Goal: Task Accomplishment & Management: Manage account settings

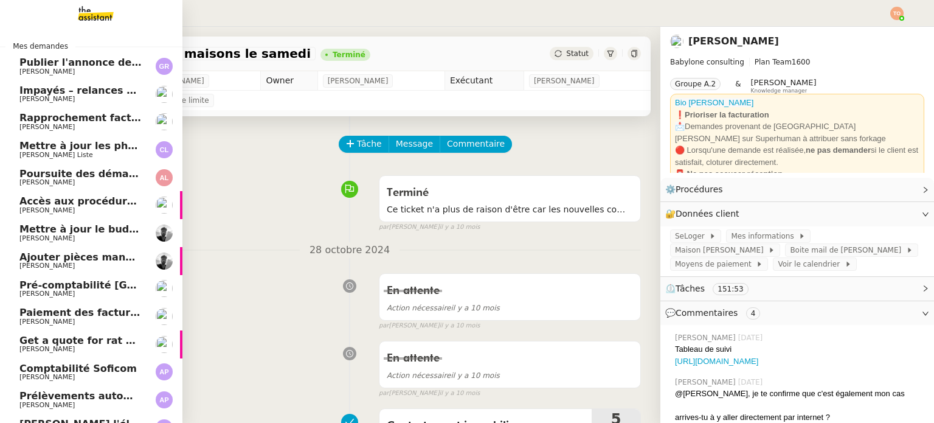
scroll to position [46, 0]
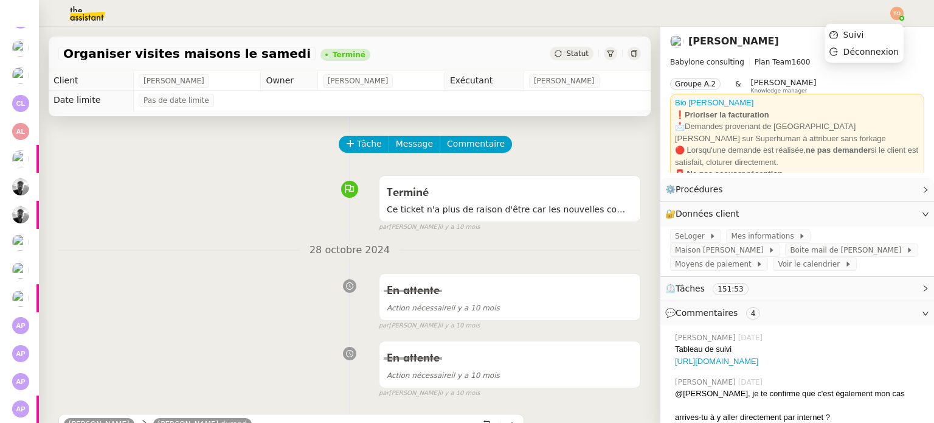
click at [895, 11] on img at bounding box center [896, 13] width 13 height 13
click at [876, 26] on li "Suivi" at bounding box center [863, 34] width 79 height 17
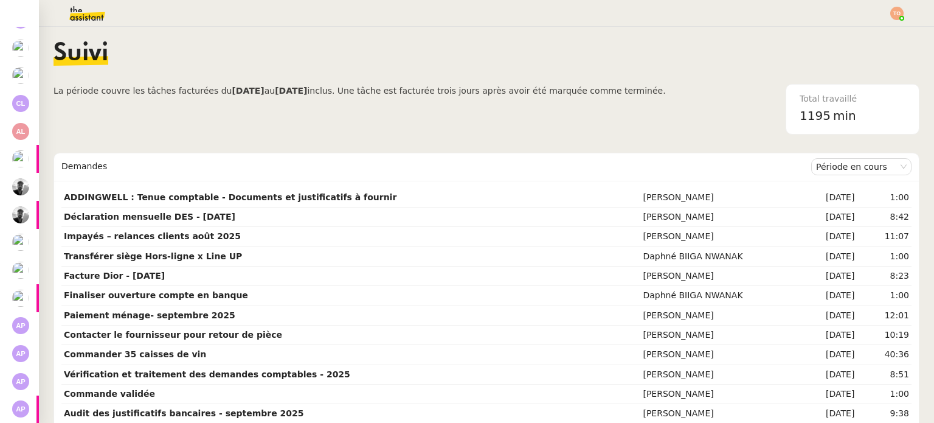
click at [537, 86] on span "inclus. Une tâche est facturée trois jours après avoir été marquée comme termin…" at bounding box center [486, 91] width 358 height 10
click at [536, 89] on span "inclus. Une tâche est facturée trois jours après avoir été marquée comme termin…" at bounding box center [486, 91] width 358 height 10
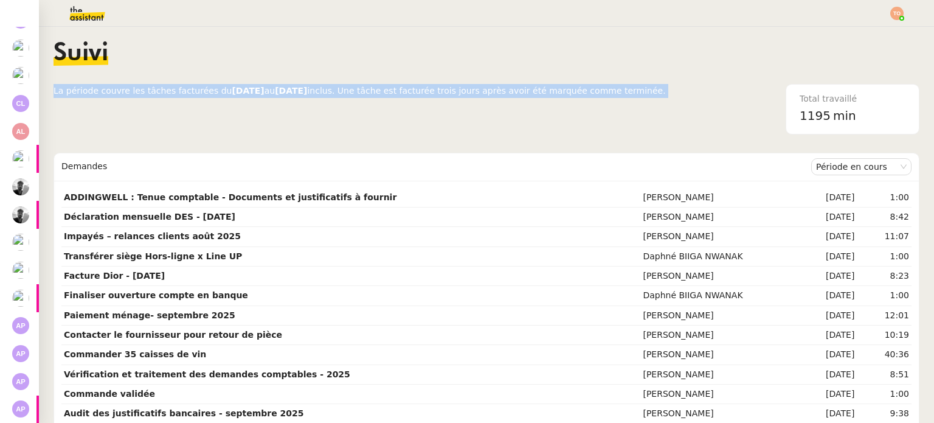
click at [536, 89] on span "inclus. Une tâche est facturée trois jours après avoir été marquée comme termin…" at bounding box center [486, 91] width 358 height 10
click at [548, 86] on span "inclus. Une tâche est facturée trois jours après avoir été marquée comme termin…" at bounding box center [486, 91] width 358 height 10
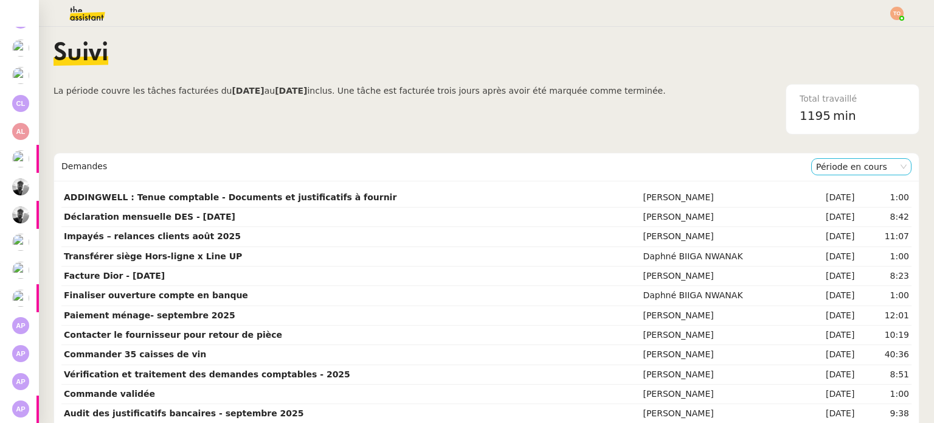
click at [821, 167] on nz-select-item "Période en cours" at bounding box center [861, 167] width 91 height 16
click at [826, 200] on div "Période précédente" at bounding box center [843, 205] width 91 height 11
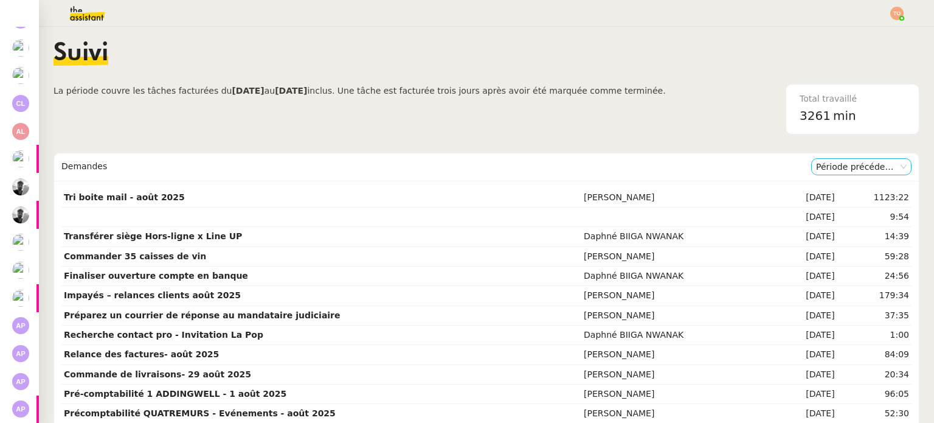
click at [832, 170] on nz-select-item "Période précédente" at bounding box center [861, 167] width 91 height 16
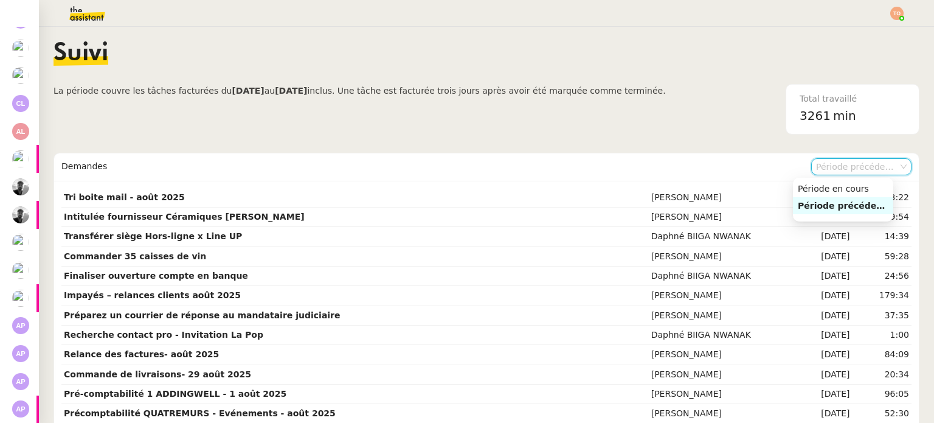
click at [666, 126] on div "Total travaillé 3261 min" at bounding box center [793, 109] width 254 height 50
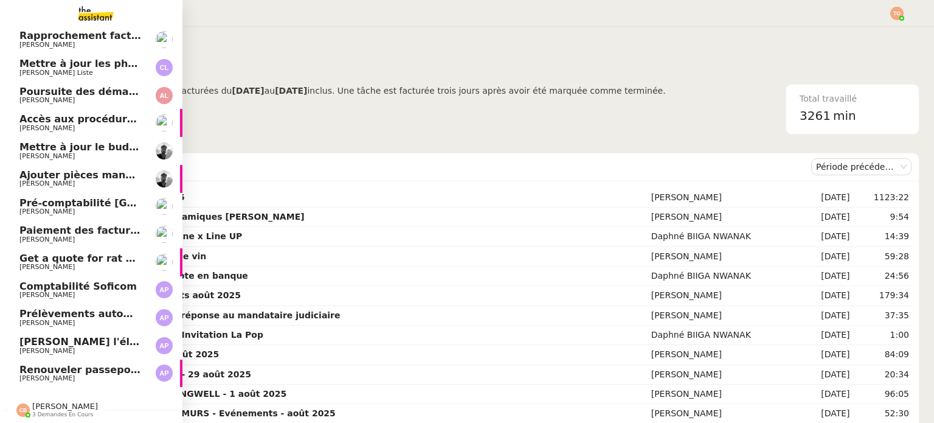
scroll to position [88, 0]
drag, startPoint x: 41, startPoint y: 362, endPoint x: 49, endPoint y: 360, distance: 7.5
click at [41, 364] on span "Renouveler passeport américain" at bounding box center [108, 370] width 178 height 12
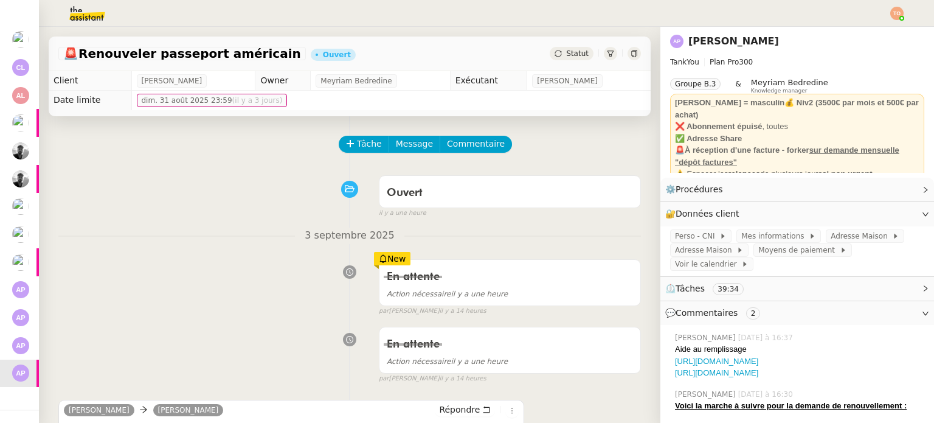
click at [571, 48] on div "Statut" at bounding box center [572, 53] width 44 height 13
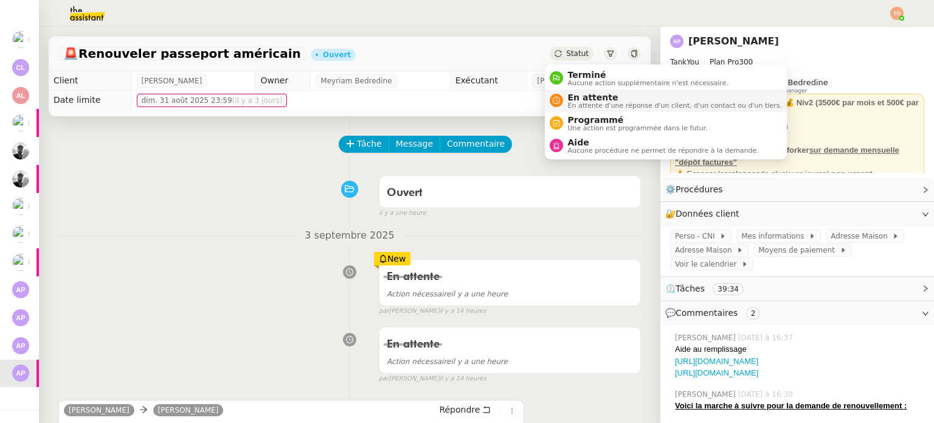
click at [579, 104] on span "En attente d'une réponse d'un client, d'un contact ou d'un tiers." at bounding box center [675, 105] width 214 height 7
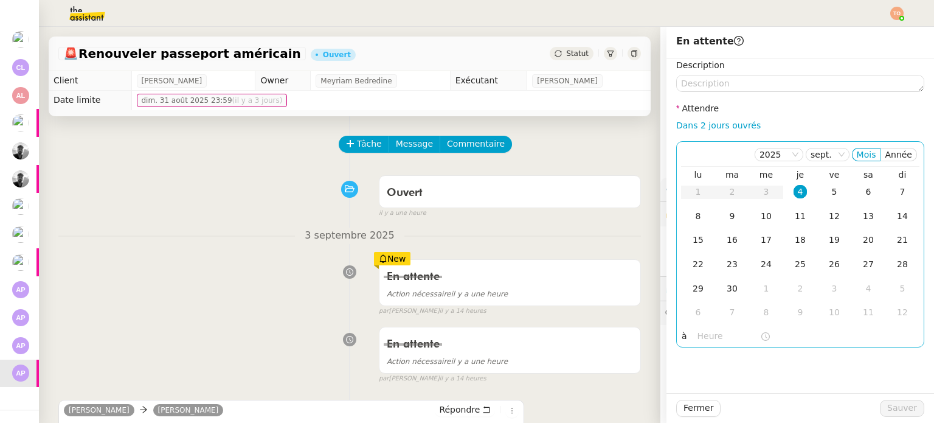
click at [793, 190] on div "4" at bounding box center [799, 191] width 13 height 13
click at [703, 342] on input "text" at bounding box center [728, 336] width 63 height 14
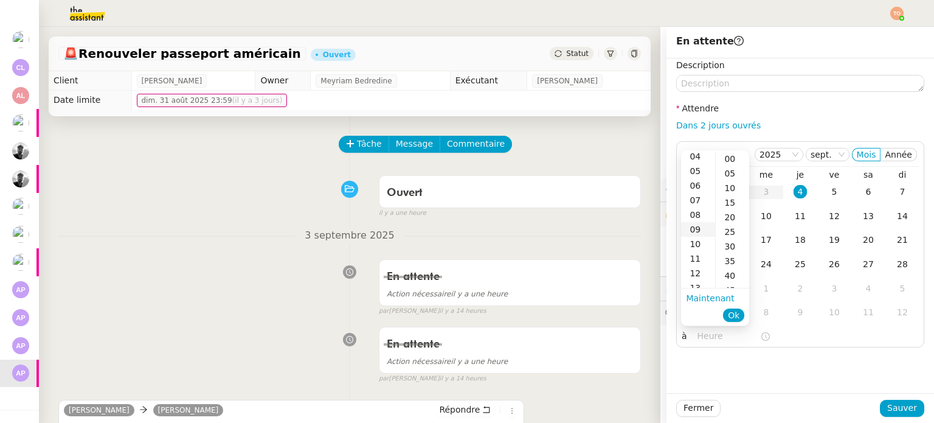
click at [703, 230] on div "09" at bounding box center [698, 229] width 34 height 15
click at [728, 163] on div "00" at bounding box center [732, 158] width 33 height 15
type input "09:00"
click at [734, 312] on span "Ok" at bounding box center [734, 315] width 12 height 12
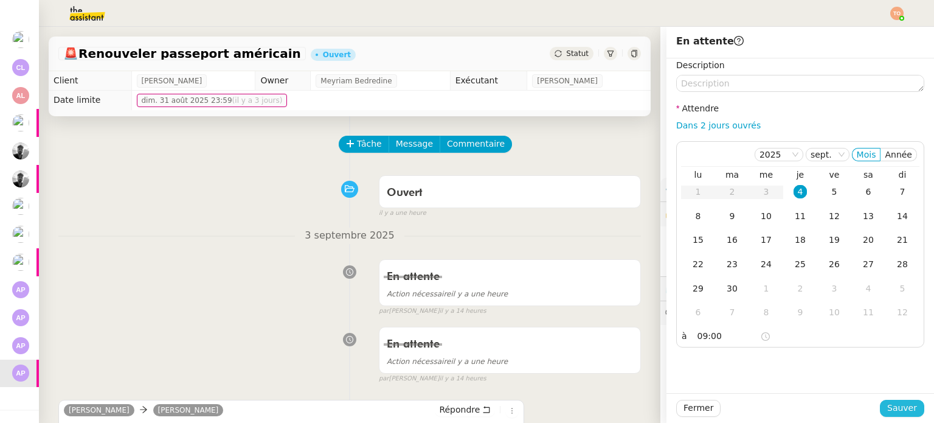
click at [889, 402] on span "Sauver" at bounding box center [902, 408] width 30 height 14
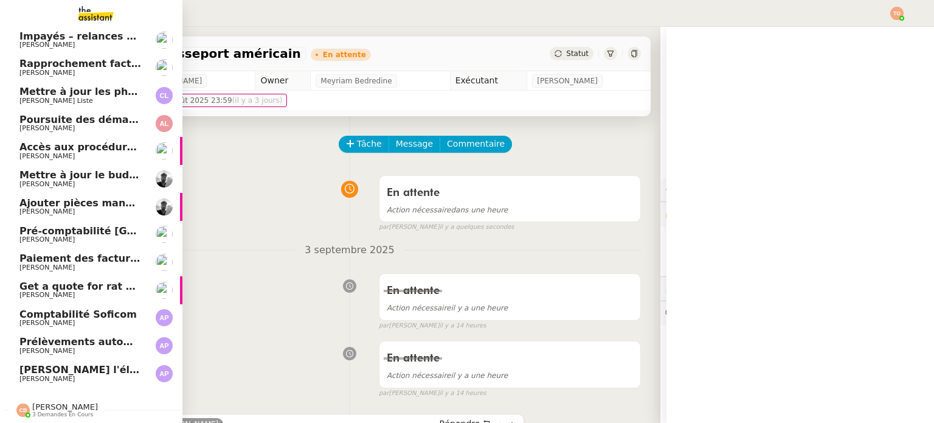
scroll to position [60, 0]
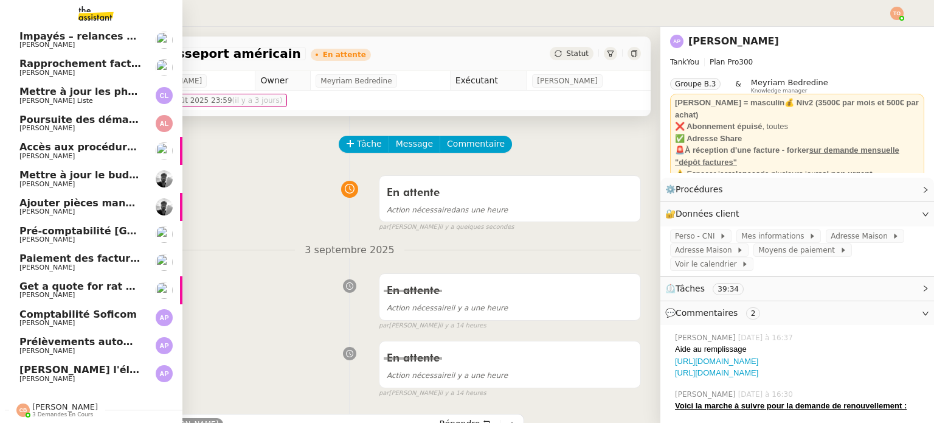
click at [49, 364] on span "[PERSON_NAME] l'éligibilité à l'aide de [GEOGRAPHIC_DATA]" at bounding box center [184, 370] width 330 height 12
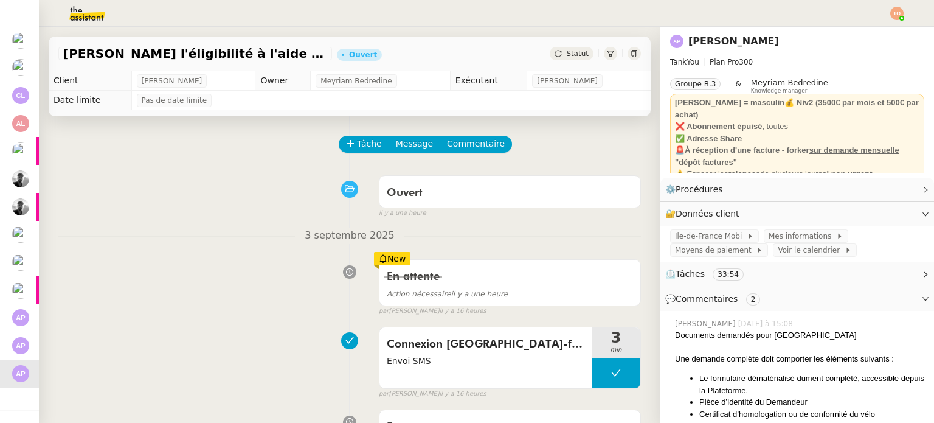
click at [578, 48] on div "Statut" at bounding box center [572, 53] width 44 height 13
click at [576, 60] on div "[PERSON_NAME] l'éligibilité à l'aide de Paris Ouvert Statut" at bounding box center [350, 53] width 602 height 35
click at [576, 60] on div "Statut" at bounding box center [572, 53] width 44 height 13
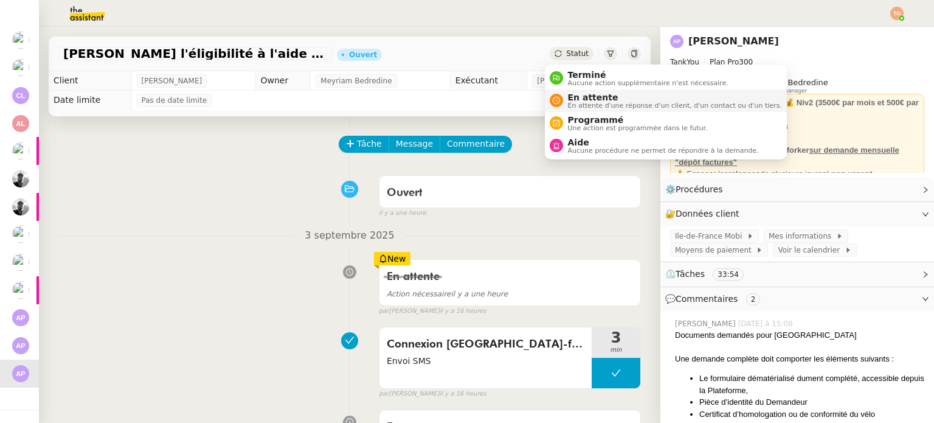
click at [582, 93] on span "En attente" at bounding box center [675, 97] width 214 height 10
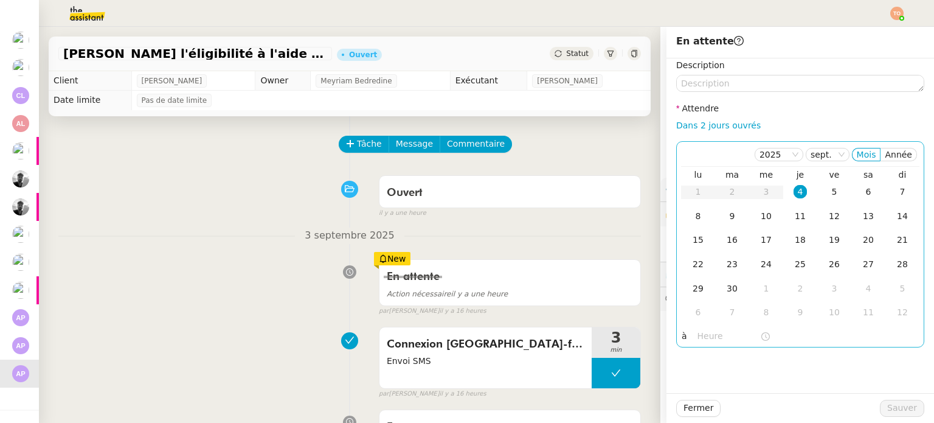
click at [793, 192] on div "4" at bounding box center [799, 191] width 13 height 13
click at [714, 333] on input "text" at bounding box center [728, 336] width 63 height 14
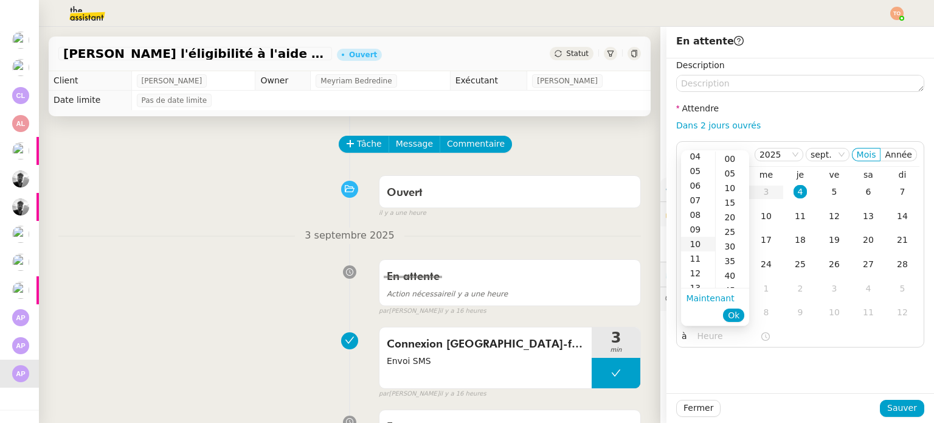
click at [700, 241] on div "10" at bounding box center [698, 244] width 34 height 15
click at [726, 155] on div "00" at bounding box center [732, 158] width 33 height 15
type input "10:00"
click at [733, 317] on span "Ok" at bounding box center [734, 315] width 12 height 12
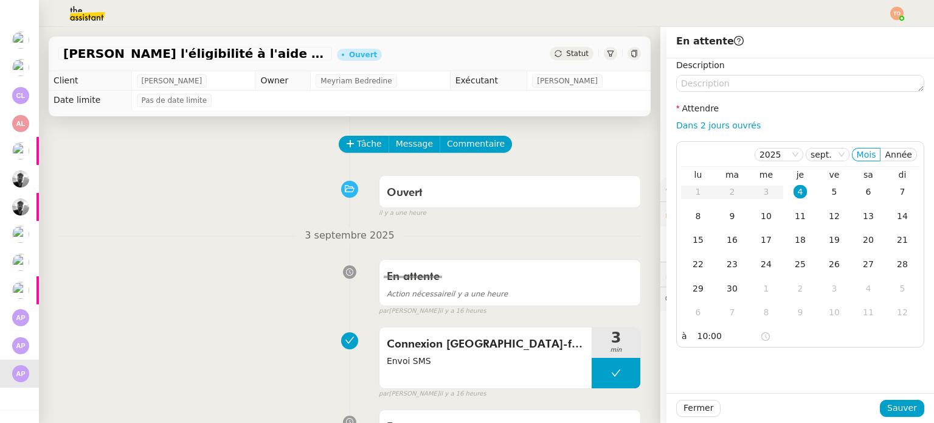
click at [891, 398] on div "Fermer Sauver" at bounding box center [800, 408] width 268 height 30
click at [894, 406] on span "Sauver" at bounding box center [902, 408] width 30 height 14
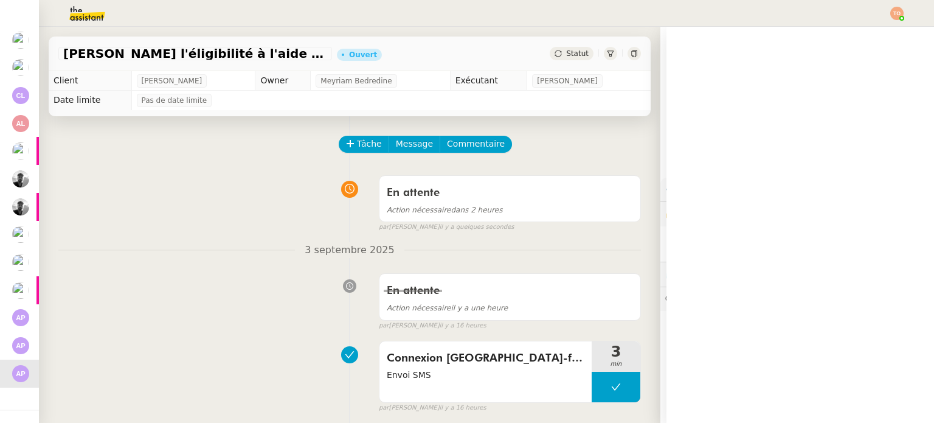
scroll to position [32, 0]
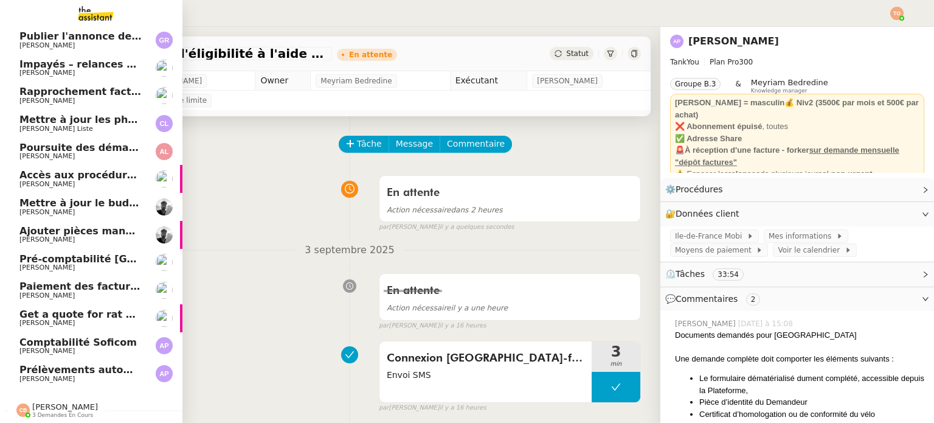
click at [33, 364] on span "Prélèvements automatiques Torelli x Soficom" at bounding box center [143, 370] width 248 height 12
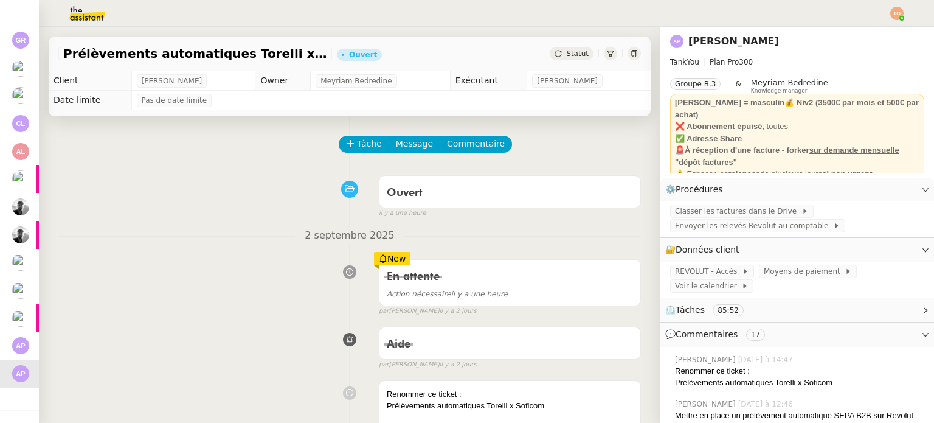
click at [568, 55] on span "Statut" at bounding box center [577, 53] width 22 height 9
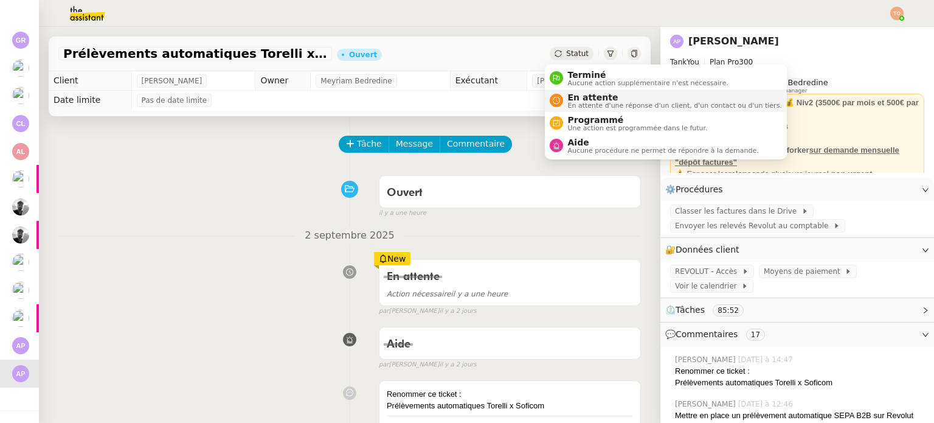
click at [581, 100] on span "En attente" at bounding box center [675, 97] width 214 height 10
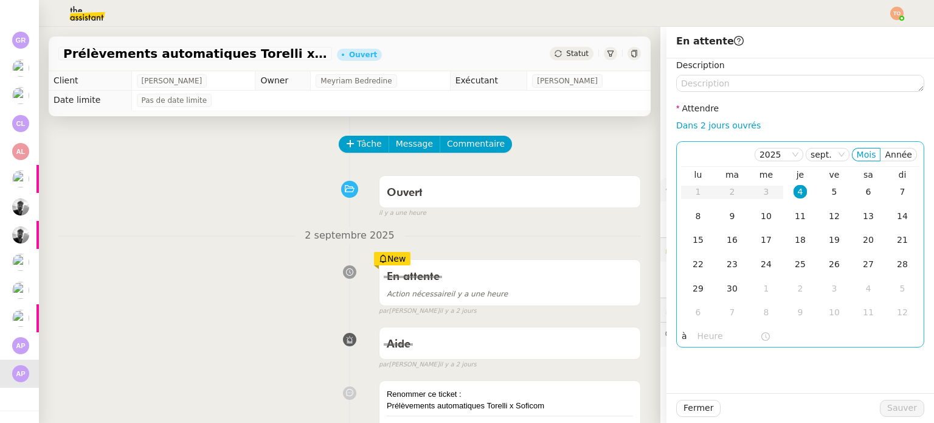
click at [793, 195] on div "4" at bounding box center [799, 191] width 13 height 13
click at [723, 335] on input "text" at bounding box center [728, 336] width 63 height 14
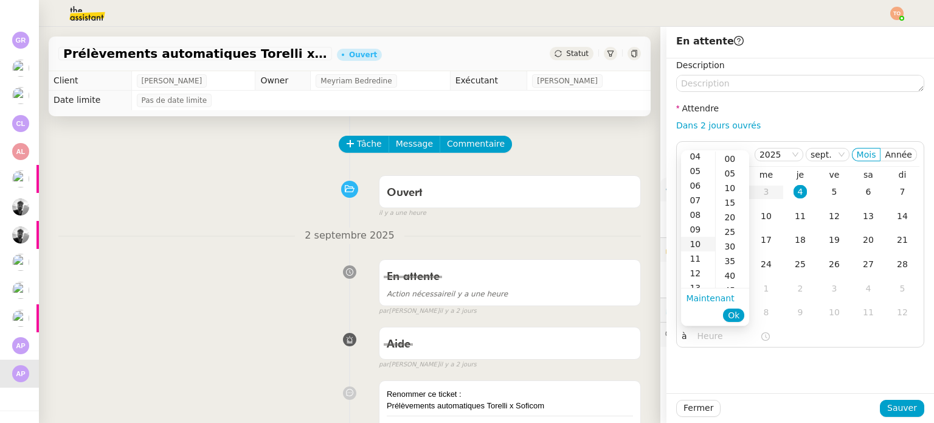
click at [701, 229] on div "09" at bounding box center [698, 229] width 34 height 15
click at [733, 160] on div "00" at bounding box center [732, 158] width 33 height 15
type input "09:00"
click at [728, 311] on button "Ok" at bounding box center [733, 314] width 21 height 13
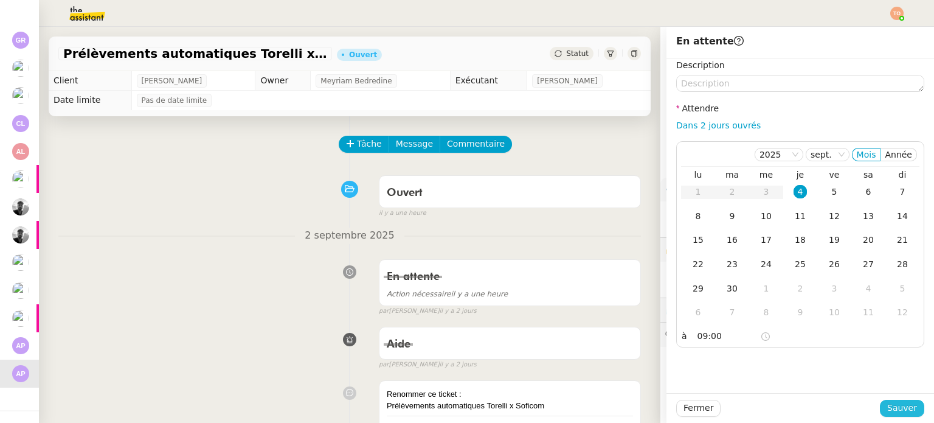
click at [887, 405] on span "Sauver" at bounding box center [902, 408] width 30 height 14
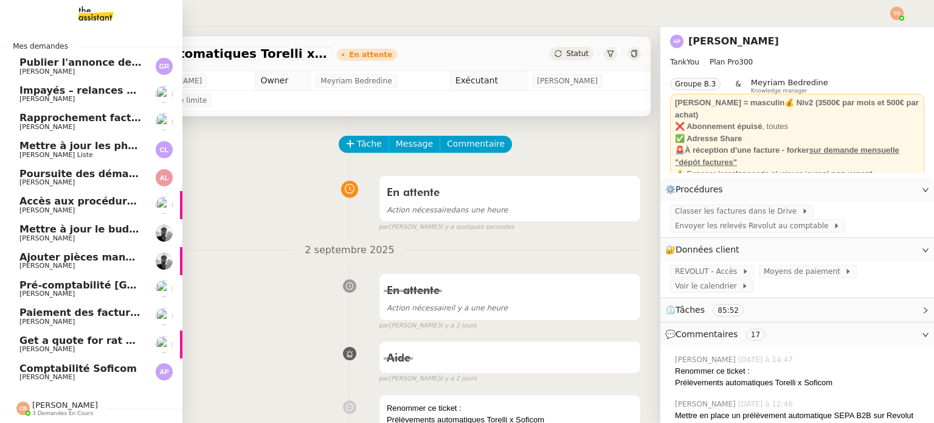
scroll to position [5, 0]
click at [46, 365] on span "Comptabilité Soficom" at bounding box center [77, 368] width 117 height 12
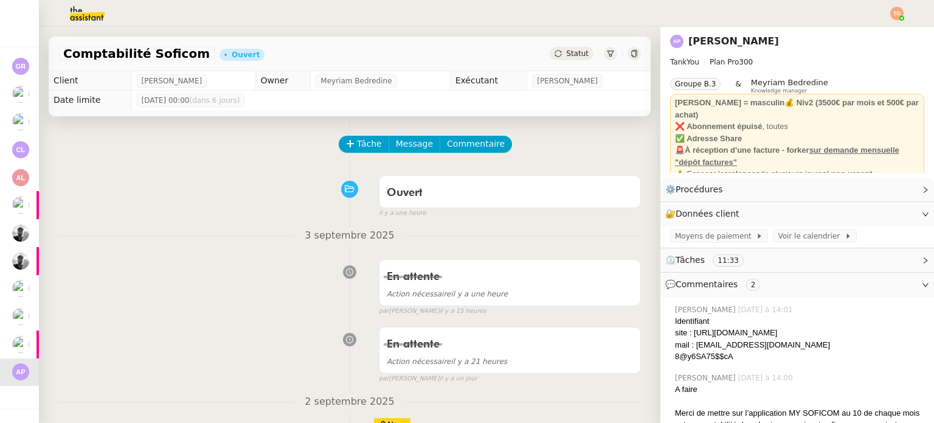
click at [567, 46] on div "Comptabilité Soficom Ouvert Statut" at bounding box center [350, 53] width 602 height 35
click at [567, 48] on div "Statut" at bounding box center [572, 53] width 44 height 13
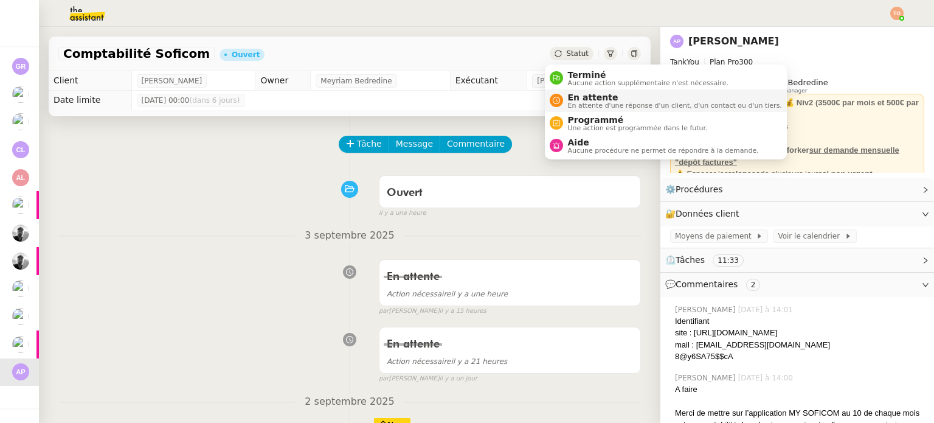
click at [586, 102] on span "En attente d'une réponse d'un client, d'un contact ou d'un tiers." at bounding box center [675, 105] width 214 height 7
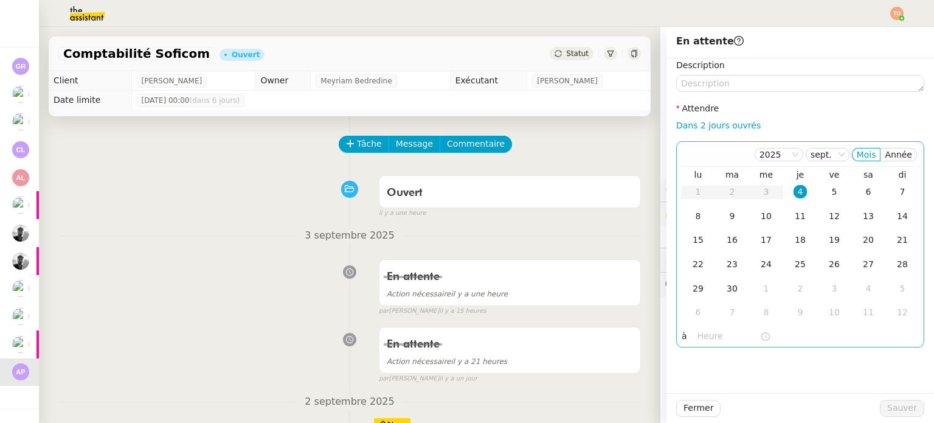
click at [797, 189] on div "4" at bounding box center [799, 191] width 13 height 13
click at [722, 335] on input "text" at bounding box center [728, 336] width 63 height 14
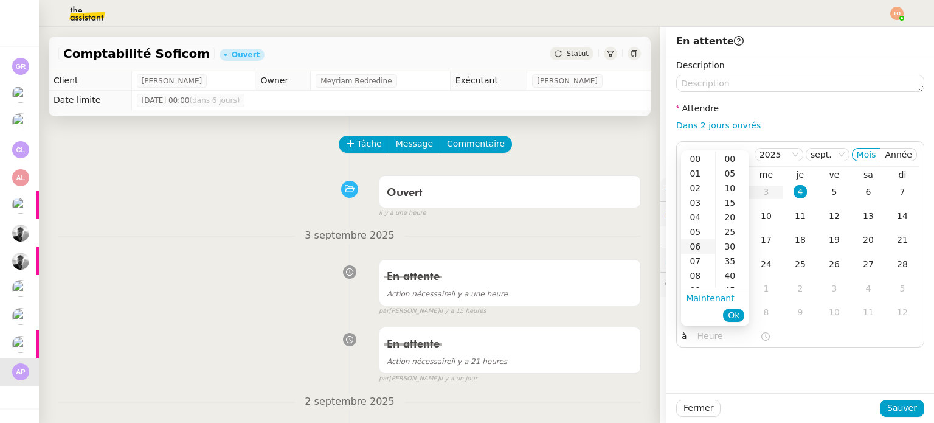
scroll to position [61, 0]
click at [699, 224] on div "09" at bounding box center [698, 229] width 34 height 15
click at [727, 219] on div "20" at bounding box center [732, 217] width 33 height 15
type input "09:20"
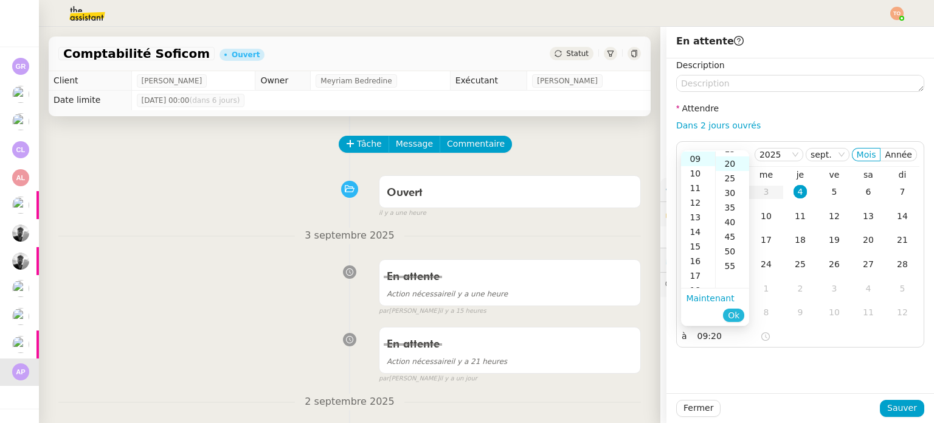
scroll to position [58, 0]
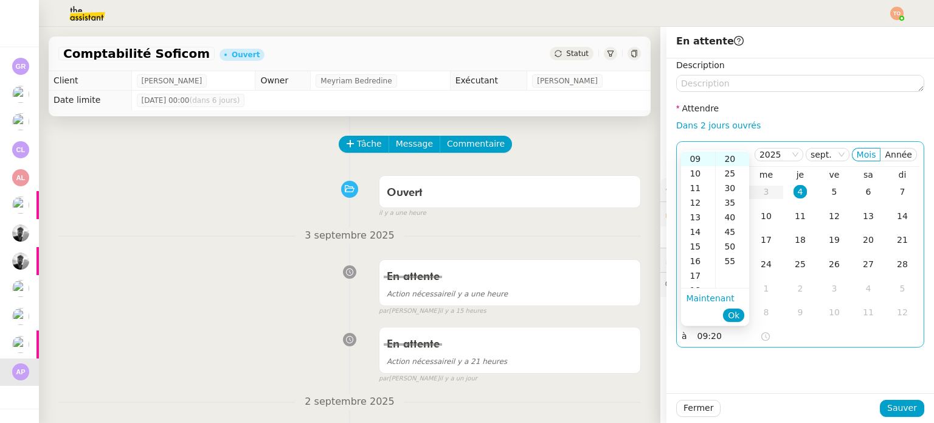
drag, startPoint x: 736, startPoint y: 316, endPoint x: 799, endPoint y: 347, distance: 69.9
click at [736, 315] on span "Ok" at bounding box center [734, 315] width 12 height 12
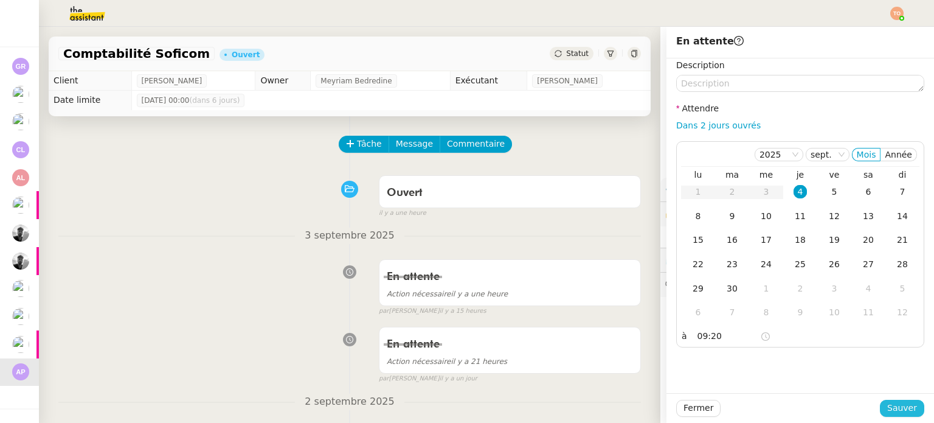
click at [904, 413] on span "Sauver" at bounding box center [902, 408] width 30 height 14
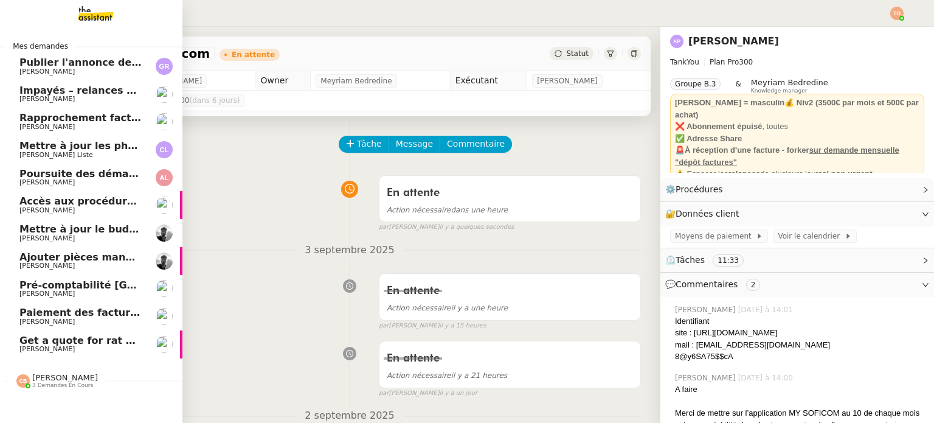
click at [50, 350] on span "[PERSON_NAME]" at bounding box center [46, 349] width 55 height 8
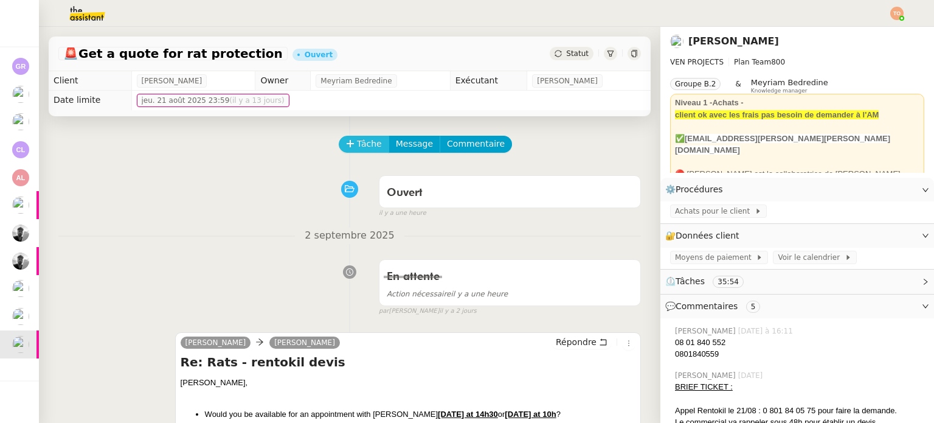
click at [362, 143] on span "Tâche" at bounding box center [369, 144] width 25 height 14
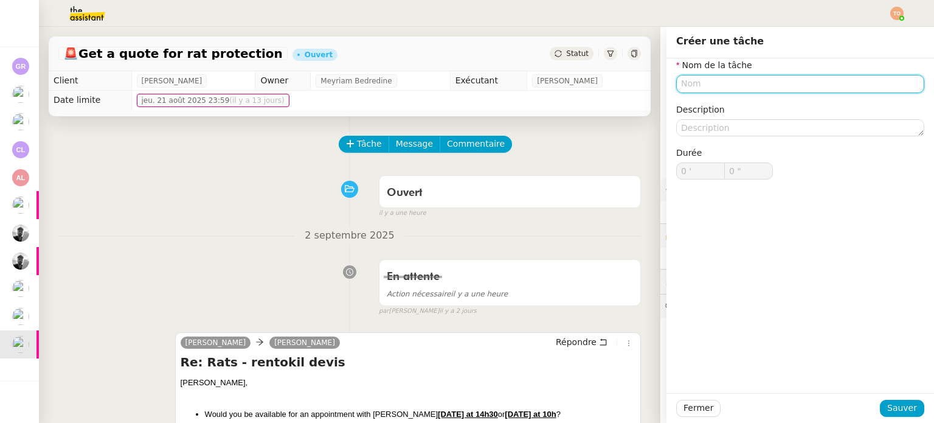
click at [776, 80] on input "text" at bounding box center [800, 84] width 248 height 18
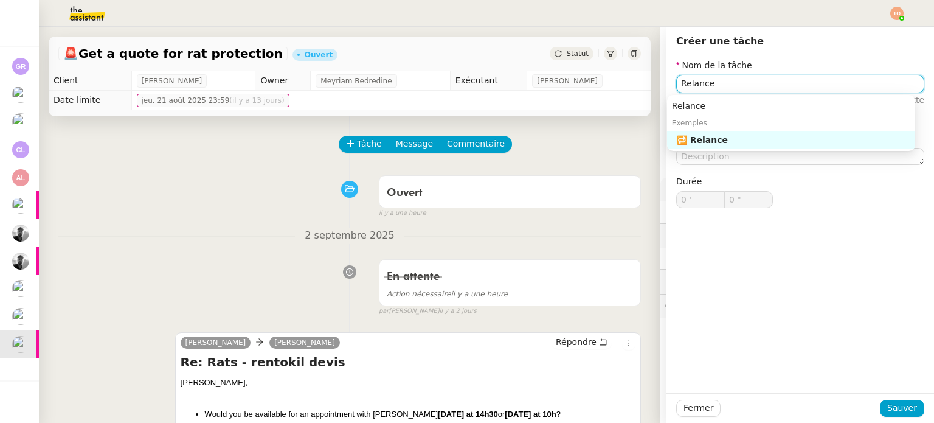
click at [761, 136] on div "🔁 Relance" at bounding box center [793, 139] width 233 height 11
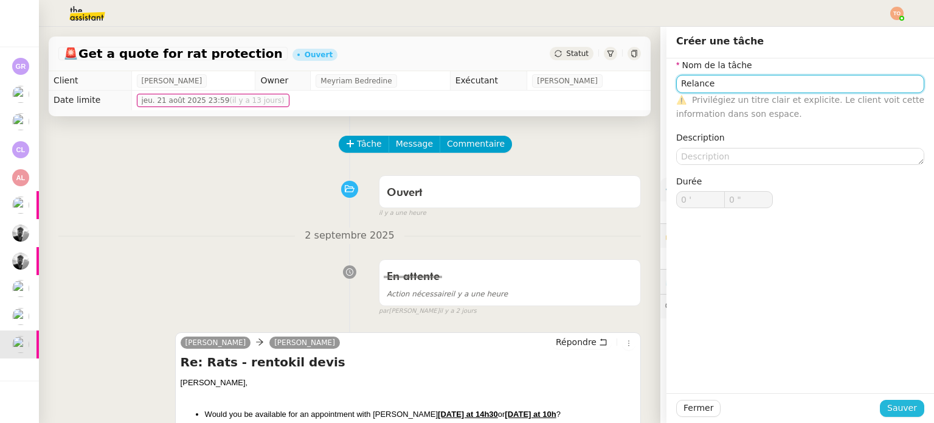
type input "Relance"
click at [890, 402] on span "Sauver" at bounding box center [902, 408] width 30 height 14
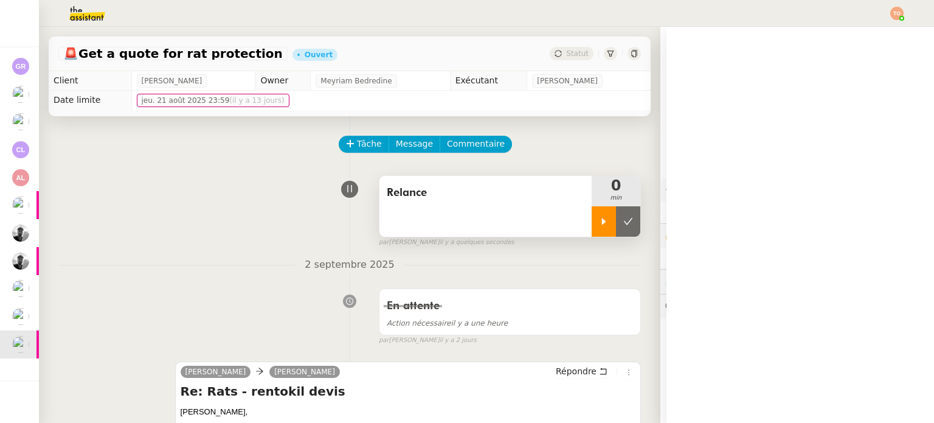
click at [595, 230] on div at bounding box center [604, 221] width 24 height 30
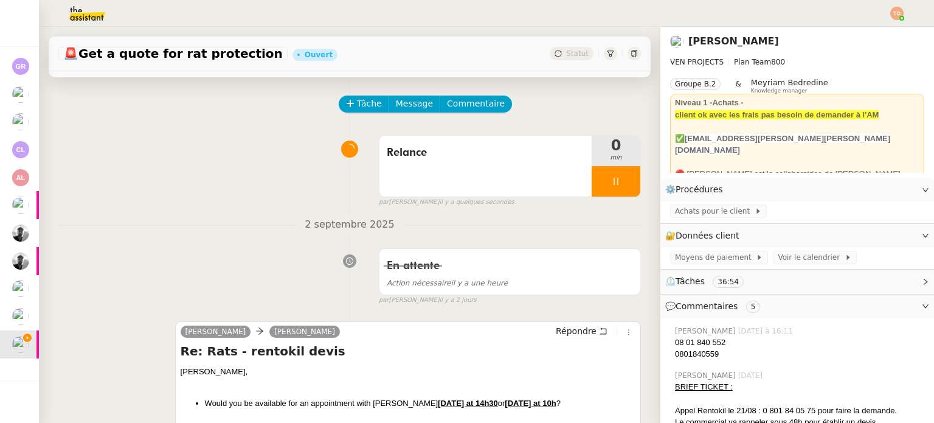
scroll to position [122, 0]
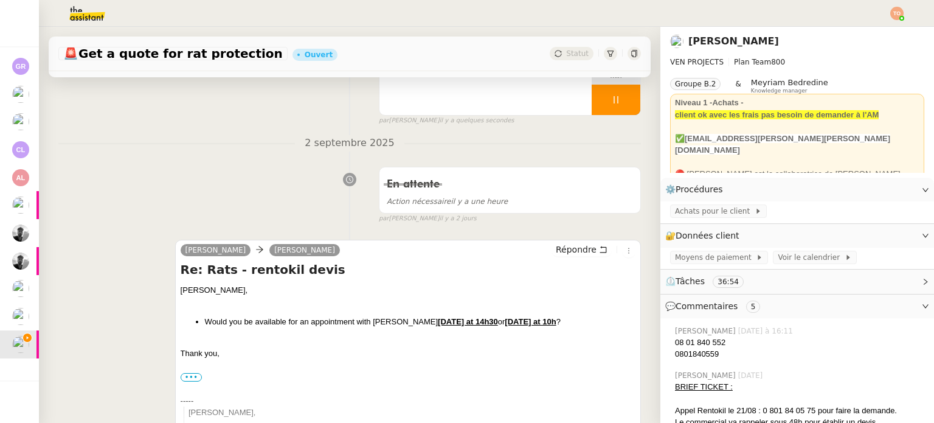
click at [253, 322] on li "Would you be available for an appointment with [PERSON_NAME] [DATE] at 14h30 or…" at bounding box center [420, 322] width 430 height 12
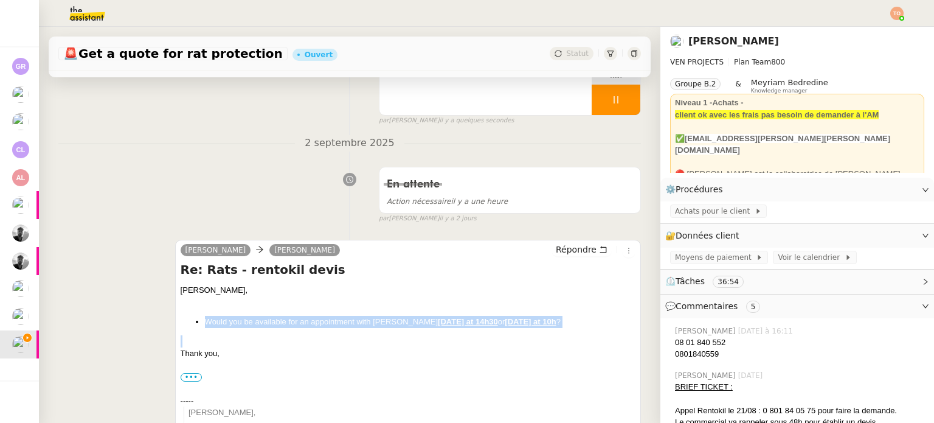
click at [253, 322] on li "Would you be available for an appointment with [PERSON_NAME] [DATE] at 14h30 or…" at bounding box center [420, 322] width 430 height 12
copy li "Would you be available for an appointment with [PERSON_NAME] [DATE] at 14h30 or…"
click at [569, 251] on span "Répondre" at bounding box center [576, 249] width 41 height 12
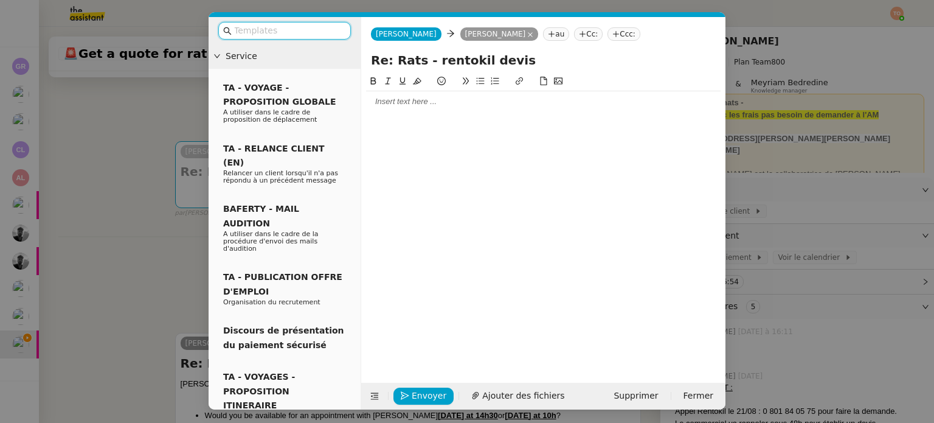
click at [319, 33] on input "text" at bounding box center [288, 31] width 109 height 14
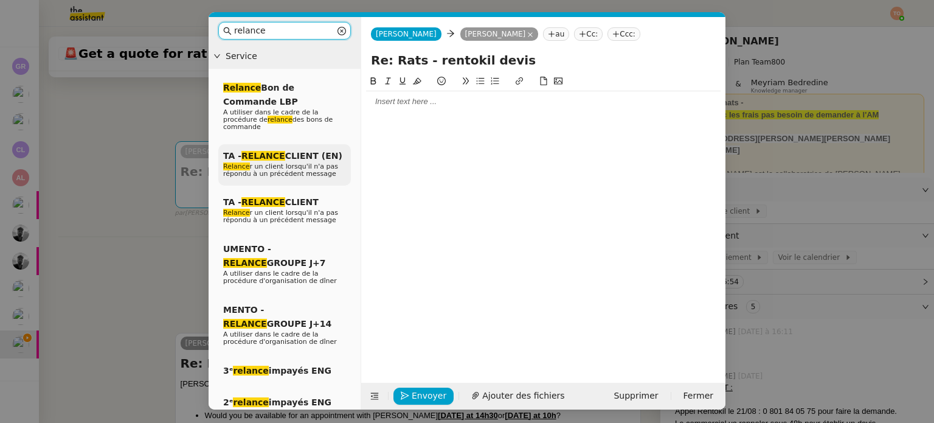
type input "relance"
click at [302, 167] on span "Relance r un client lorsqu'il n'a pas répondu à un précédent message" at bounding box center [280, 169] width 115 height 15
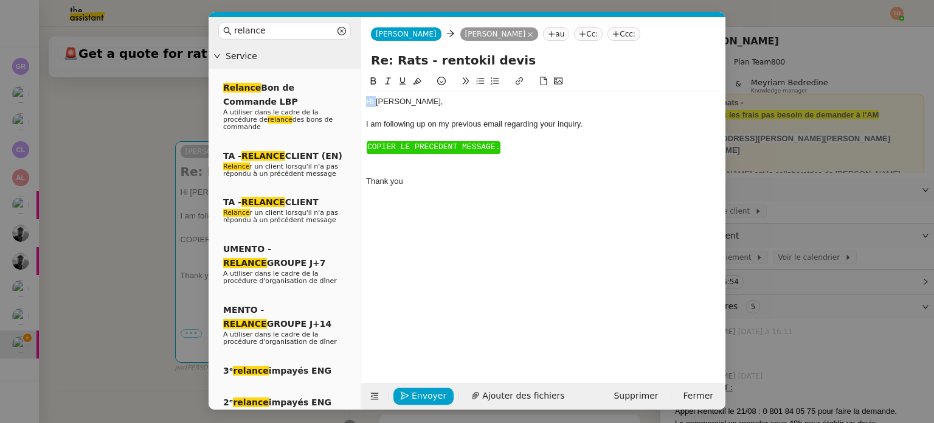
drag, startPoint x: 377, startPoint y: 103, endPoint x: 365, endPoint y: 97, distance: 13.9
click at [365, 97] on nz-spin "Hi ﻿[PERSON_NAME]﻿, I am following up on my previous email regarding your inqui…" at bounding box center [543, 221] width 364 height 294
click at [486, 150] on span "﻿COPIER LE PRECEDENT MESSAGE." at bounding box center [433, 146] width 133 height 9
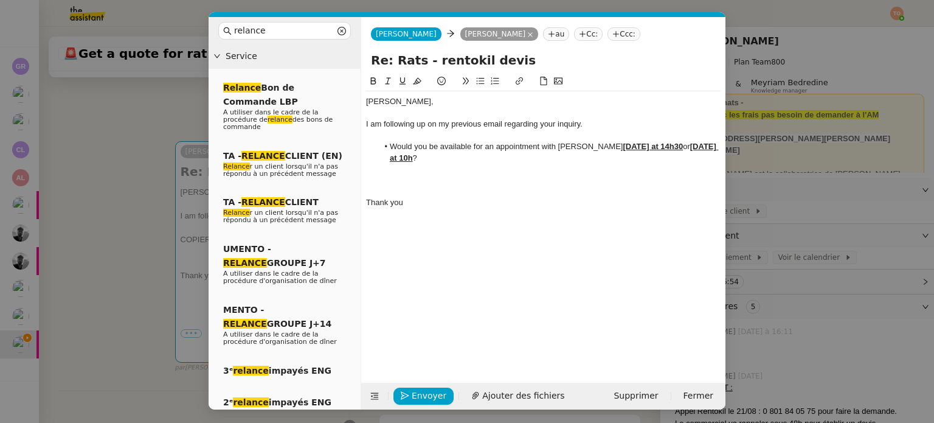
scroll to position [0, 0]
click at [462, 193] on div at bounding box center [543, 191] width 354 height 11
click at [458, 185] on div at bounding box center [543, 180] width 354 height 11
click at [450, 179] on div "Thank you" at bounding box center [543, 180] width 354 height 11
click at [593, 126] on div "I am following up on my previous email regarding your inquiry." at bounding box center [543, 124] width 354 height 11
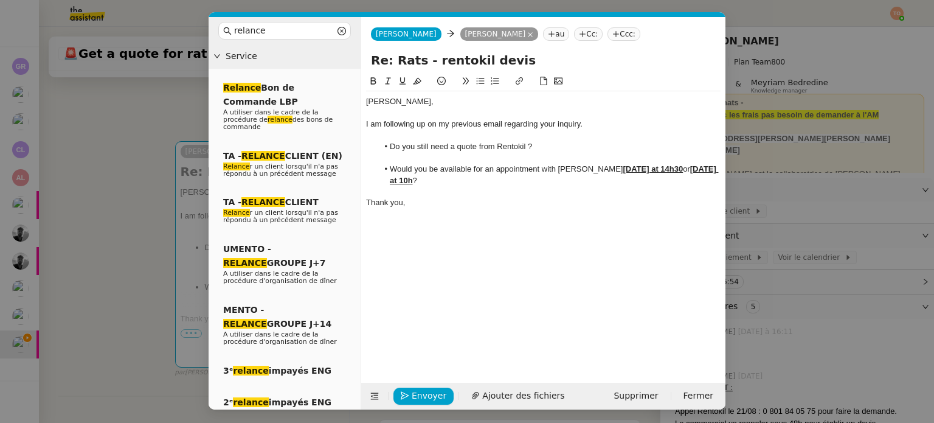
click at [396, 169] on li "Would you be available for an appointment with [PERSON_NAME] [DATE] at 14h30 or…" at bounding box center [549, 175] width 343 height 22
click at [571, 159] on div at bounding box center [543, 158] width 354 height 11
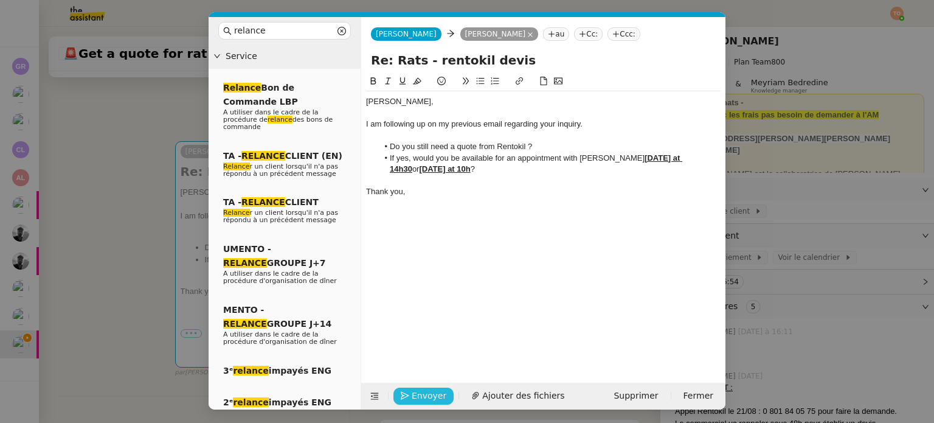
click at [434, 392] on span "Envoyer" at bounding box center [429, 396] width 35 height 14
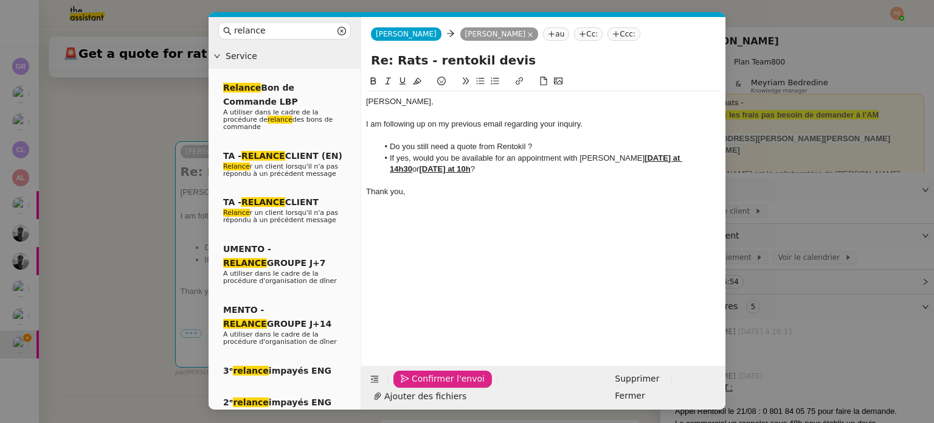
click at [434, 385] on span "Confirmer l'envoi" at bounding box center [448, 379] width 73 height 14
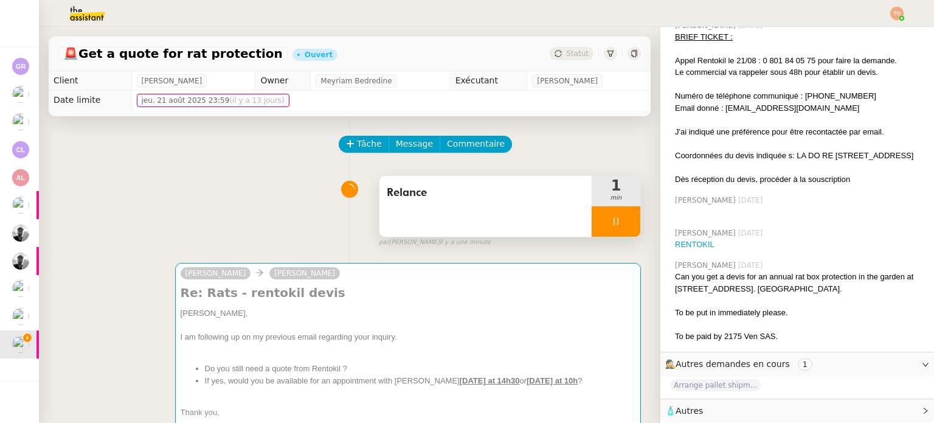
click at [620, 216] on div at bounding box center [616, 221] width 49 height 30
click at [618, 221] on button at bounding box center [628, 221] width 24 height 30
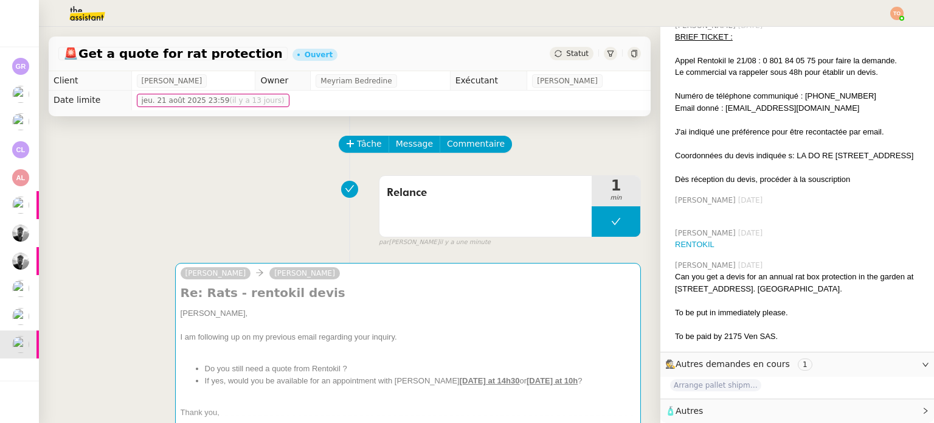
click at [572, 53] on span "Statut" at bounding box center [577, 53] width 22 height 9
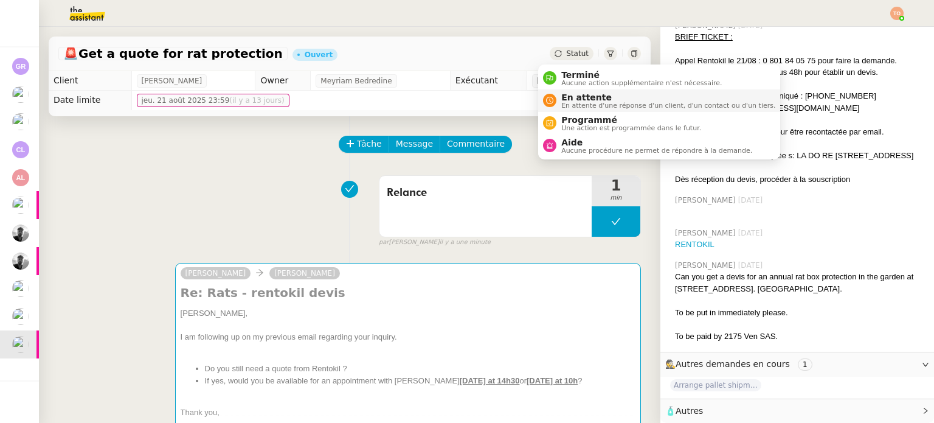
click at [582, 103] on span "En attente d'une réponse d'un client, d'un contact ou d'un tiers." at bounding box center [668, 105] width 214 height 7
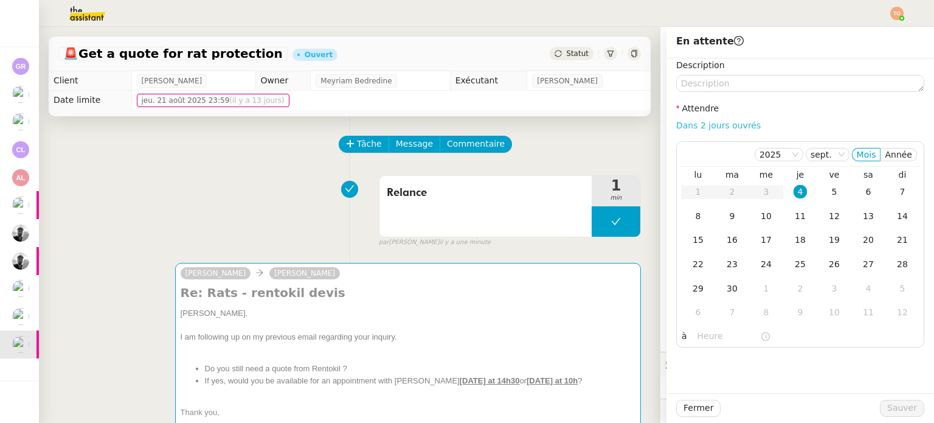
click at [690, 126] on link "Dans 2 jours ouvrés" at bounding box center [718, 125] width 85 height 10
type input "07:00"
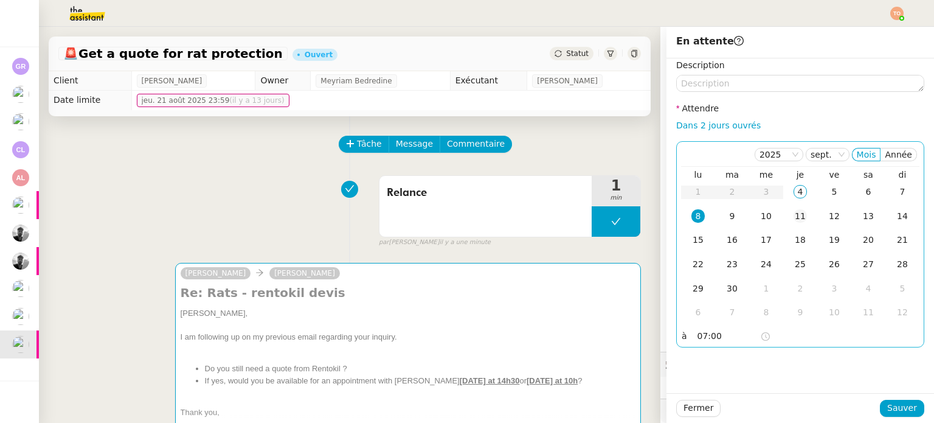
click at [783, 213] on td "11" at bounding box center [800, 216] width 34 height 24
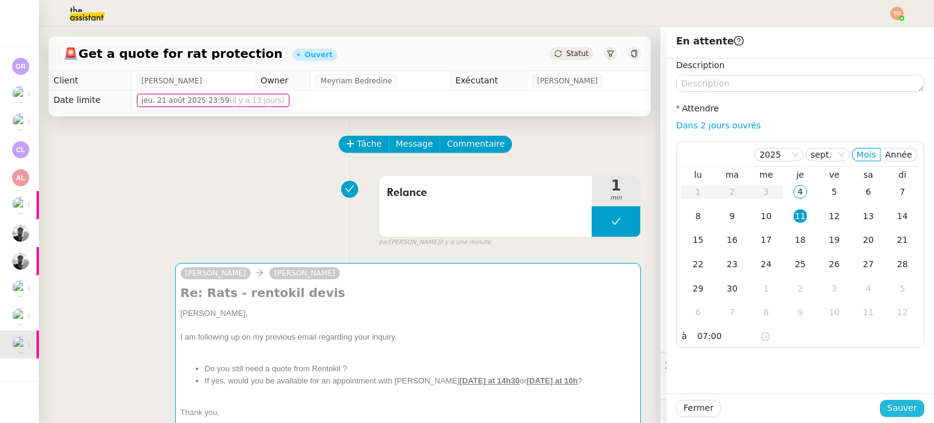
click at [897, 405] on span "Sauver" at bounding box center [902, 408] width 30 height 14
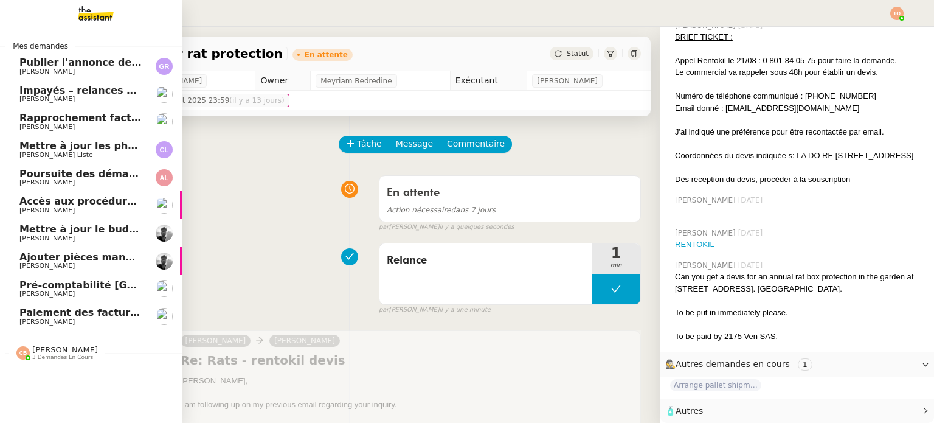
click at [66, 319] on span "[PERSON_NAME]" at bounding box center [80, 321] width 123 height 7
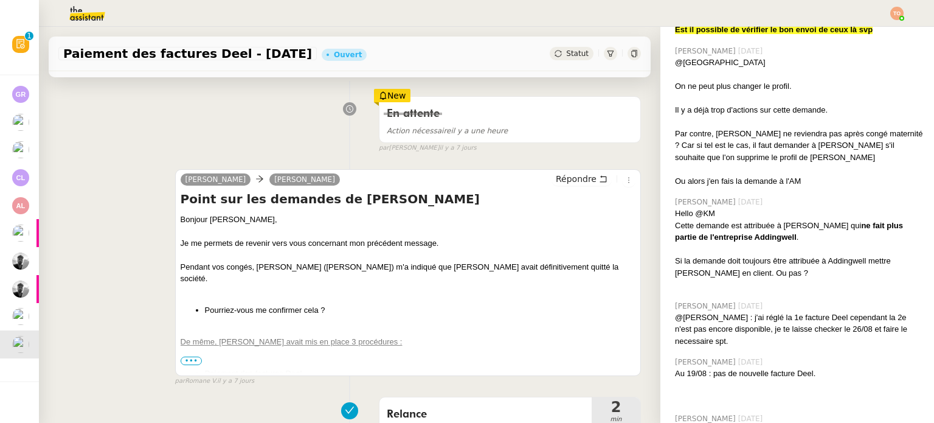
scroll to position [182, 0]
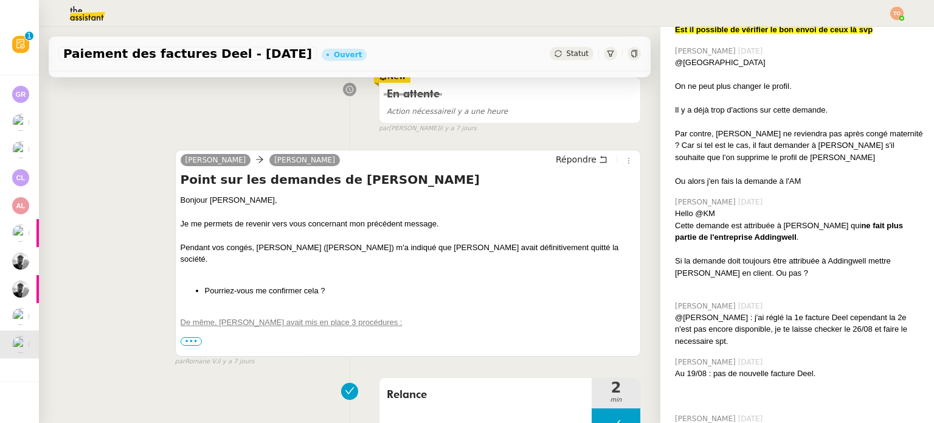
click at [181, 342] on span "•••" at bounding box center [192, 341] width 22 height 9
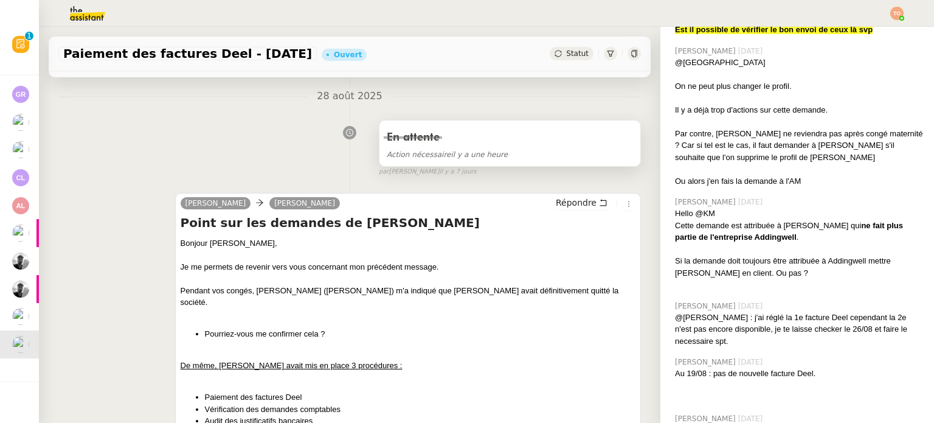
scroll to position [0, 0]
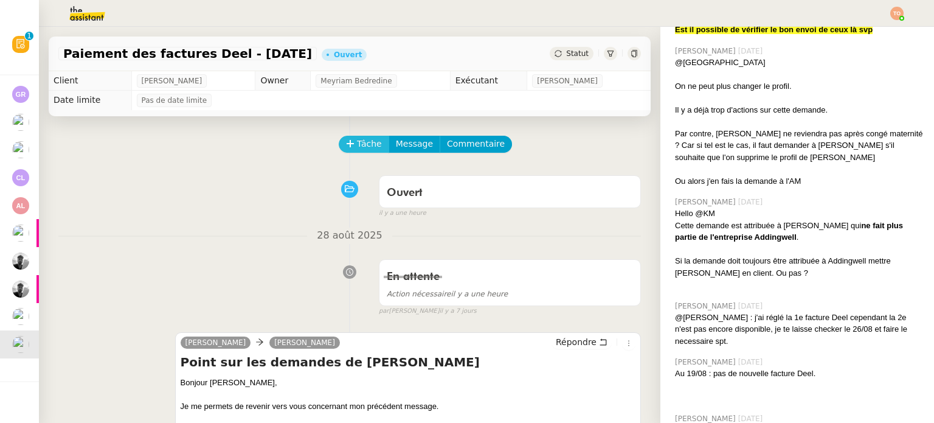
click at [363, 140] on span "Tâche" at bounding box center [369, 144] width 25 height 14
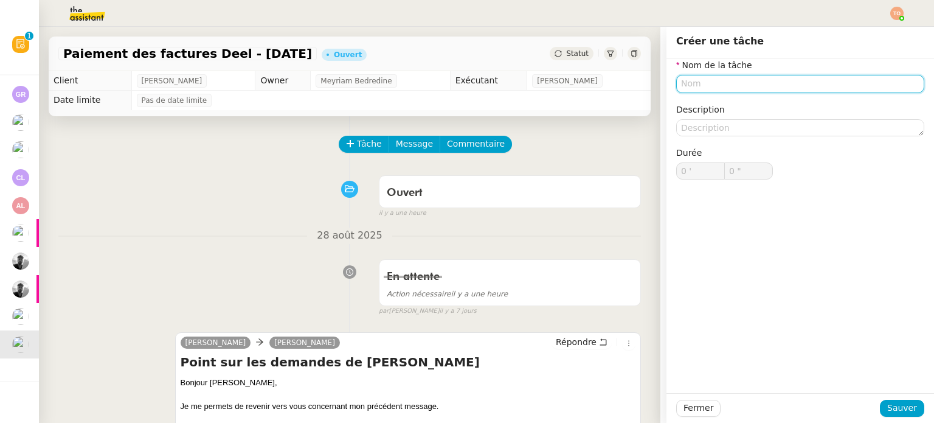
click at [776, 80] on input "text" at bounding box center [800, 84] width 248 height 18
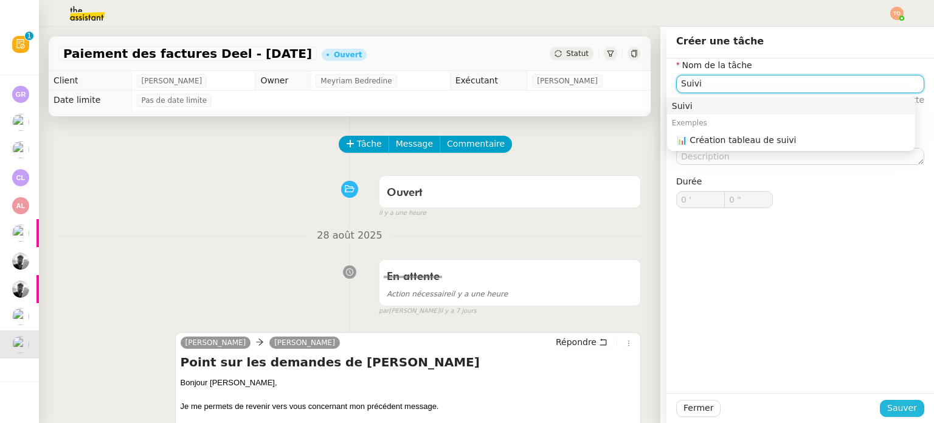
type input "Suivi"
click at [899, 410] on span "Sauver" at bounding box center [902, 408] width 30 height 14
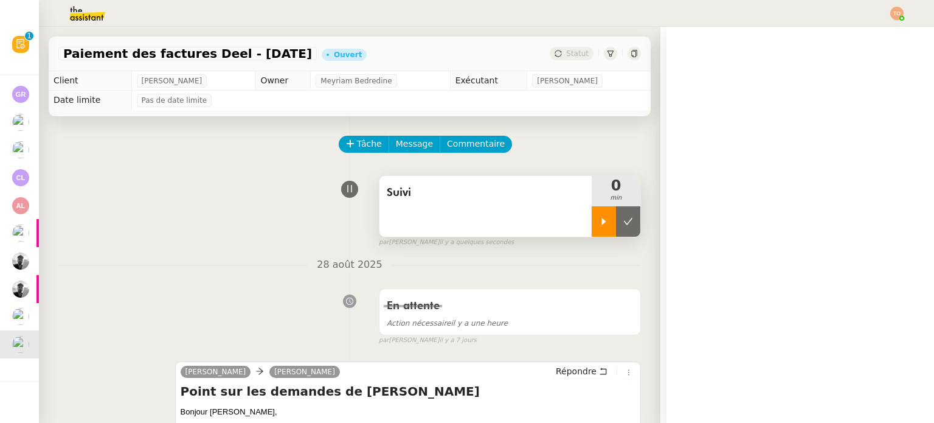
click at [592, 228] on div at bounding box center [604, 221] width 24 height 30
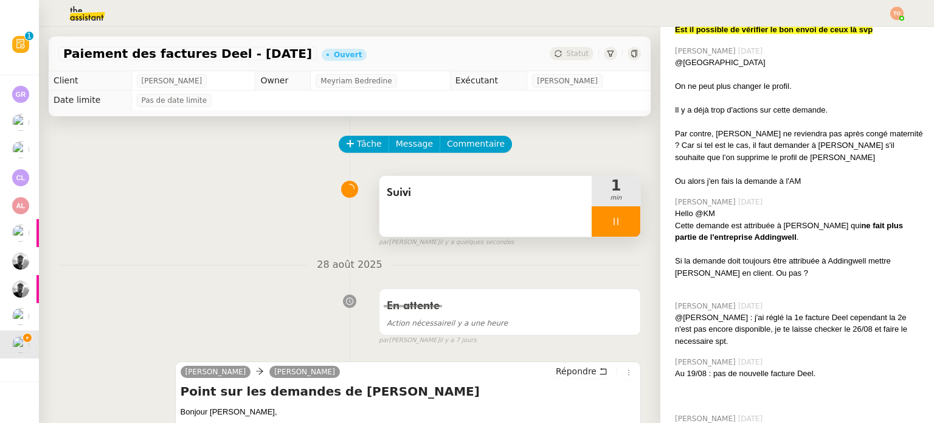
click at [619, 223] on div at bounding box center [616, 221] width 49 height 30
click at [618, 223] on button at bounding box center [628, 221] width 24 height 30
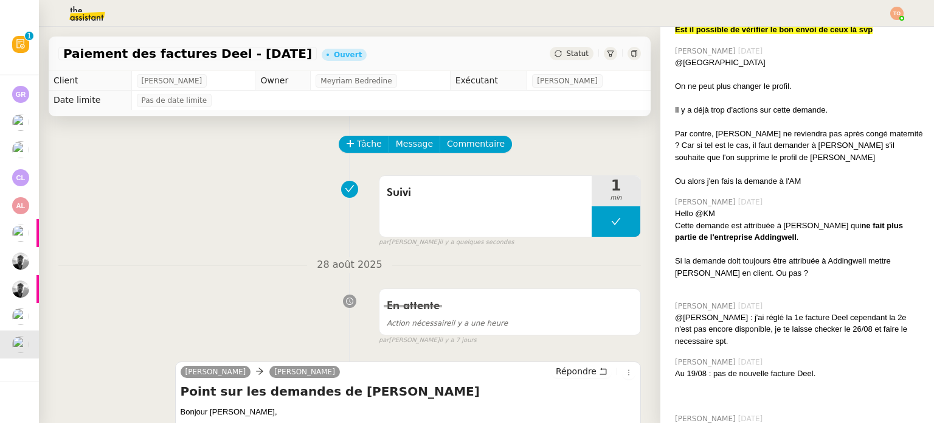
click at [567, 55] on span "Statut" at bounding box center [577, 53] width 22 height 9
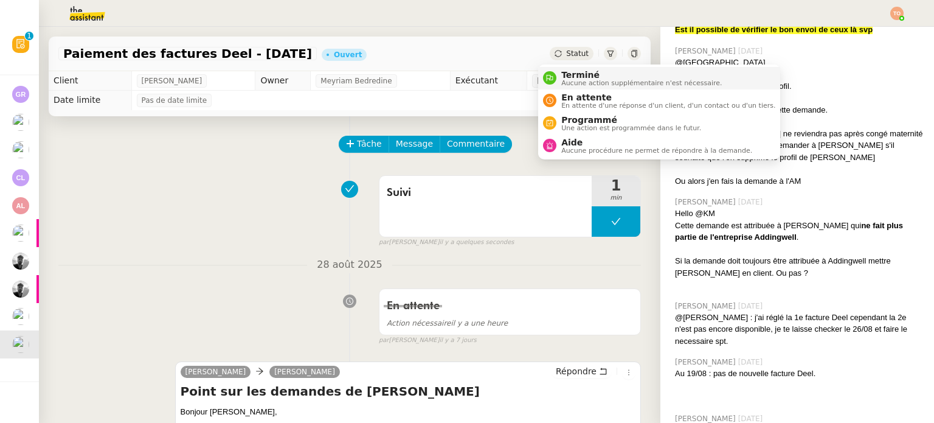
click at [584, 71] on span "Terminé" at bounding box center [641, 75] width 161 height 10
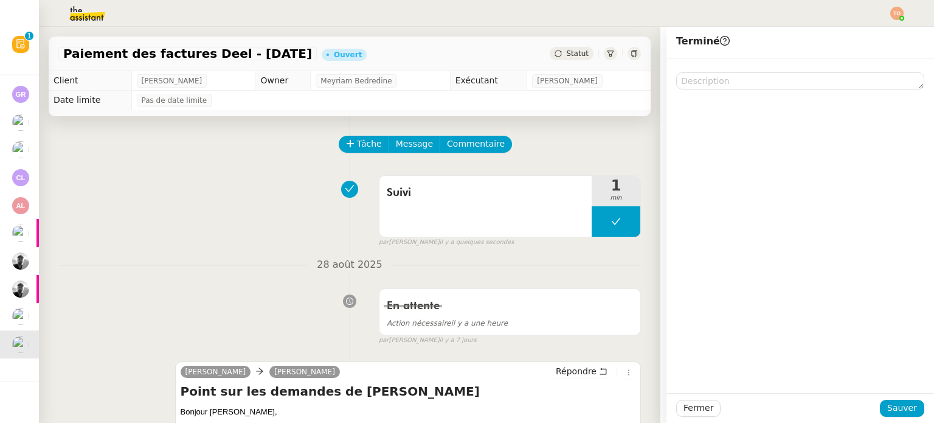
click at [331, 280] on div "[DATE] En attente Action nécessaire il y a une heure false par [PERSON_NAME]. […" at bounding box center [349, 301] width 582 height 89
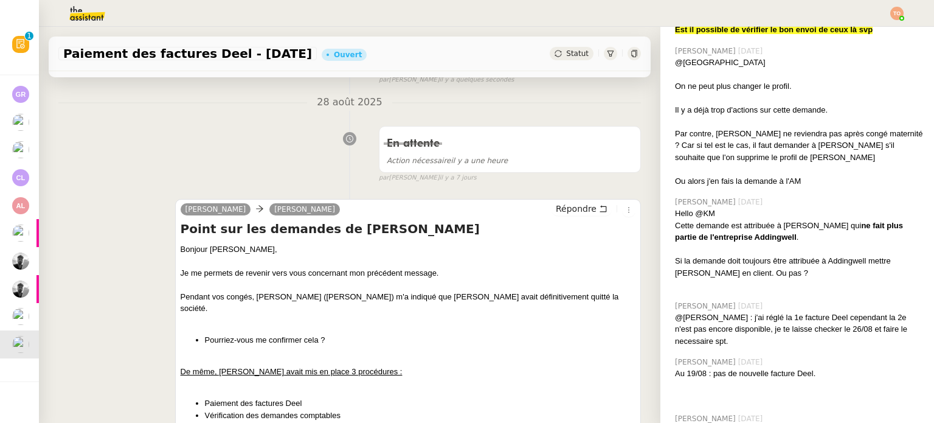
scroll to position [61, 0]
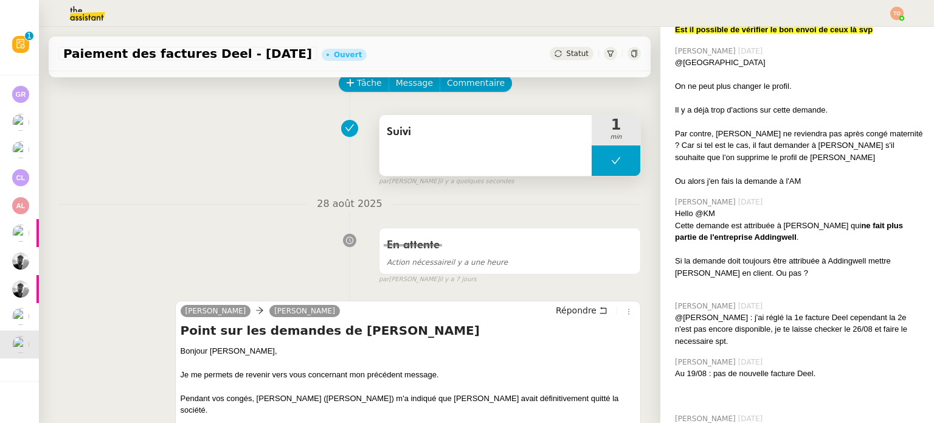
click at [592, 169] on button at bounding box center [616, 160] width 49 height 30
drag, startPoint x: 586, startPoint y: 165, endPoint x: 533, endPoint y: 112, distance: 74.8
click at [599, 165] on icon at bounding box center [604, 161] width 10 height 10
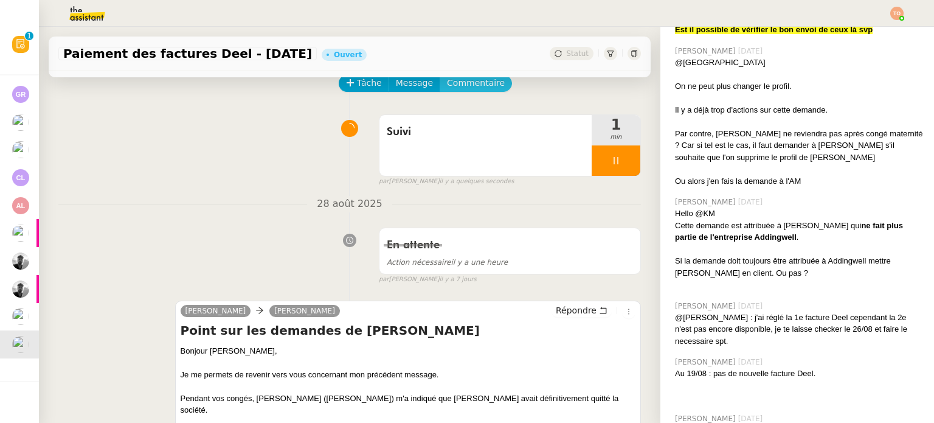
click at [472, 81] on span "Commentaire" at bounding box center [476, 83] width 58 height 14
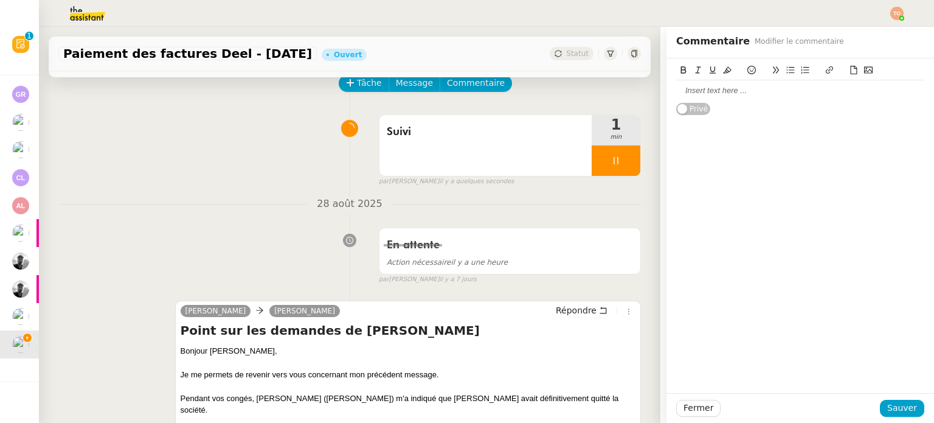
click at [719, 94] on div at bounding box center [800, 90] width 248 height 11
click at [903, 410] on span "Sauver" at bounding box center [902, 408] width 30 height 14
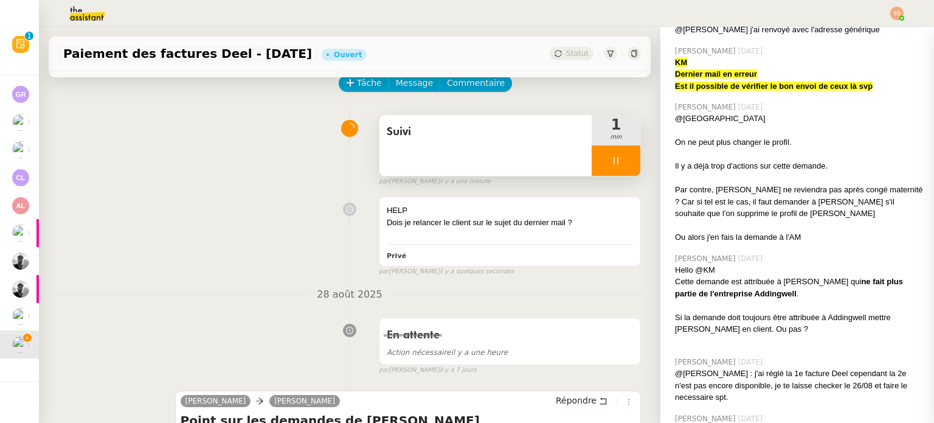
click at [607, 159] on div at bounding box center [616, 160] width 49 height 30
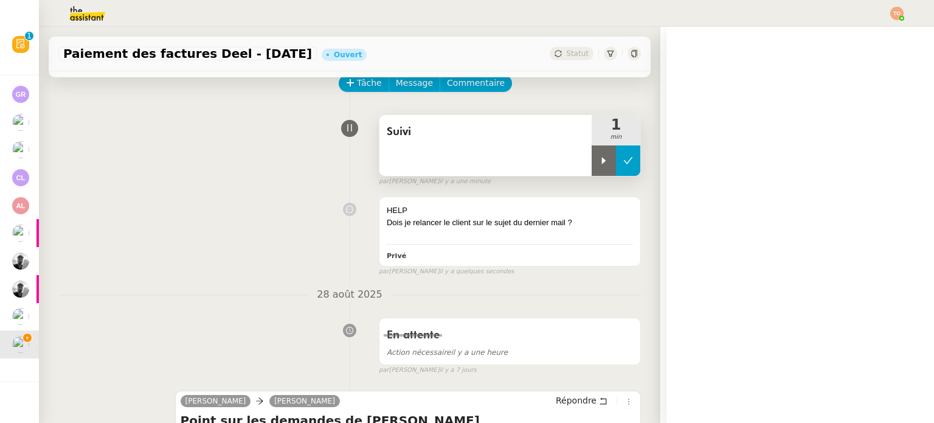
click at [623, 157] on icon at bounding box center [628, 161] width 10 height 10
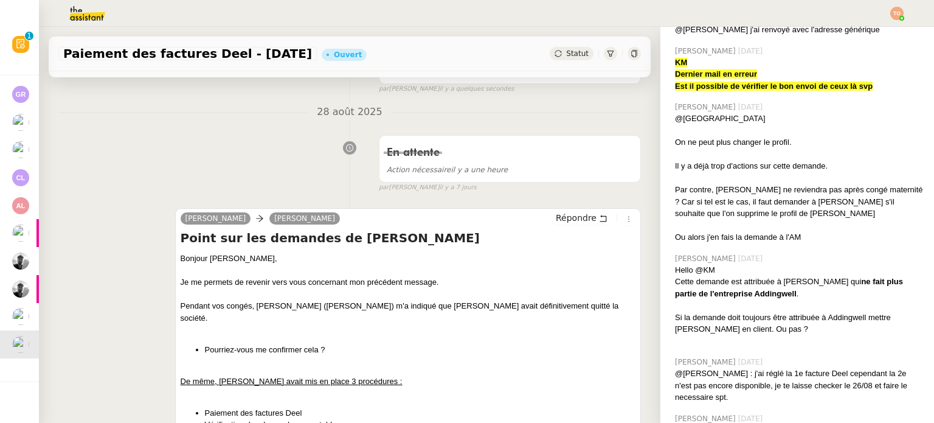
scroll to position [365, 0]
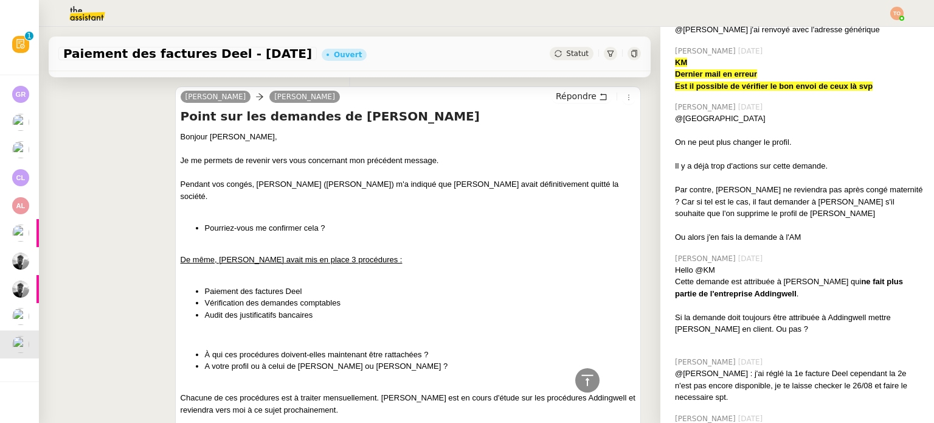
click at [567, 57] on span "Statut" at bounding box center [577, 53] width 22 height 9
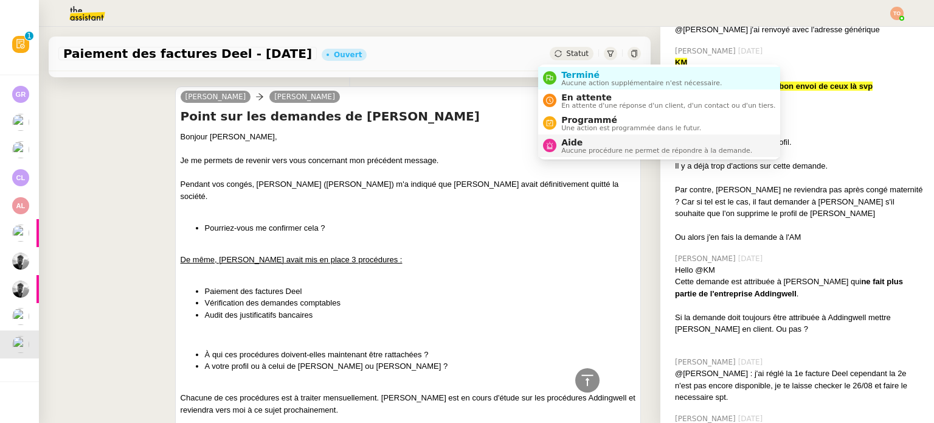
click at [601, 150] on span "Aucune procédure ne permet de répondre à la demande." at bounding box center [656, 150] width 191 height 7
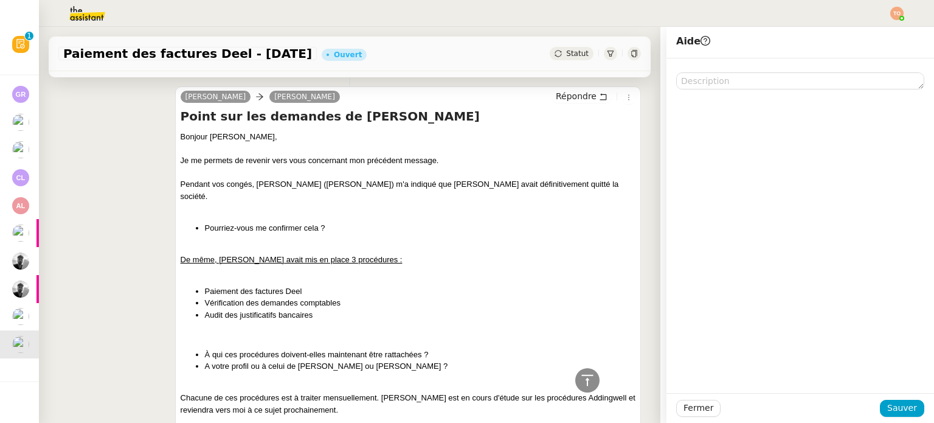
click at [886, 398] on div "Fermer Sauver" at bounding box center [800, 408] width 268 height 30
click at [890, 405] on span "Sauver" at bounding box center [902, 408] width 30 height 14
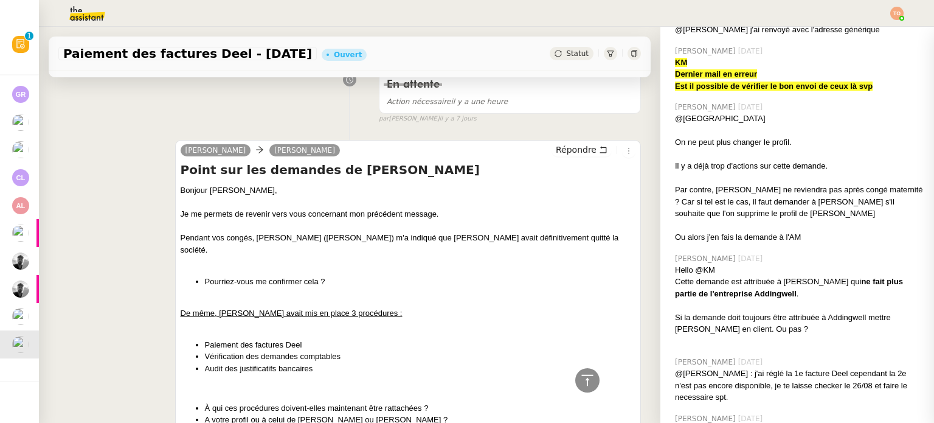
scroll to position [418, 0]
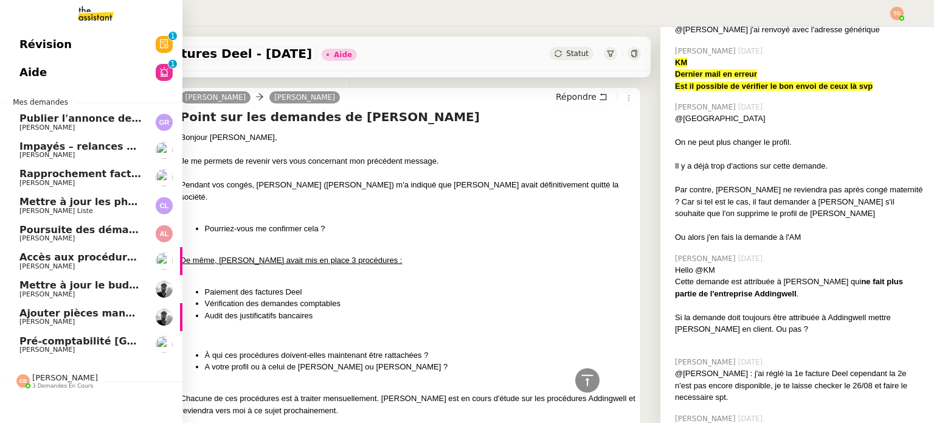
click at [52, 337] on span "Pré-comptabilité [GEOGRAPHIC_DATA] - [DATE]" at bounding box center [147, 341] width 257 height 12
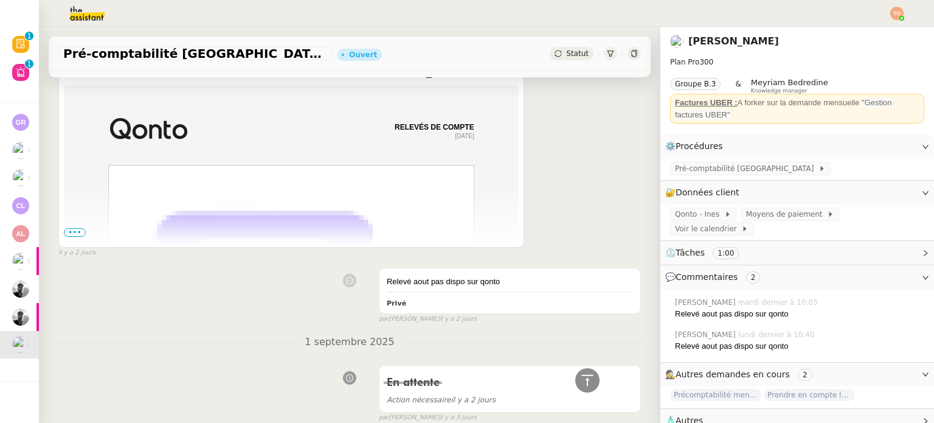
scroll to position [251, 0]
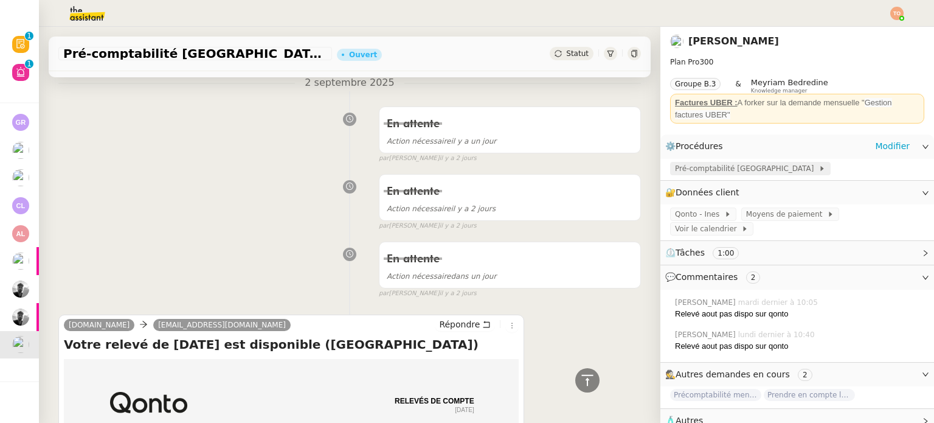
click at [739, 172] on span "Pré-comptabilité [GEOGRAPHIC_DATA]" at bounding box center [746, 168] width 143 height 12
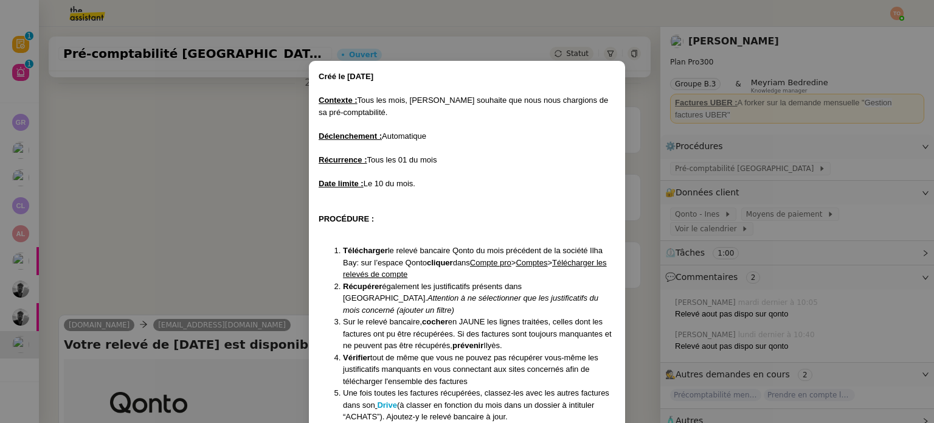
click at [180, 168] on nz-modal-container "Créé le [DATE] Contexte : Tous les mois, [PERSON_NAME] souhaite que nous nous c…" at bounding box center [467, 211] width 934 height 423
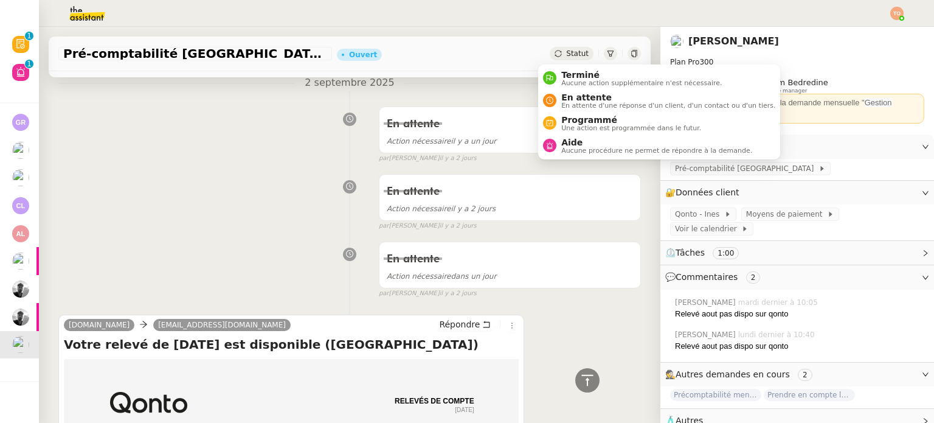
click at [567, 50] on span "Statut" at bounding box center [577, 53] width 22 height 9
click at [586, 94] on span "En attente" at bounding box center [668, 97] width 214 height 10
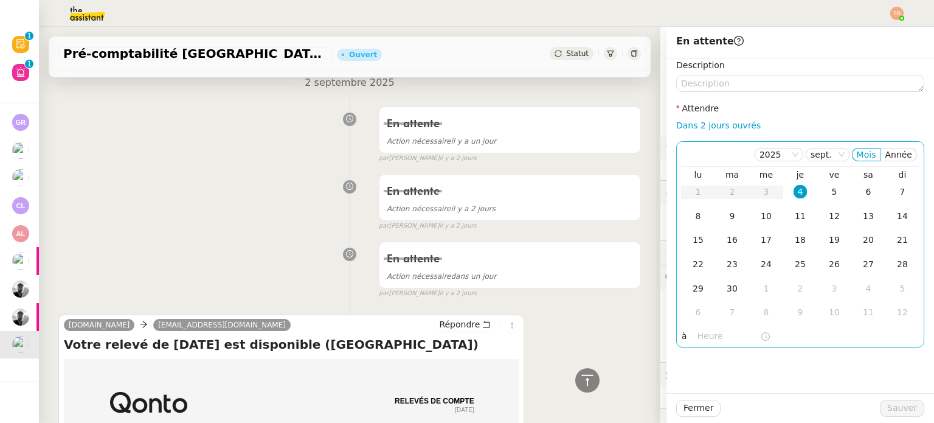
click at [793, 196] on div "4" at bounding box center [799, 191] width 13 height 13
click at [724, 328] on nz-time-picker at bounding box center [734, 336] width 82 height 17
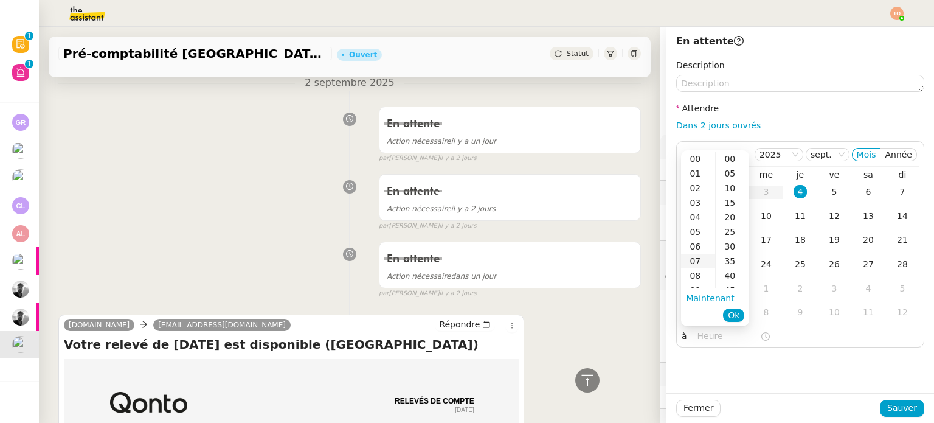
scroll to position [61, 0]
click at [700, 229] on div "09" at bounding box center [698, 229] width 34 height 15
click at [735, 159] on div "00" at bounding box center [732, 158] width 33 height 15
type input "09:00"
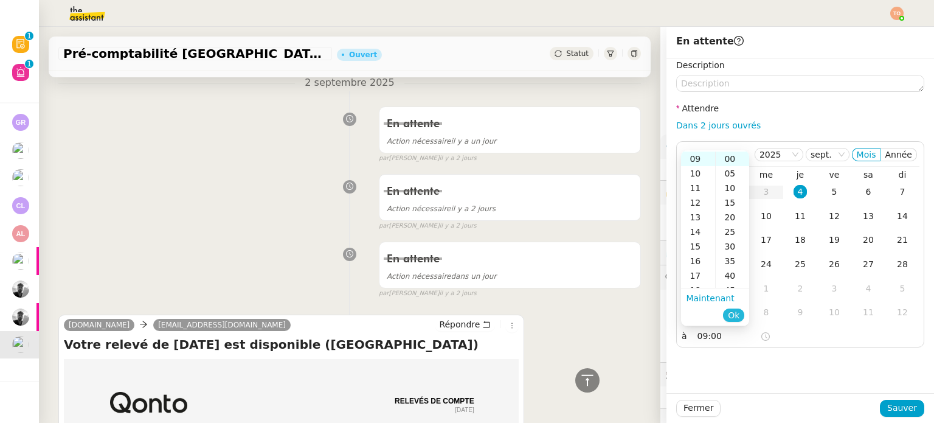
click at [734, 313] on span "Ok" at bounding box center [734, 315] width 12 height 12
click at [897, 399] on div "Fermer Sauver" at bounding box center [800, 407] width 248 height 17
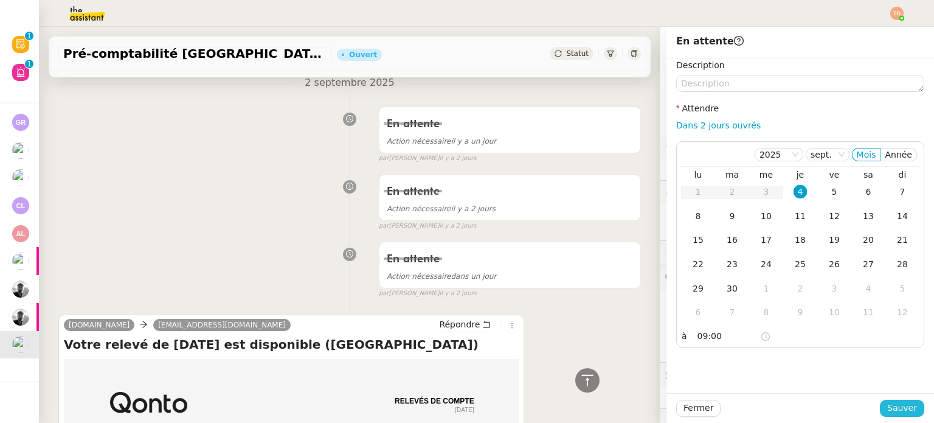
click at [899, 405] on span "Sauver" at bounding box center [902, 408] width 30 height 14
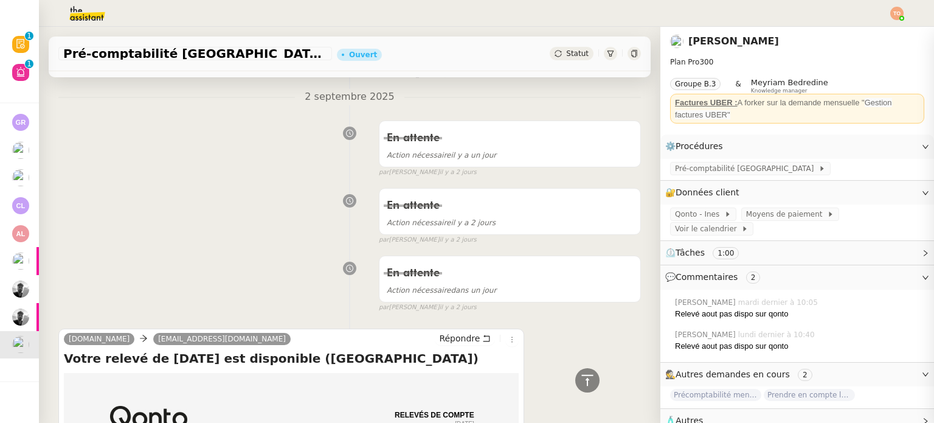
scroll to position [265, 0]
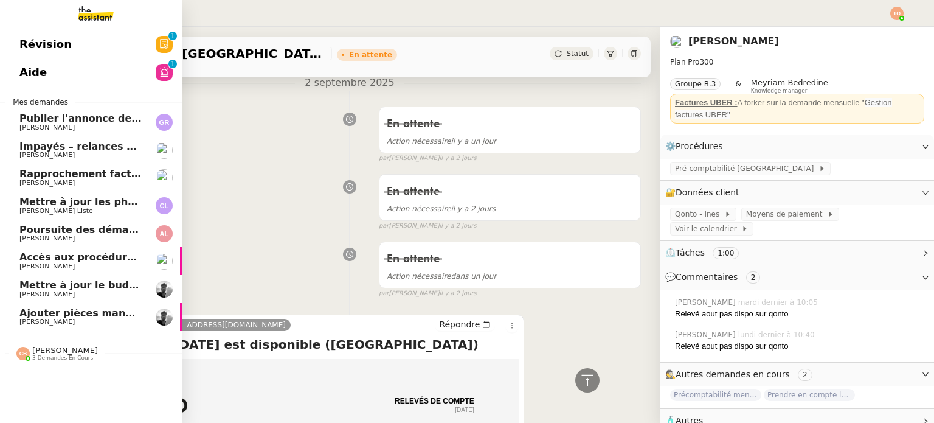
click at [46, 325] on span "[PERSON_NAME]" at bounding box center [46, 321] width 55 height 8
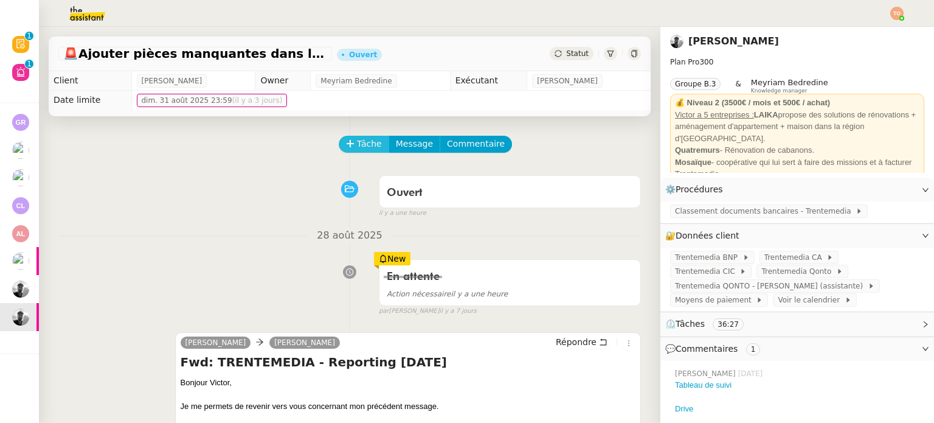
click at [362, 148] on span "Tâche" at bounding box center [369, 144] width 25 height 14
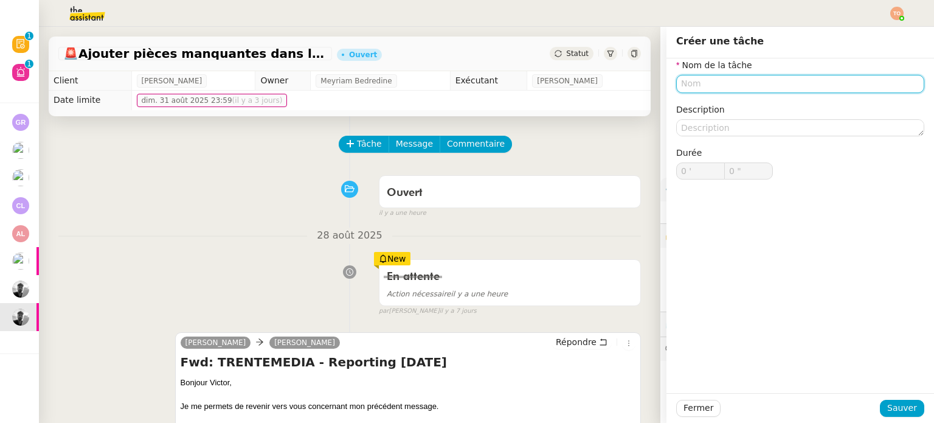
click at [725, 92] on input "text" at bounding box center [800, 84] width 248 height 18
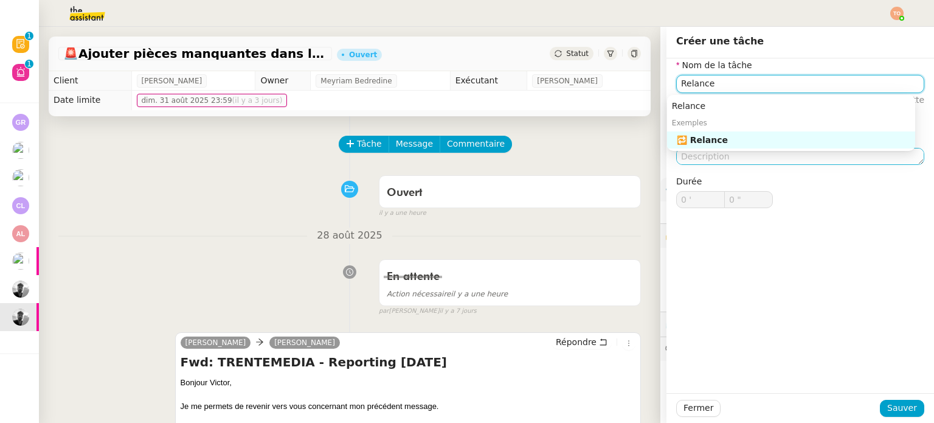
drag, startPoint x: 756, startPoint y: 141, endPoint x: 761, endPoint y: 150, distance: 10.3
click at [756, 140] on div "🔁 Relance" at bounding box center [793, 139] width 233 height 11
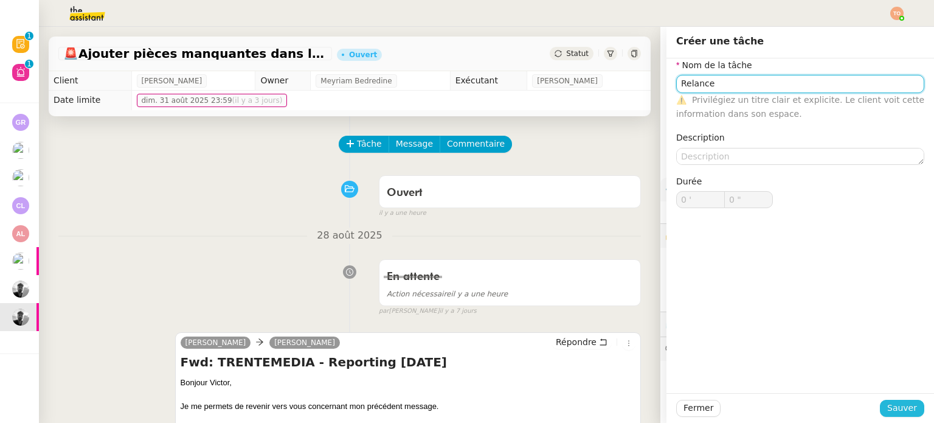
type input "Relance"
click at [887, 410] on span "Sauver" at bounding box center [902, 408] width 30 height 14
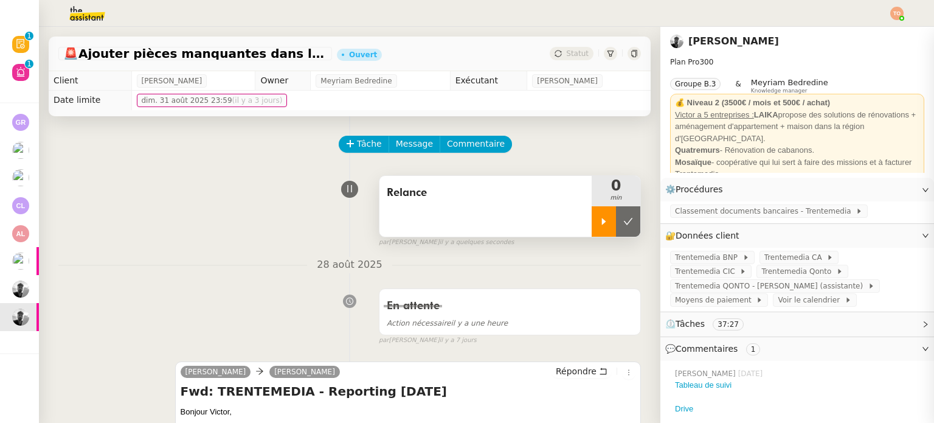
click at [592, 232] on div at bounding box center [604, 221] width 24 height 30
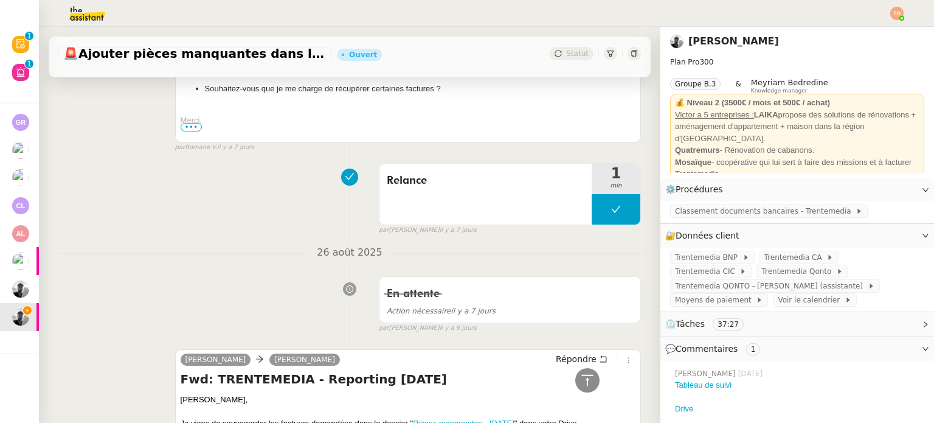
scroll to position [304, 0]
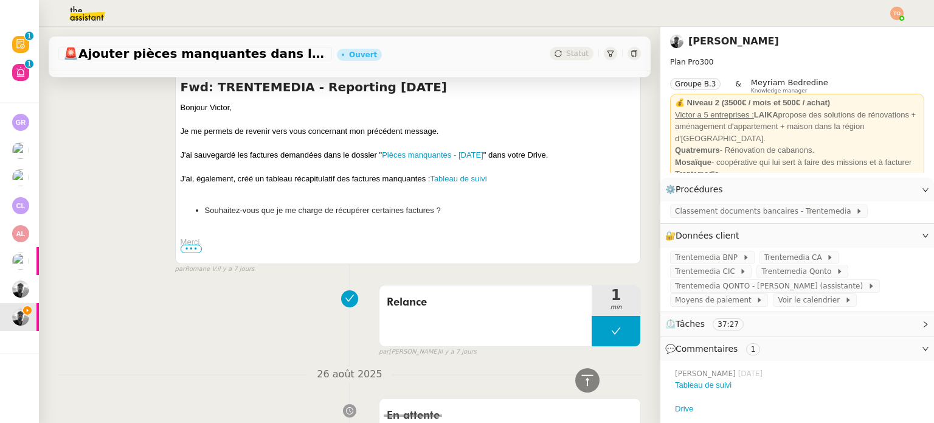
click at [195, 247] on span "•••" at bounding box center [192, 248] width 22 height 9
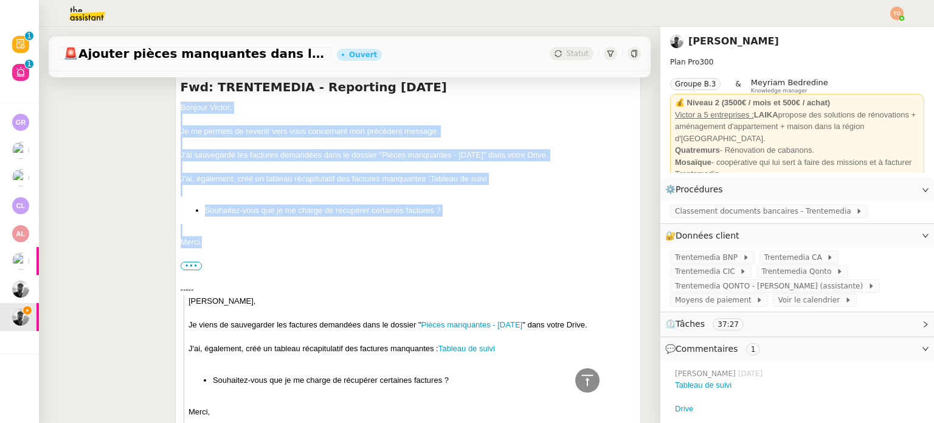
drag, startPoint x: 207, startPoint y: 246, endPoint x: 175, endPoint y: 112, distance: 137.0
click at [175, 112] on div "[PERSON_NAME] Fwd: TRENTEMEDIA - Reporting [DATE] Bonjour ﻿[PERSON_NAME]﻿, Je m…" at bounding box center [408, 312] width 466 height 510
copy div "Bonjour ﻿[PERSON_NAME]﻿, Je me permets de revenir vers vous concernant mon préc…"
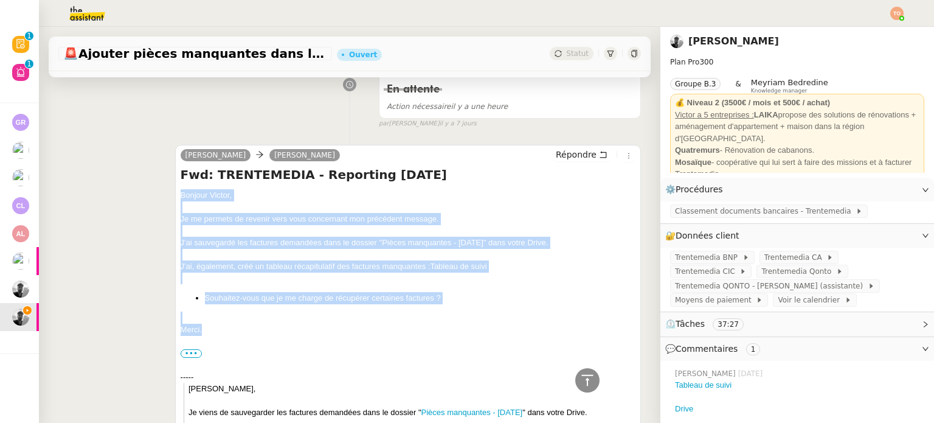
scroll to position [122, 0]
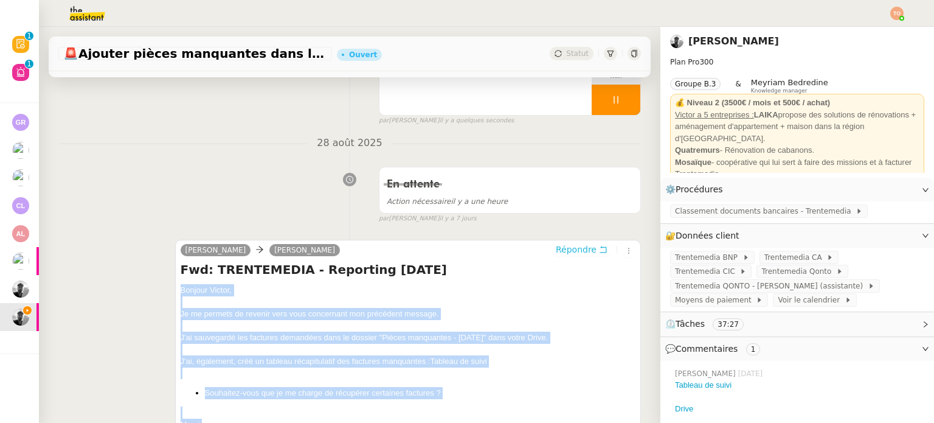
click at [582, 247] on button "Répondre" at bounding box center [581, 249] width 60 height 13
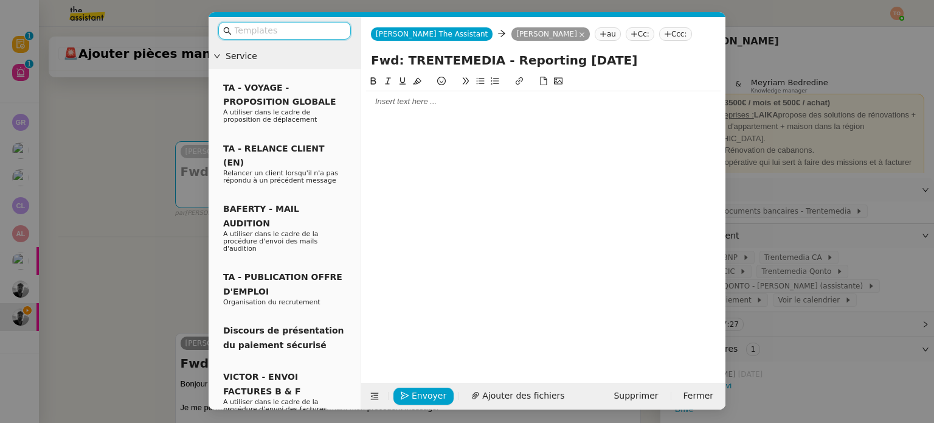
click at [449, 102] on div at bounding box center [543, 101] width 354 height 11
paste div
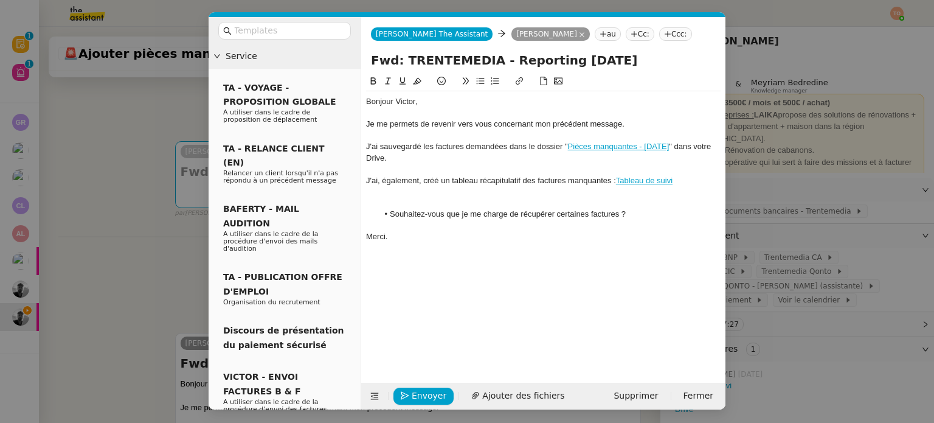
scroll to position [0, 0]
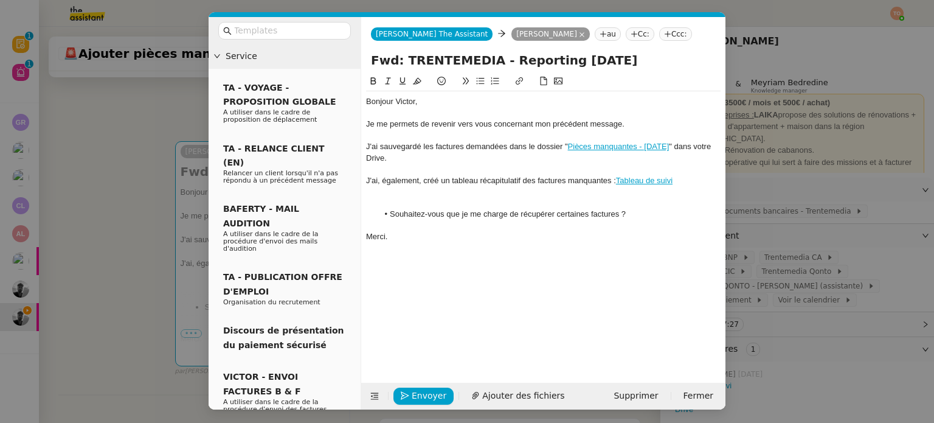
click at [449, 199] on div at bounding box center [543, 202] width 354 height 11
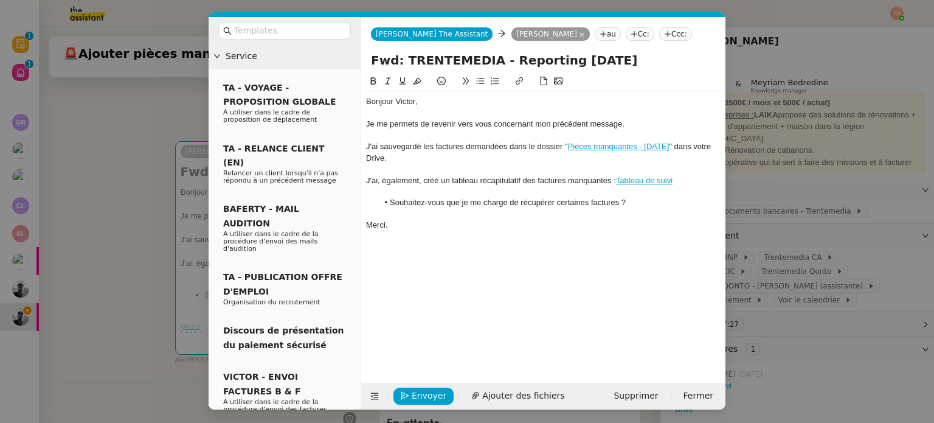
click at [627, 180] on link "Tableau de suivi" at bounding box center [644, 180] width 57 height 9
click at [603, 202] on link "[URL][DOMAIN_NAME]" at bounding box center [615, 202] width 83 height 16
click at [425, 390] on span "Envoyer" at bounding box center [429, 396] width 35 height 14
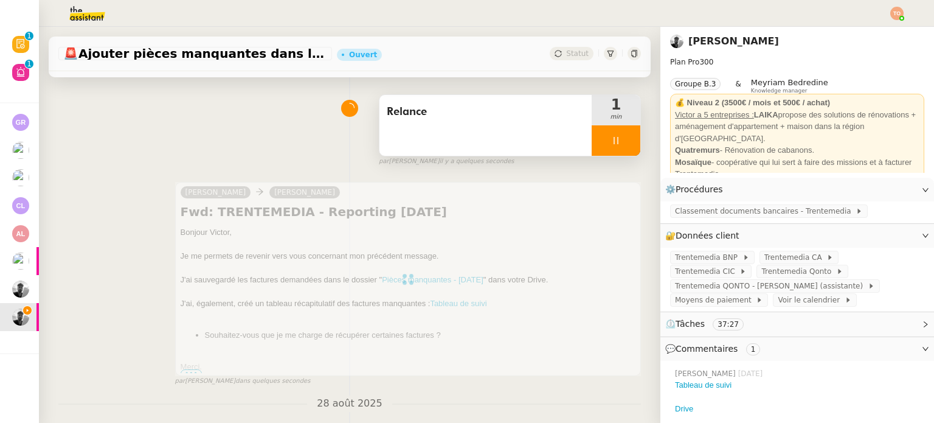
scroll to position [25, 0]
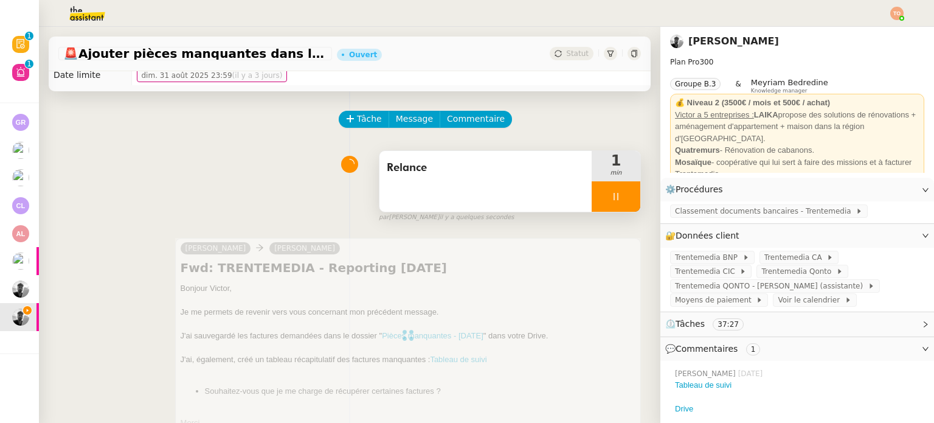
click at [606, 194] on div at bounding box center [616, 196] width 49 height 30
click at [623, 196] on icon at bounding box center [628, 197] width 10 height 10
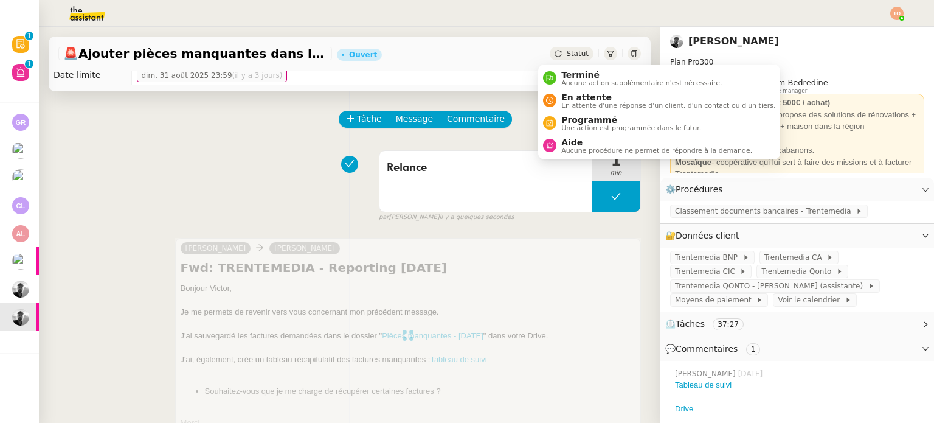
click at [566, 55] on span "Statut" at bounding box center [577, 53] width 22 height 9
click at [579, 94] on span "En attente" at bounding box center [668, 97] width 214 height 10
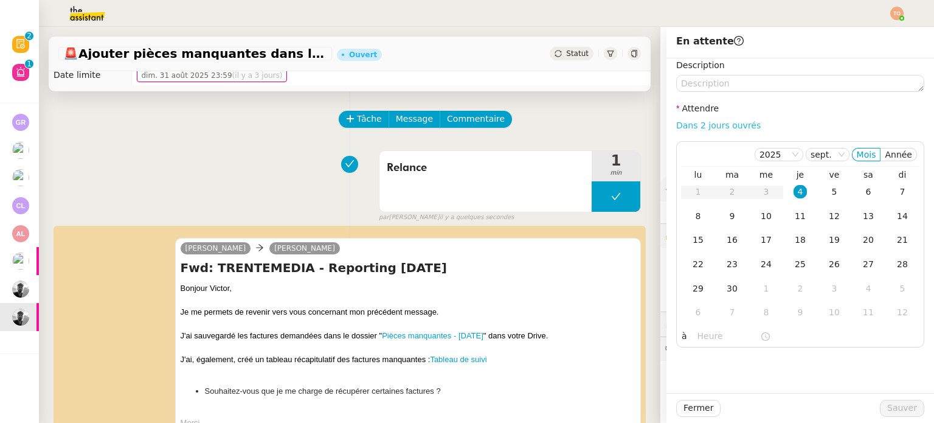
click at [699, 130] on link "Dans 2 jours ouvrés" at bounding box center [718, 125] width 85 height 10
type input "07:00"
click at [887, 412] on span "Sauver" at bounding box center [902, 408] width 30 height 14
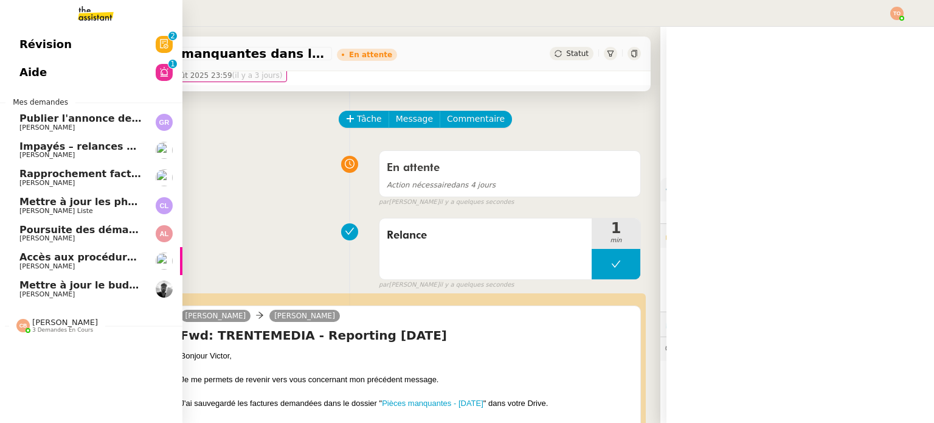
click at [0, 30] on app-ticket-navbar "Révision 0 1 2 3 4 5 6 7 8 9 Aide 0 1 2 3 4 5 6 7 8 9 Mes demandes Publier l'an…" at bounding box center [0, 30] width 0 height 0
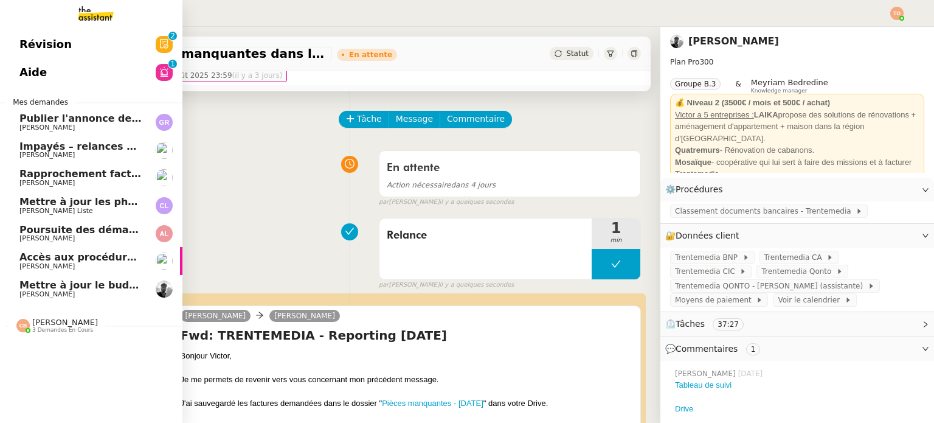
click at [45, 294] on span "[PERSON_NAME]" at bounding box center [46, 294] width 55 height 8
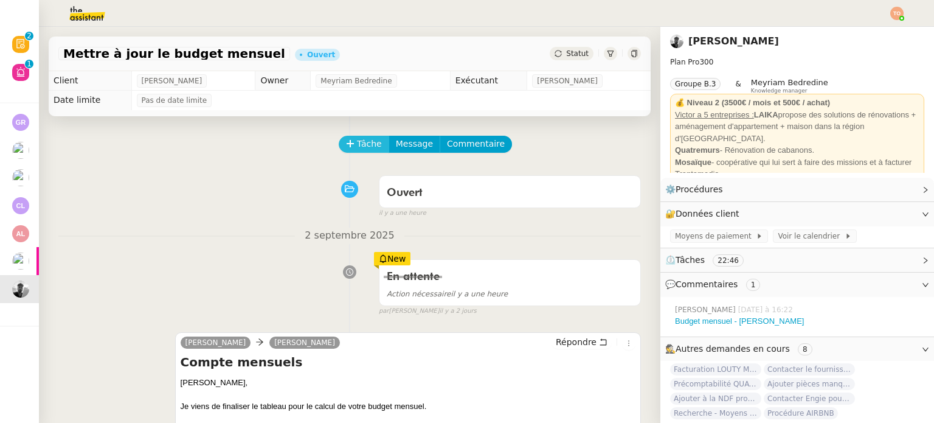
click at [357, 148] on span "Tâche" at bounding box center [369, 144] width 25 height 14
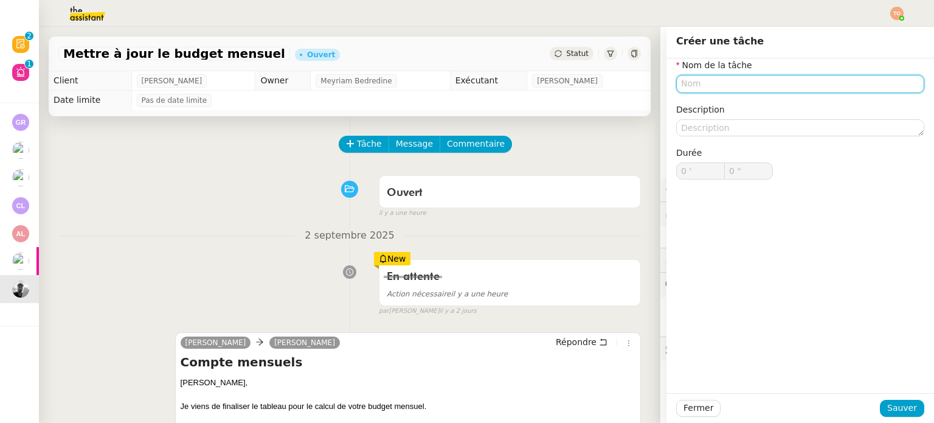
click at [703, 63] on label "Nom de la tâche" at bounding box center [714, 65] width 76 height 10
click at [712, 82] on input "text" at bounding box center [800, 84] width 248 height 18
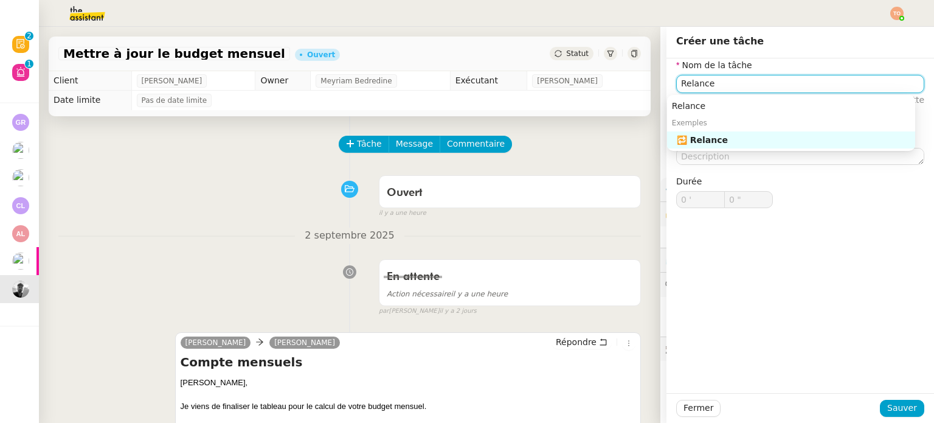
type input "Relance"
click at [887, 399] on div "Fermer Sauver" at bounding box center [800, 407] width 248 height 17
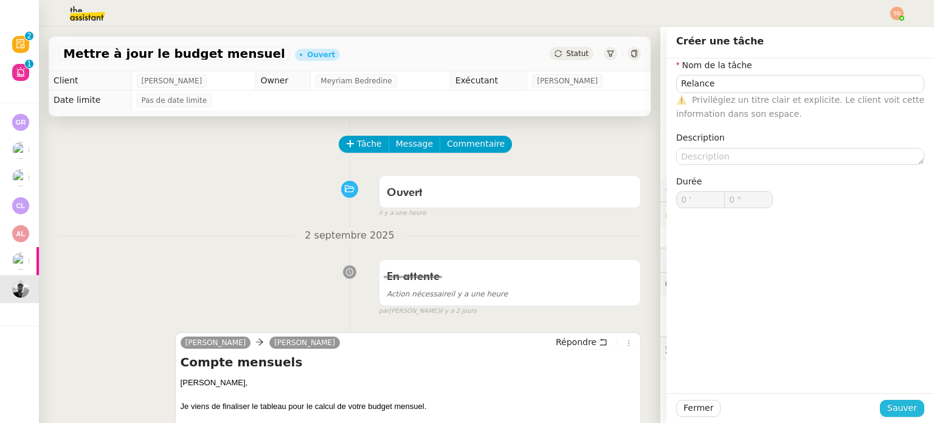
click at [891, 402] on span "Sauver" at bounding box center [902, 408] width 30 height 14
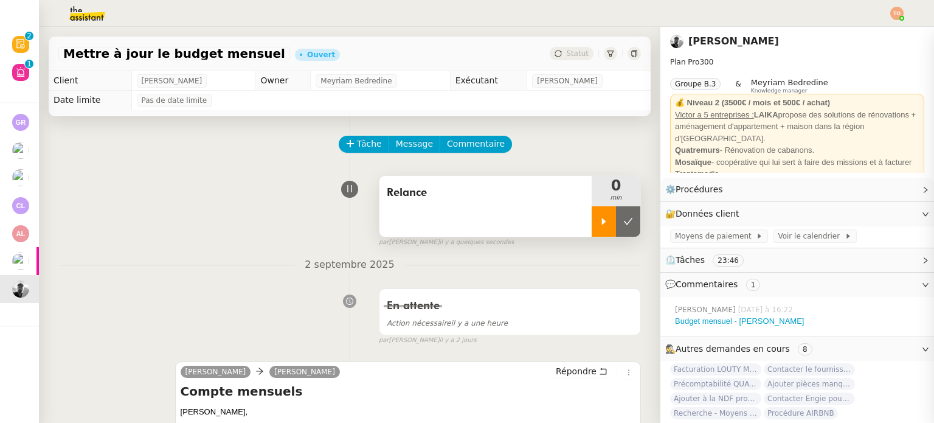
click at [599, 223] on icon at bounding box center [604, 221] width 10 height 10
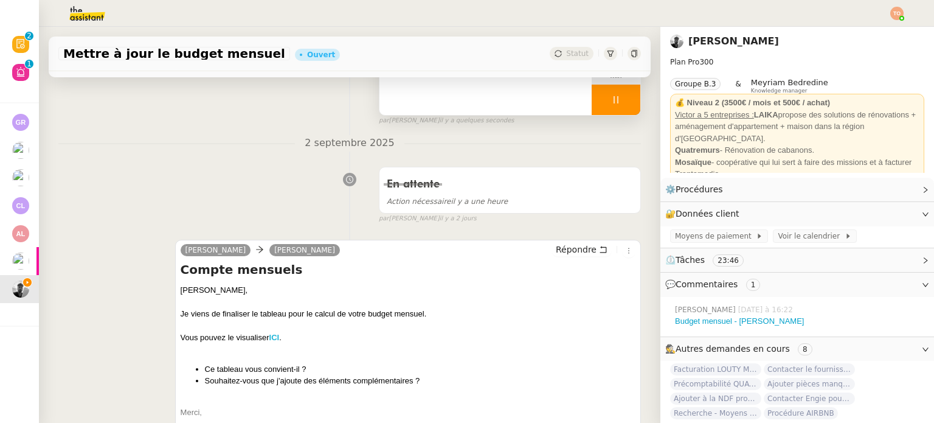
click at [275, 335] on strong "ICI" at bounding box center [274, 337] width 10 height 9
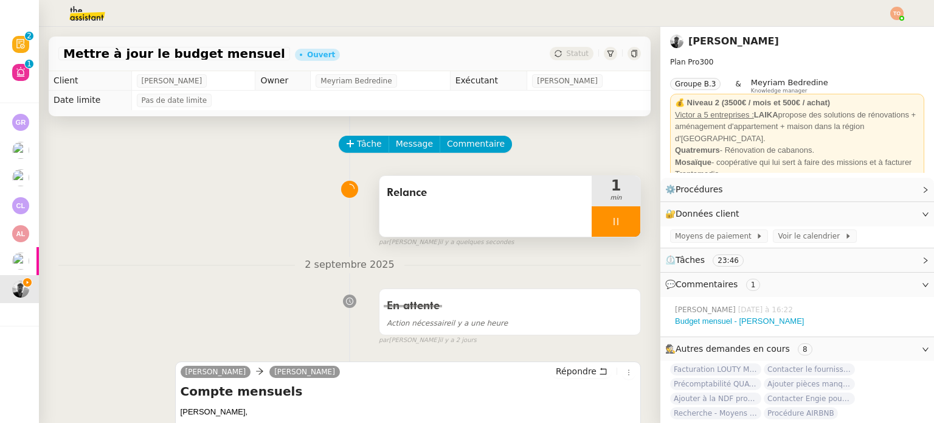
scroll to position [304, 0]
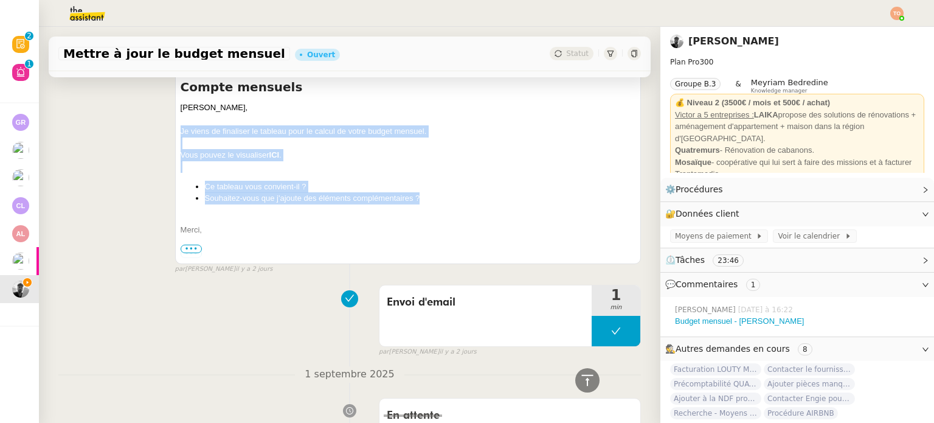
drag, startPoint x: 421, startPoint y: 195, endPoint x: 175, endPoint y: 132, distance: 253.5
click at [175, 132] on div "[PERSON_NAME] Répondre Compte mensuels [PERSON_NAME], Je viens de finaliser le …" at bounding box center [408, 160] width 466 height 207
copy div "Je viens de finaliser le tableau pour le calcul de votre budget mensuel. Vous p…"
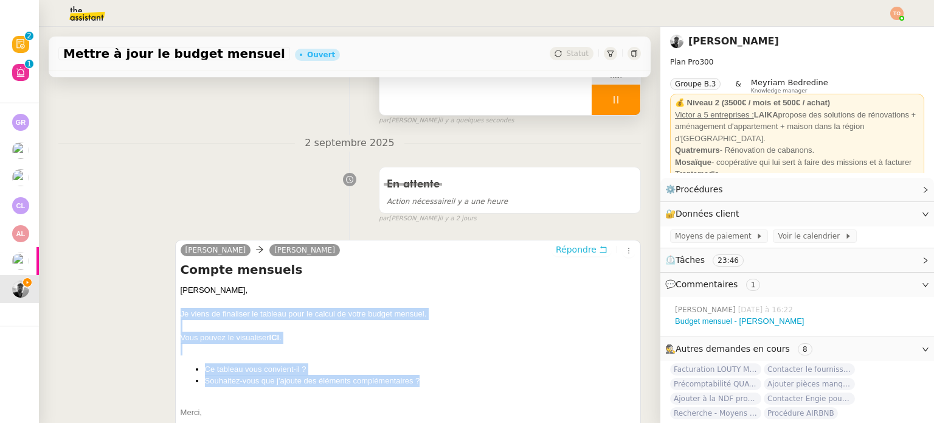
click at [578, 246] on span "Répondre" at bounding box center [576, 249] width 41 height 12
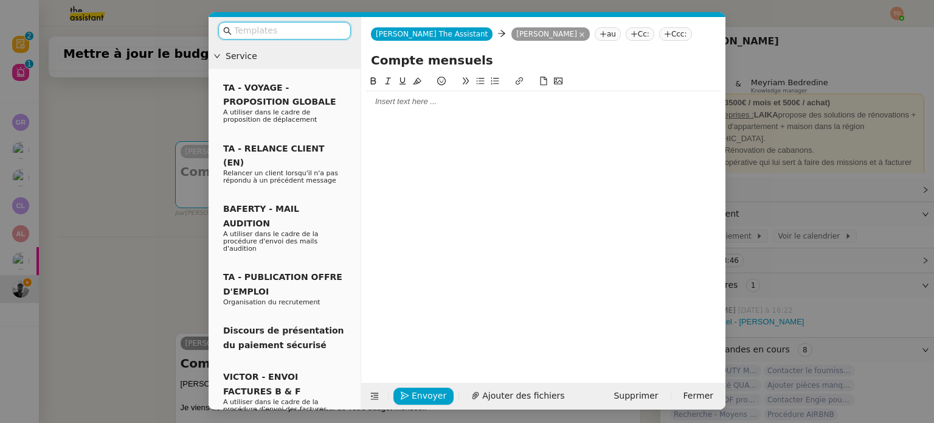
click at [306, 36] on input "text" at bounding box center [288, 31] width 109 height 14
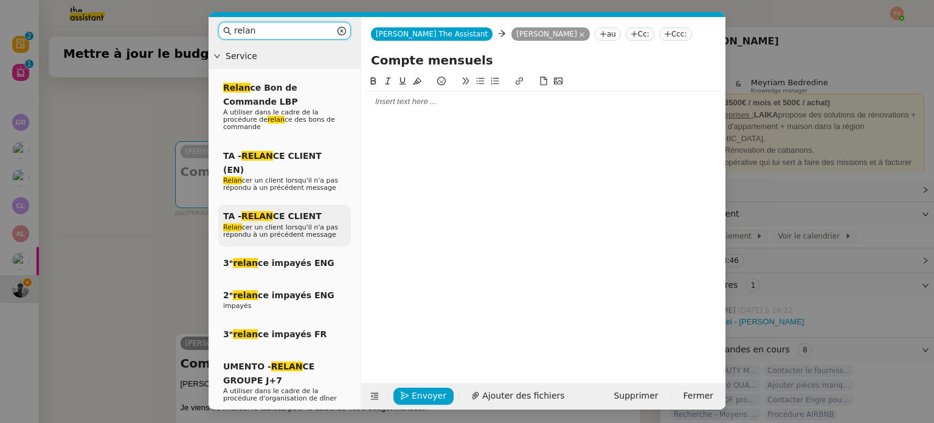
type input "relan"
click at [322, 204] on div "TA - RELAN CE CLIENT Relan cer un client lorsqu'il n'a pas répondu à un précéde…" at bounding box center [284, 225] width 133 height 42
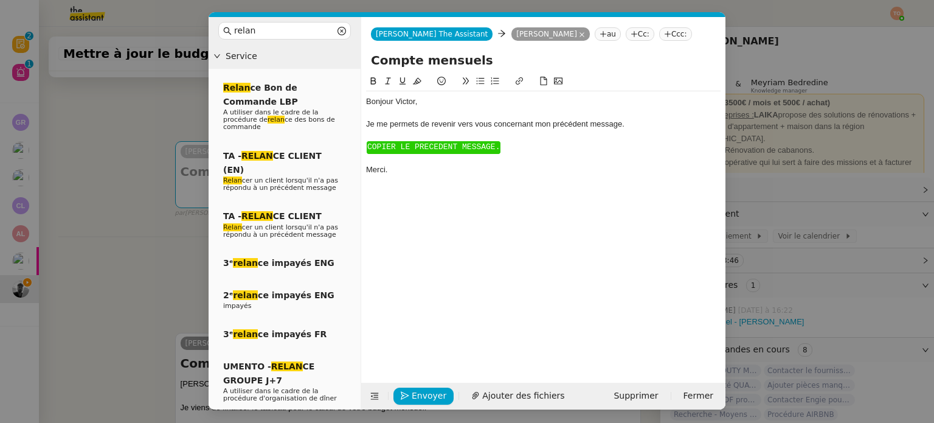
click at [397, 151] on span "COPIER LE PRECEDENT MESSAGE." at bounding box center [433, 146] width 133 height 9
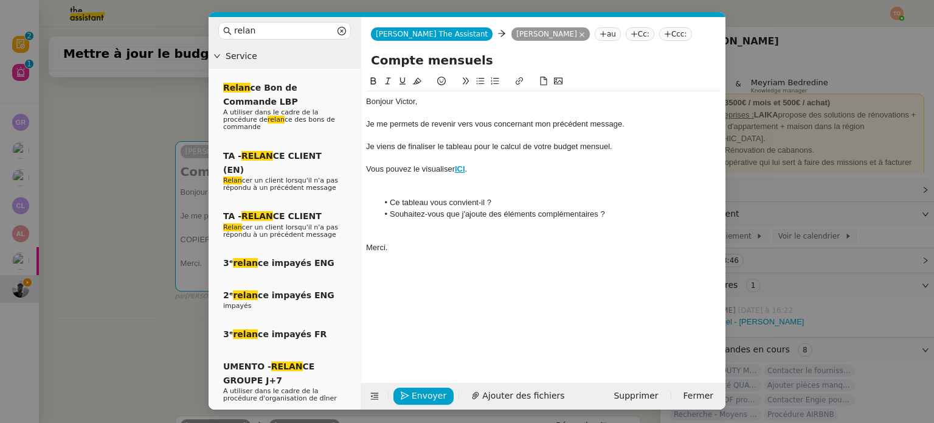
scroll to position [0, 0]
drag, startPoint x: 396, startPoint y: 100, endPoint x: 365, endPoint y: 102, distance: 31.1
click at [365, 102] on nz-spin "Bonjour ﻿[PERSON_NAME]﻿, Je me permets de revenir vers vous concernant mon préc…" at bounding box center [543, 221] width 364 height 294
drag, startPoint x: 434, startPoint y: 145, endPoint x: 370, endPoint y: 146, distance: 63.8
click at [370, 146] on div "Je viens de finaliser le tableau pour le calcul de votre budget mensuel." at bounding box center [543, 146] width 354 height 11
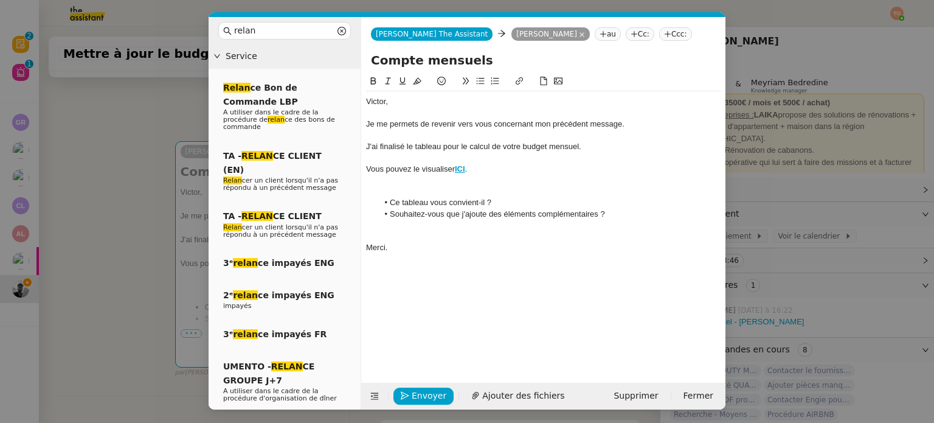
click at [457, 188] on div at bounding box center [543, 191] width 354 height 11
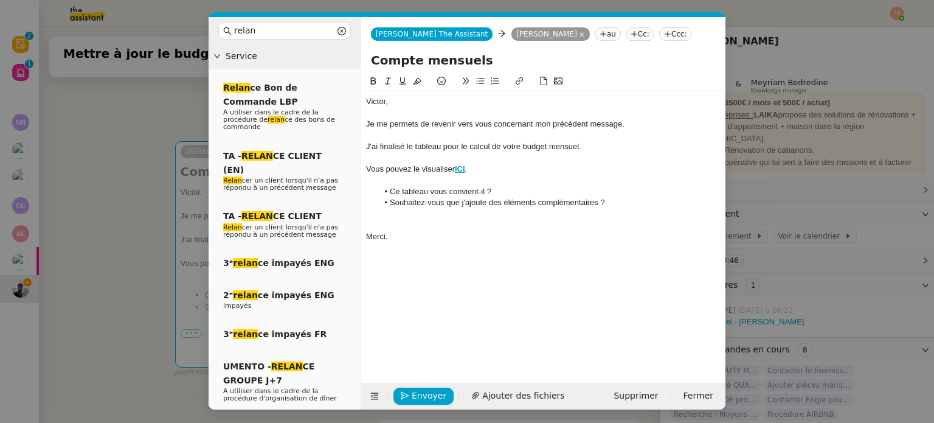
click at [449, 224] on div at bounding box center [543, 224] width 354 height 11
click at [418, 393] on span "Envoyer" at bounding box center [429, 396] width 35 height 14
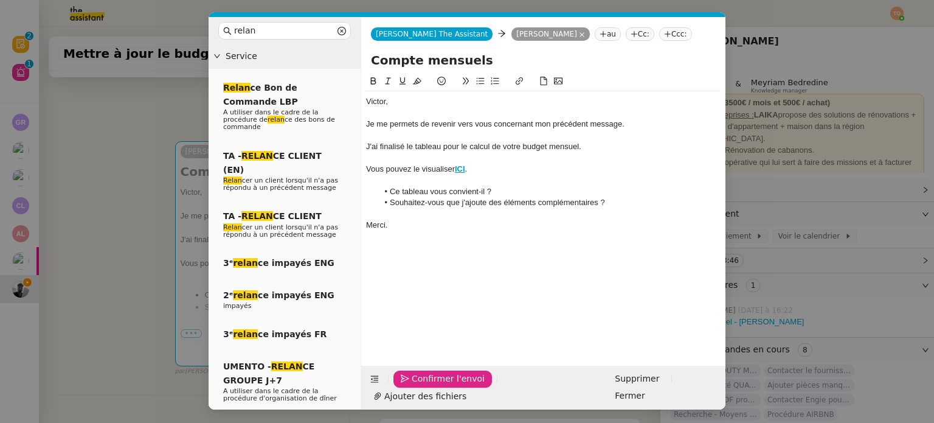
click at [418, 385] on span "Confirmer l'envoi" at bounding box center [448, 379] width 73 height 14
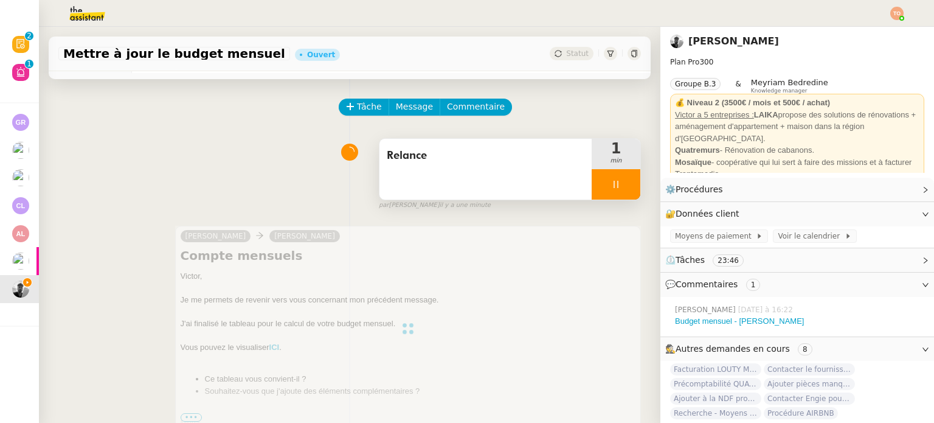
scroll to position [36, 0]
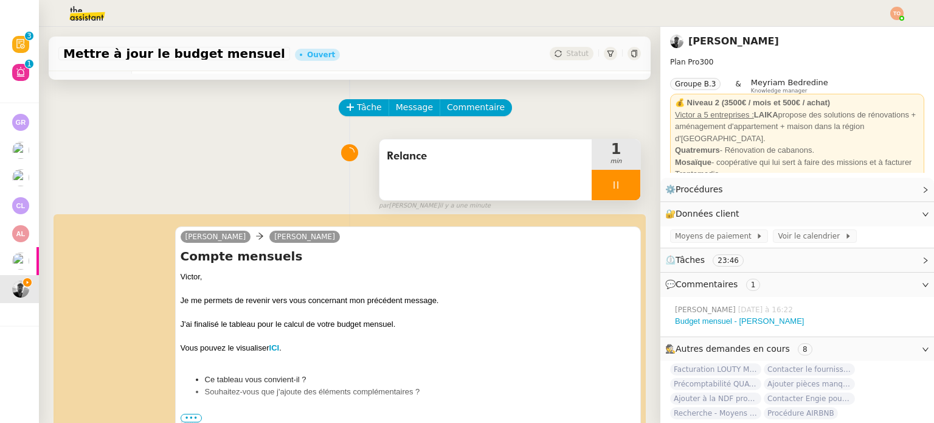
click at [620, 193] on div at bounding box center [616, 185] width 49 height 30
click at [620, 192] on button at bounding box center [628, 185] width 24 height 30
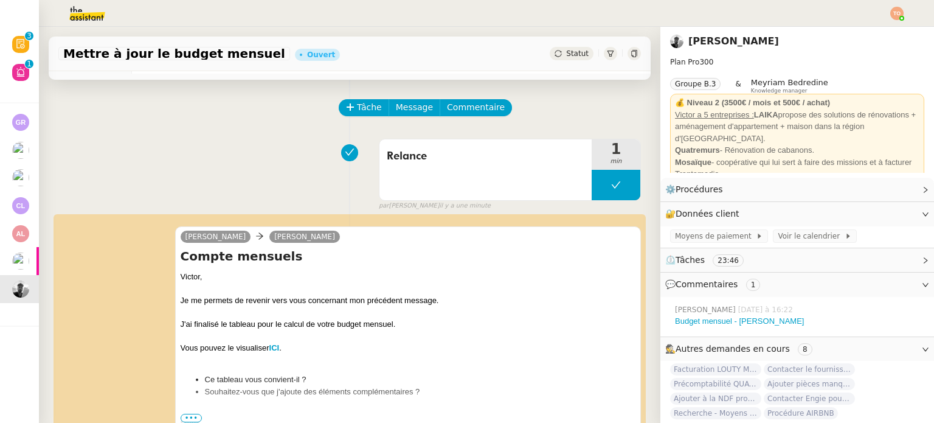
click at [569, 56] on span "Statut" at bounding box center [577, 53] width 22 height 9
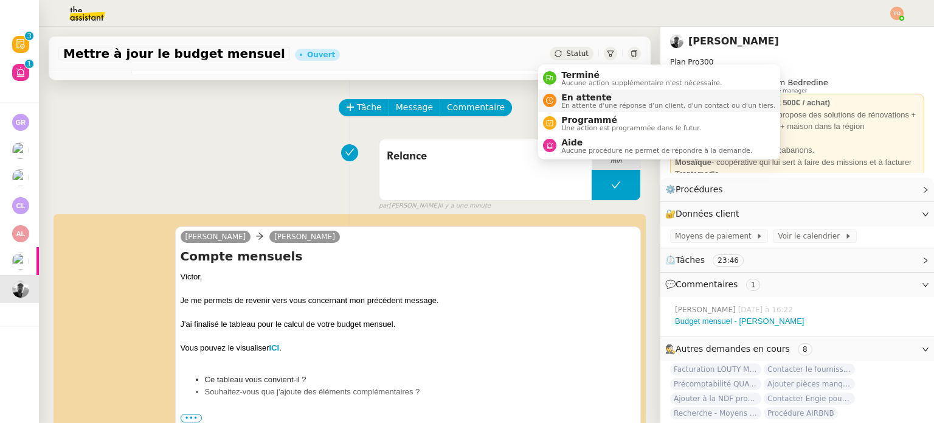
click at [589, 111] on li "En attente En attente d'une réponse d'un client, d'un contact ou d'un tiers." at bounding box center [659, 100] width 242 height 22
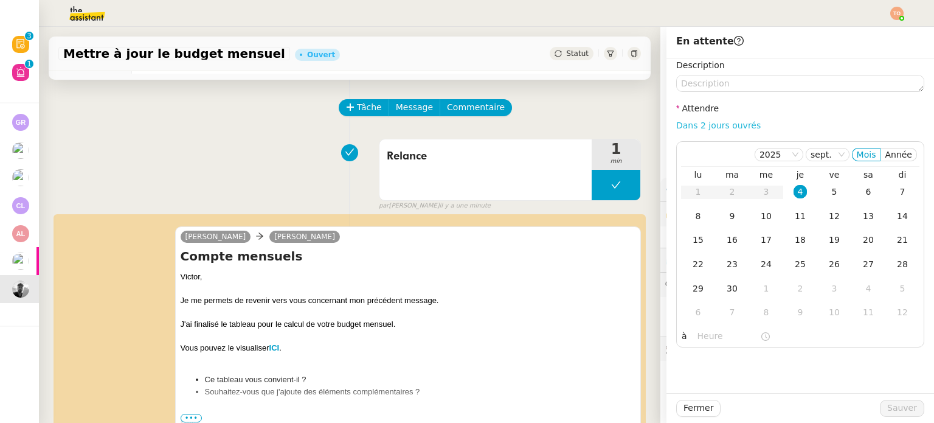
click at [688, 126] on link "Dans 2 jours ouvrés" at bounding box center [718, 125] width 85 height 10
type input "07:00"
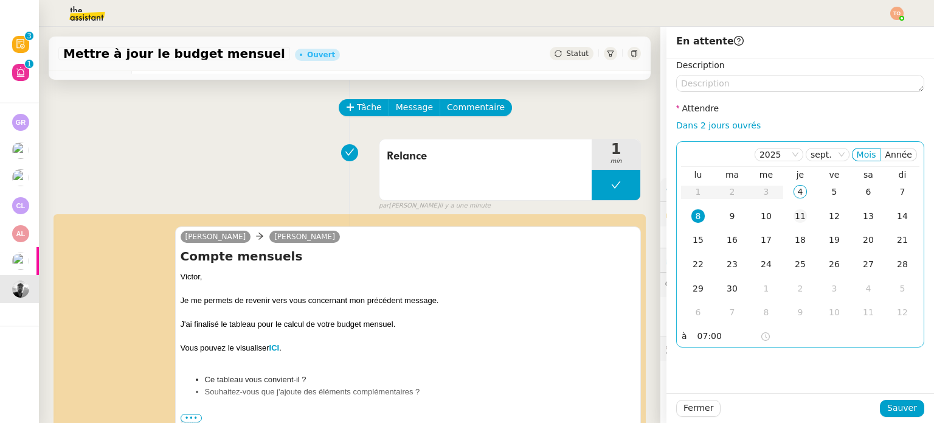
click at [793, 214] on div "11" at bounding box center [799, 215] width 13 height 13
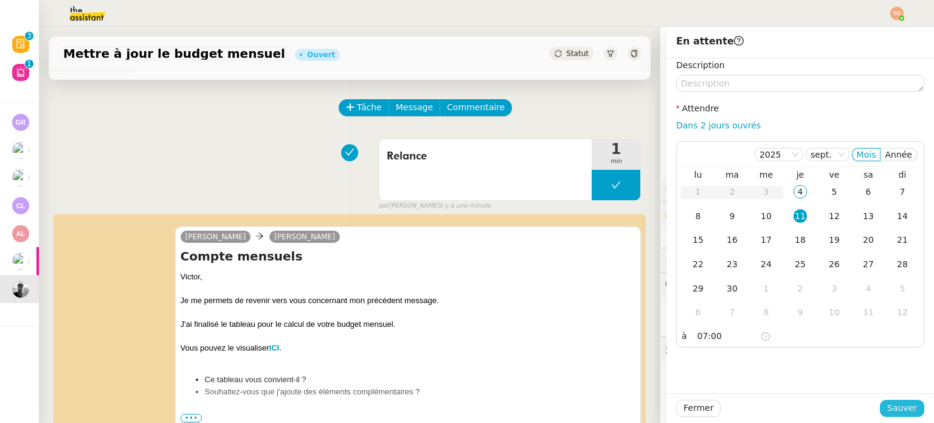
click at [896, 404] on span "Sauver" at bounding box center [902, 408] width 30 height 14
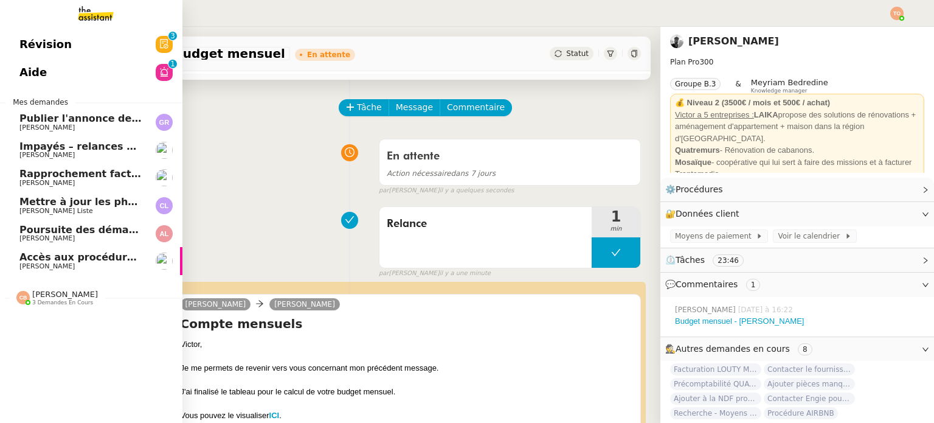
click at [19, 263] on span "[PERSON_NAME]" at bounding box center [46, 266] width 55 height 8
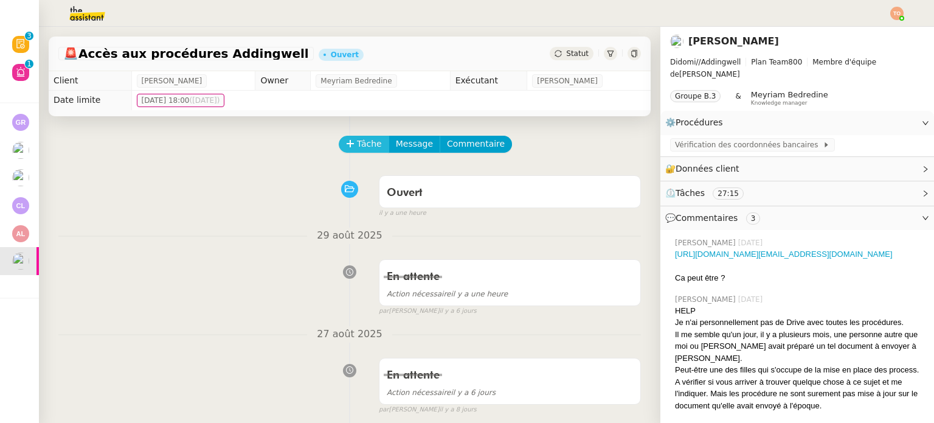
click at [372, 143] on button "Tâche" at bounding box center [364, 144] width 50 height 17
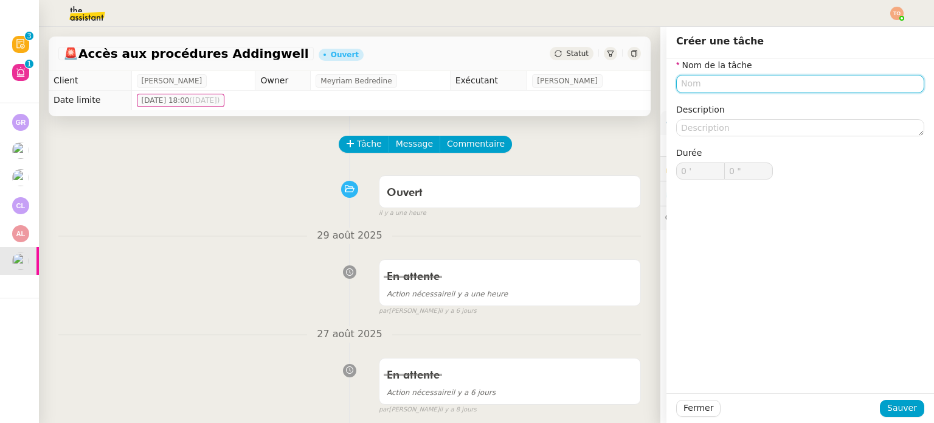
click at [862, 80] on input "text" at bounding box center [800, 84] width 248 height 18
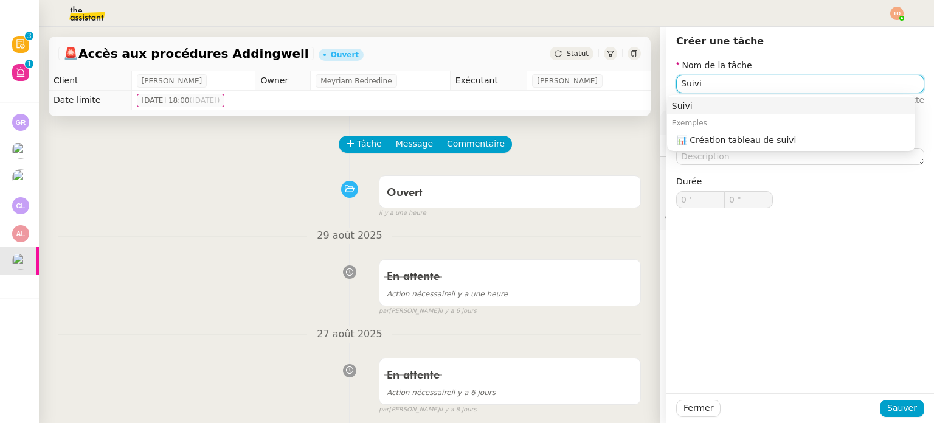
type input "Suivi"
click at [553, 61] on div "🚨 Accès aux procédures Addingwell Ouvert Statut" at bounding box center [350, 53] width 602 height 35
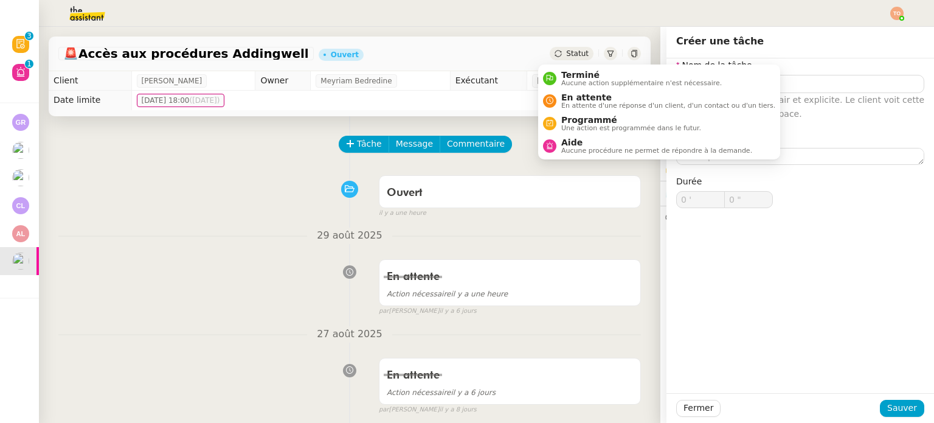
click at [555, 59] on div "Statut" at bounding box center [572, 53] width 44 height 13
click at [572, 103] on span "En attente d'une réponse d'un client, d'un contact ou d'un tiers." at bounding box center [668, 105] width 214 height 7
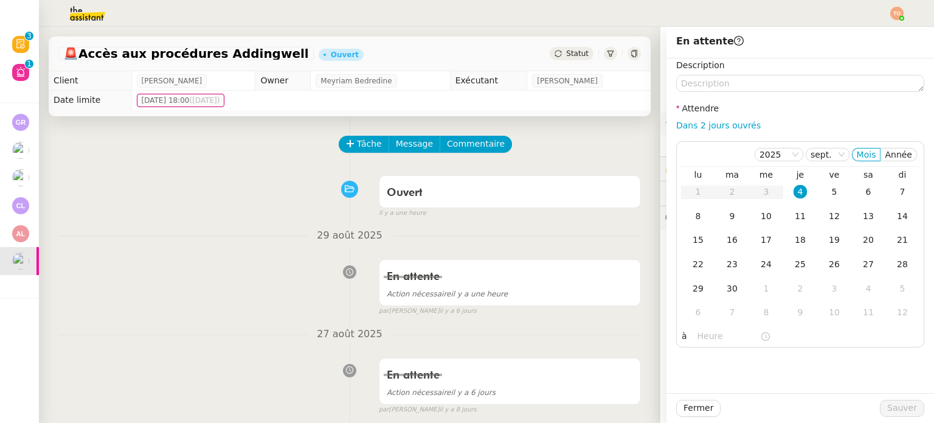
click at [560, 138] on div "Tâche Message Commentaire" at bounding box center [490, 150] width 301 height 29
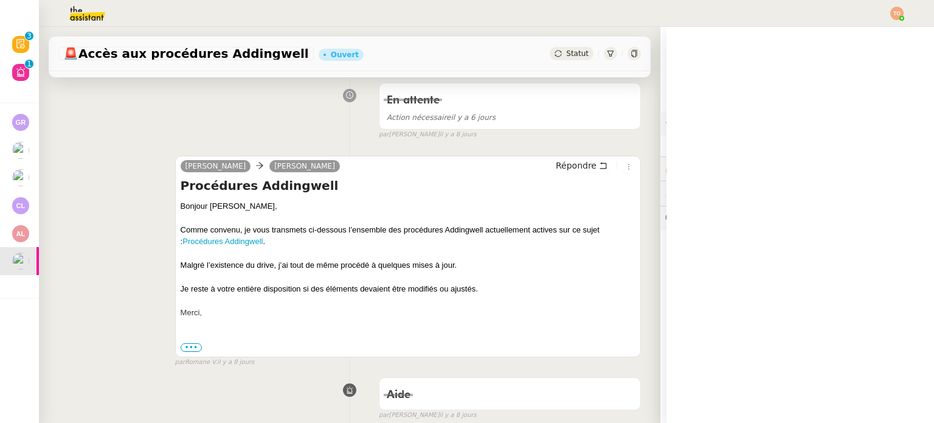
scroll to position [304, 0]
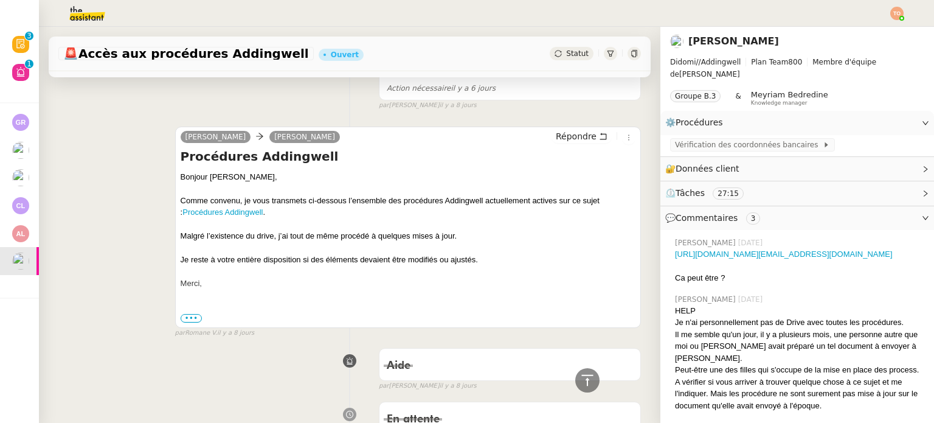
click at [566, 55] on span "Statut" at bounding box center [577, 53] width 22 height 9
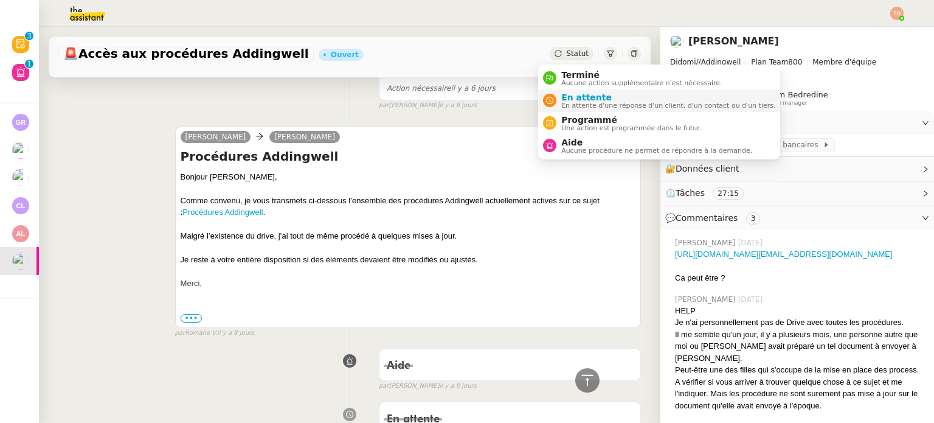
click at [580, 92] on span "En attente" at bounding box center [668, 97] width 214 height 10
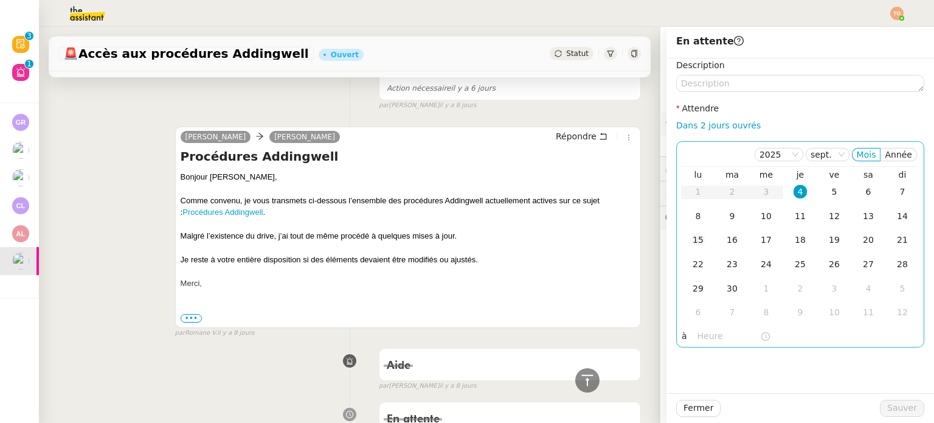
click at [698, 240] on td "15" at bounding box center [698, 240] width 34 height 24
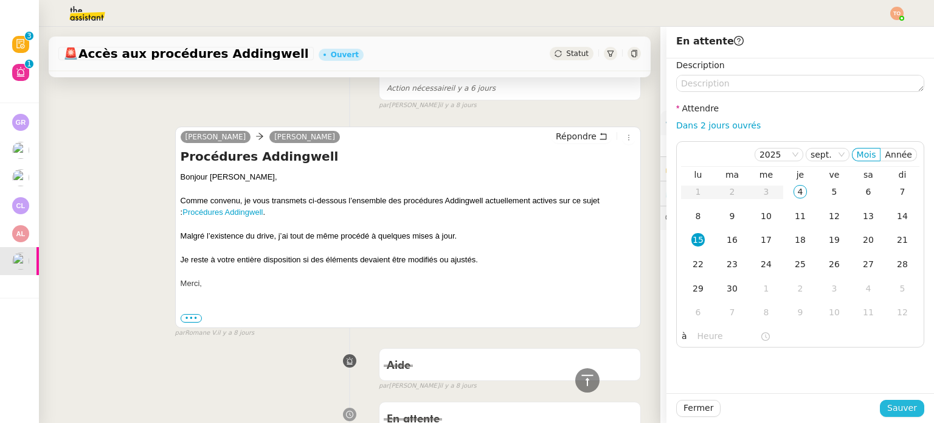
click at [904, 404] on span "Sauver" at bounding box center [902, 408] width 30 height 14
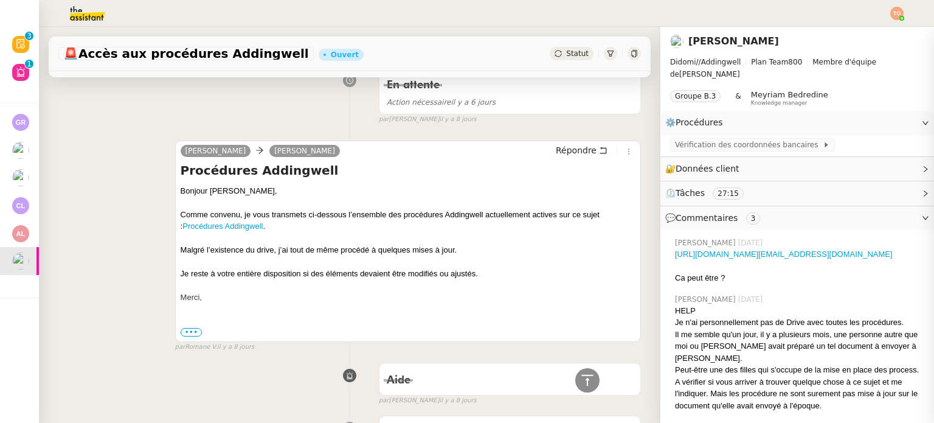
scroll to position [318, 0]
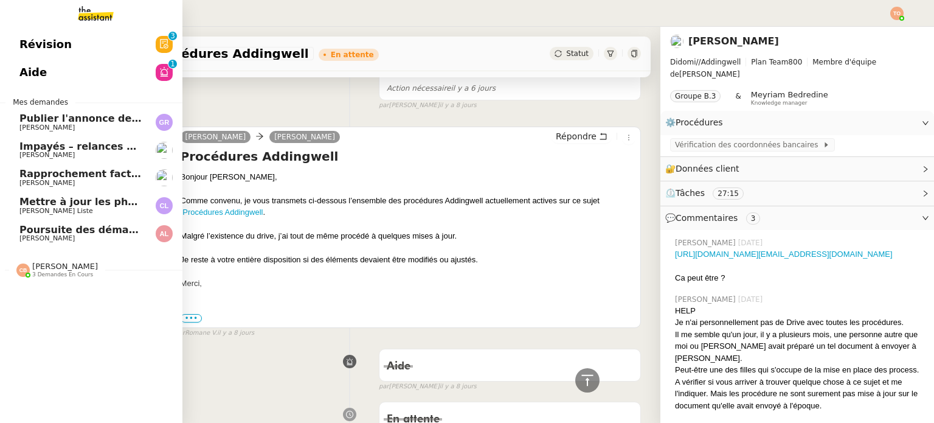
click at [26, 241] on span "[PERSON_NAME]" at bounding box center [46, 238] width 55 height 8
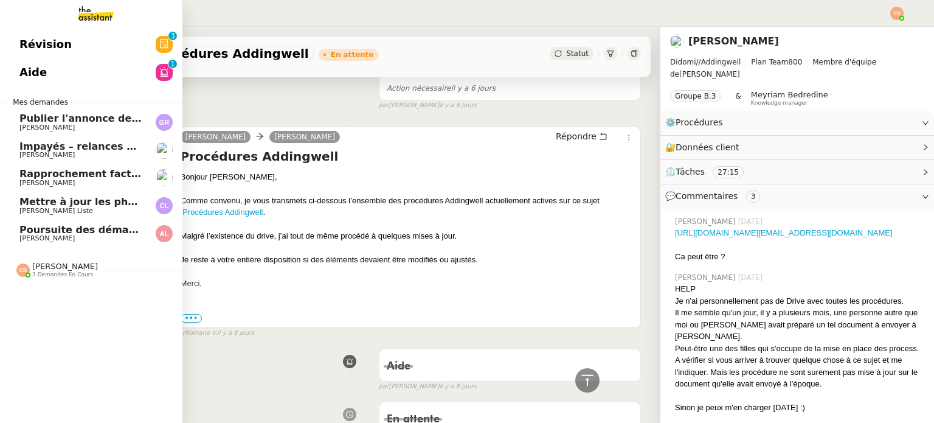
click at [26, 241] on span "[PERSON_NAME]" at bounding box center [46, 238] width 55 height 8
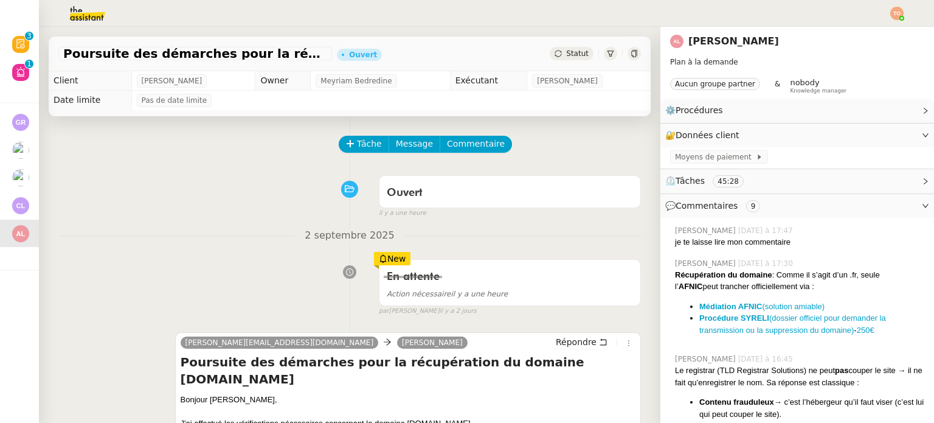
click at [566, 55] on span "Statut" at bounding box center [577, 53] width 22 height 9
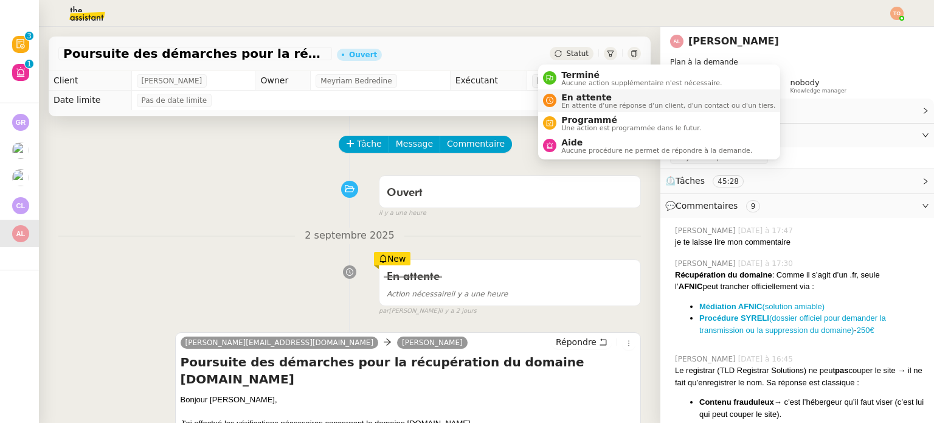
click at [573, 93] on span "En attente" at bounding box center [668, 97] width 214 height 10
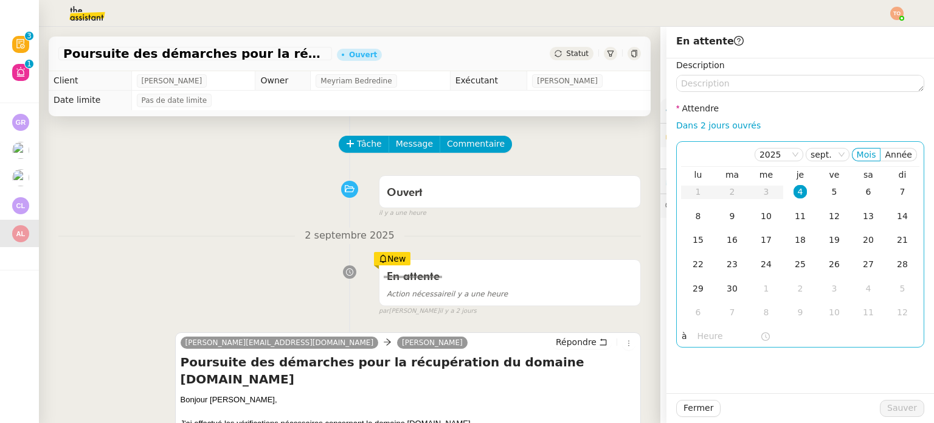
click at [798, 195] on td "4" at bounding box center [800, 192] width 34 height 24
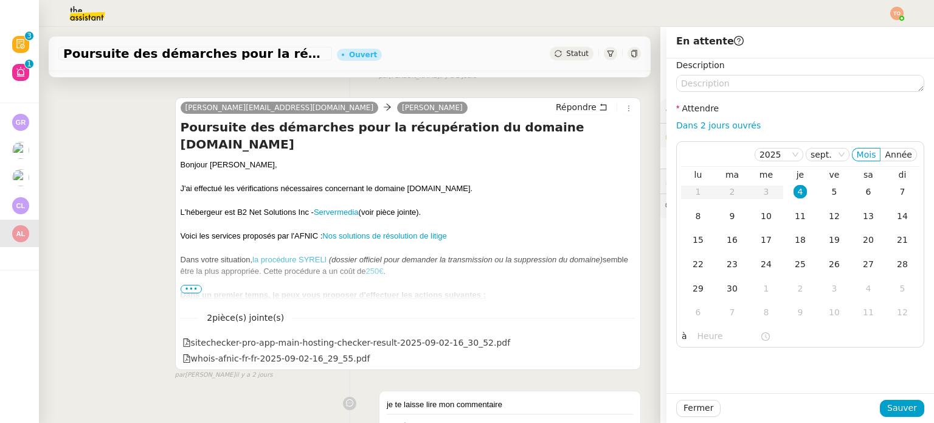
scroll to position [304, 0]
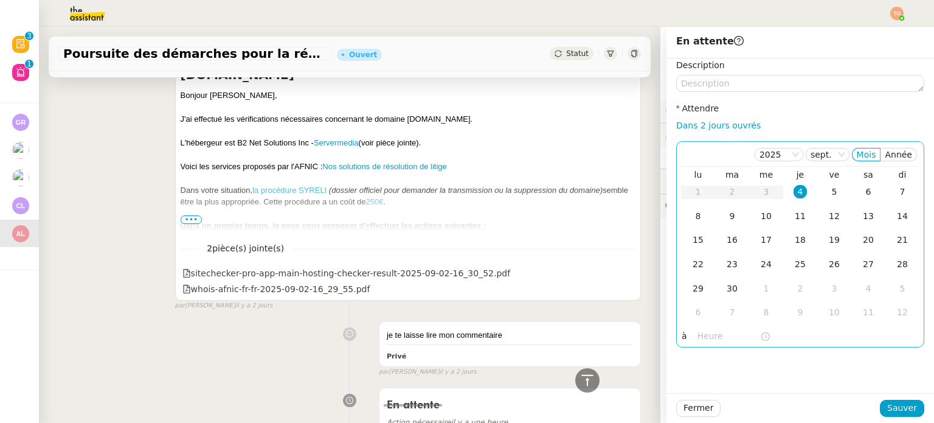
click at [718, 331] on input "text" at bounding box center [728, 336] width 63 height 14
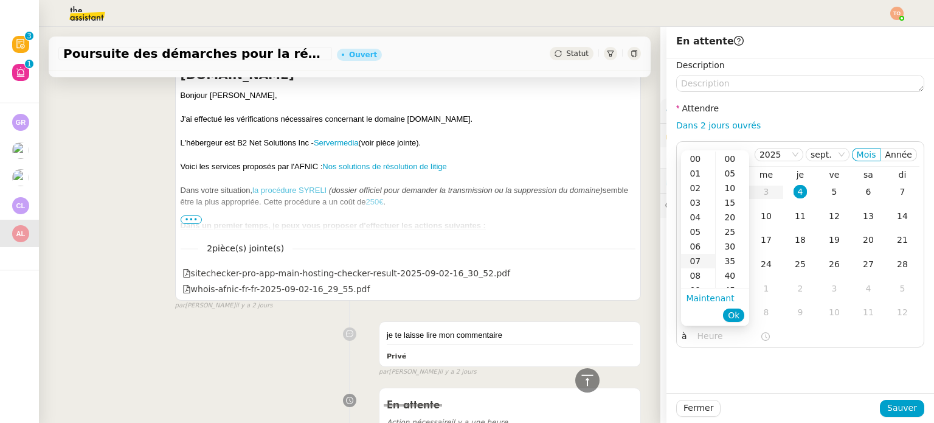
scroll to position [122, 0]
click at [699, 263] on div "16" at bounding box center [698, 270] width 34 height 15
type input "16:57"
click at [731, 311] on span "Ok" at bounding box center [734, 315] width 12 height 12
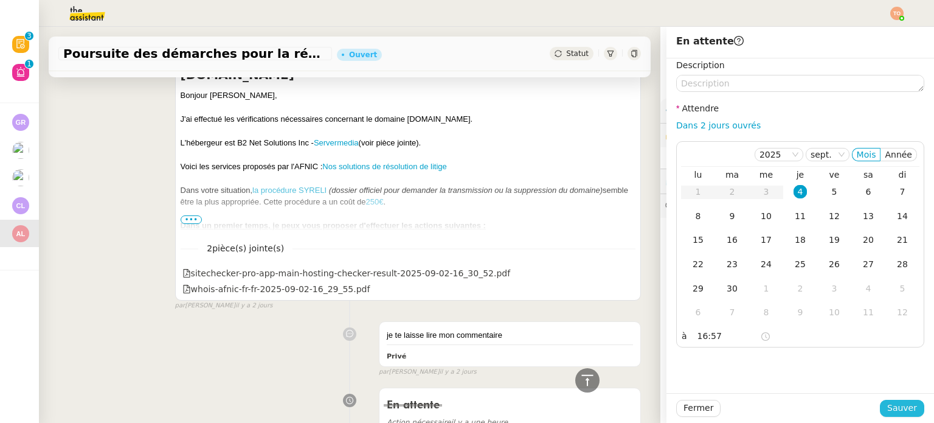
click at [895, 409] on span "Sauver" at bounding box center [902, 408] width 30 height 14
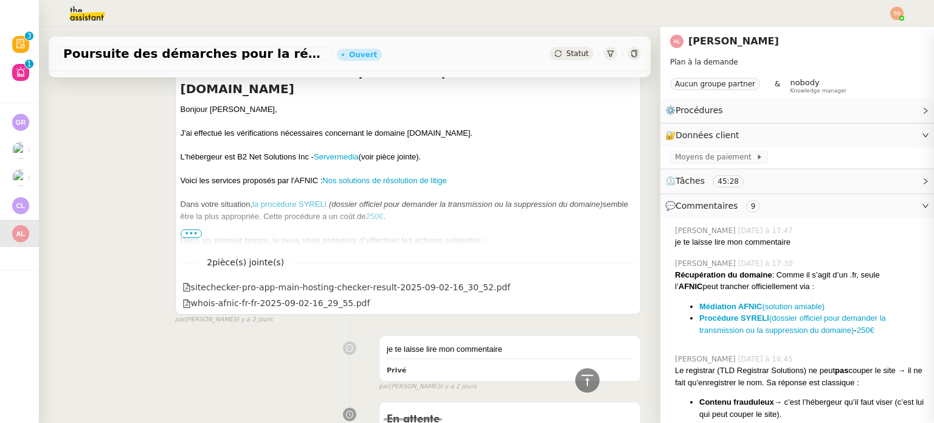
scroll to position [318, 0]
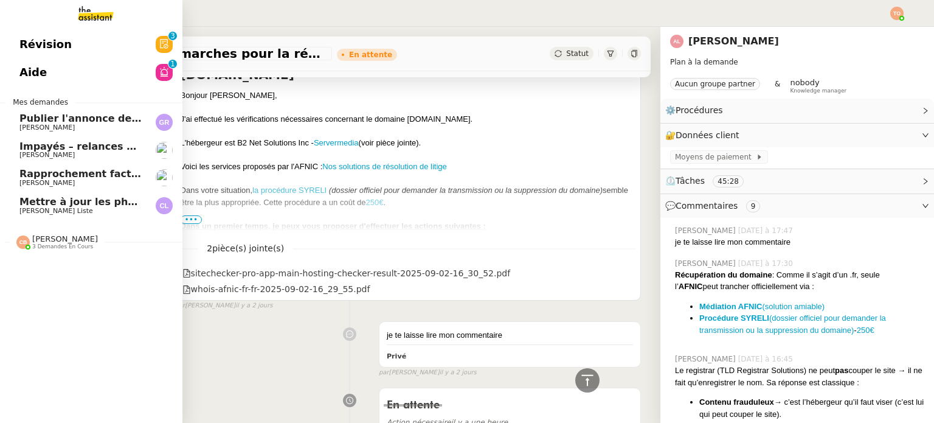
click at [72, 176] on span "Rapprochement factures/paiements clients - 1 septembre 2025" at bounding box center [192, 174] width 347 height 12
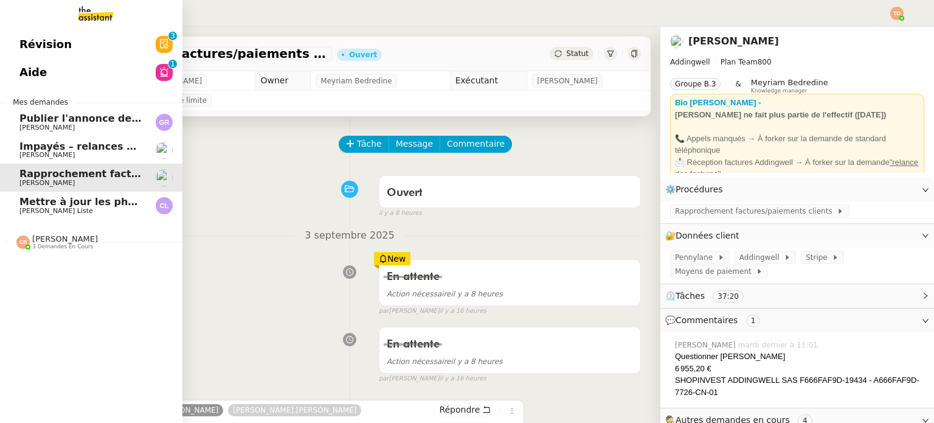
click at [21, 148] on span "Impayés – relances clients août 2025" at bounding box center [120, 146] width 202 height 12
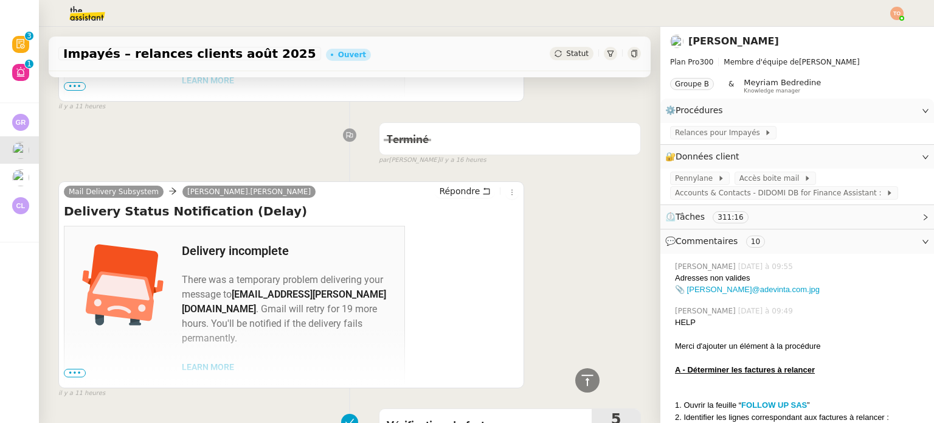
scroll to position [243, 0]
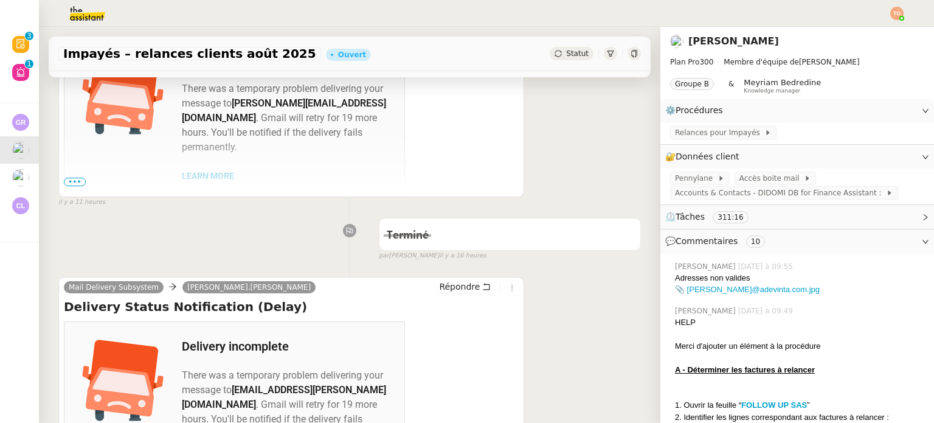
click at [567, 60] on div "Statut" at bounding box center [572, 53] width 44 height 13
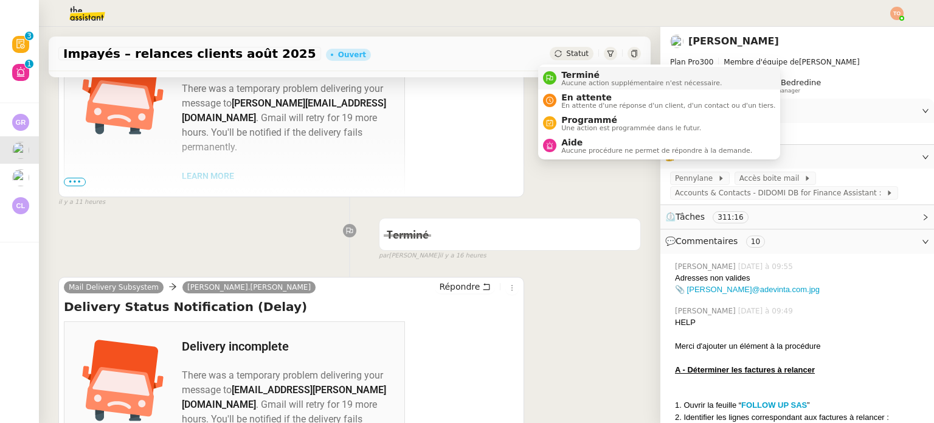
click at [570, 74] on span "Terminé" at bounding box center [641, 75] width 161 height 10
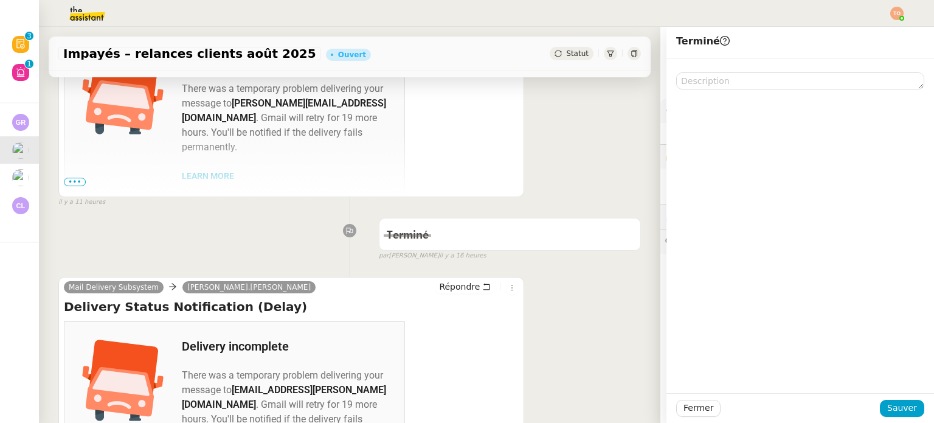
click at [906, 396] on div "Fermer Sauver" at bounding box center [800, 408] width 268 height 30
click at [906, 407] on span "Sauver" at bounding box center [902, 408] width 30 height 14
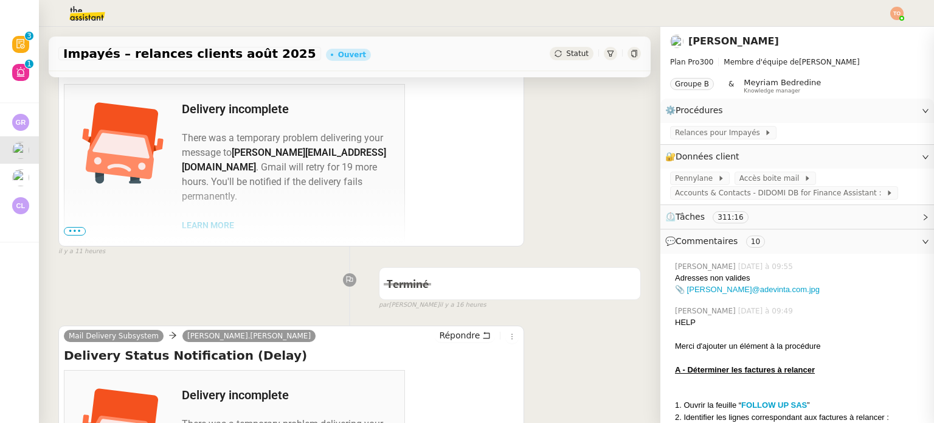
scroll to position [292, 0]
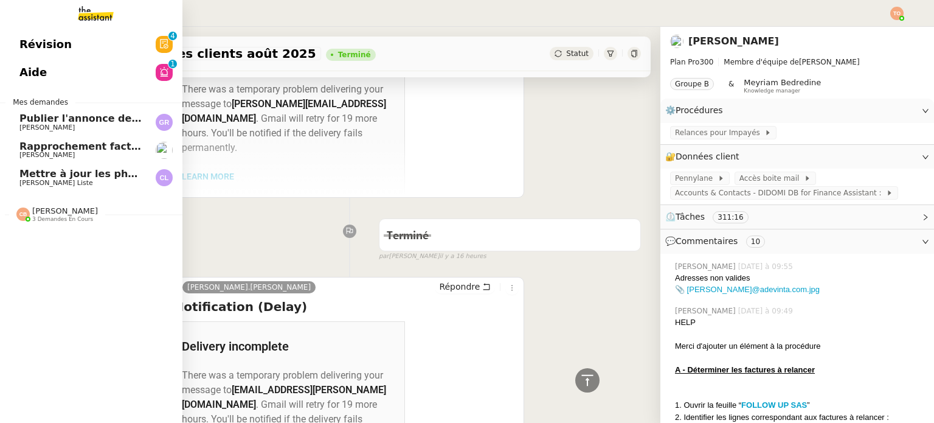
click at [54, 147] on span "Rapprochement factures/paiements clients - 1 septembre 2025" at bounding box center [192, 146] width 347 height 12
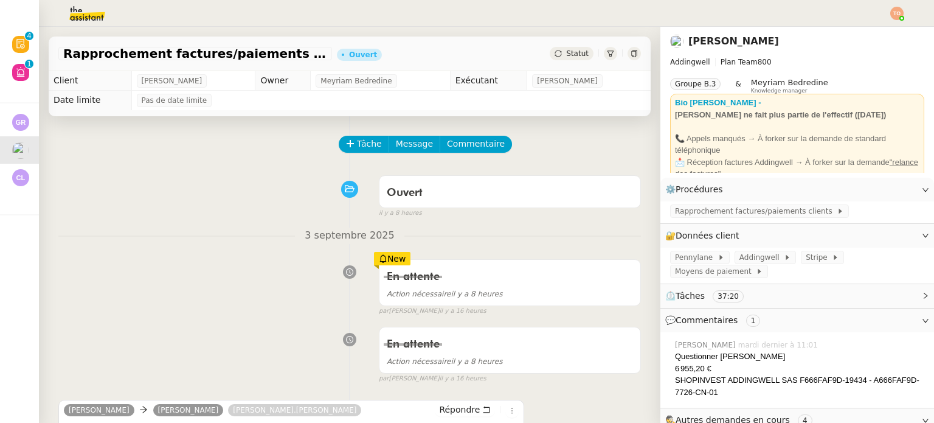
click at [566, 49] on span "Statut" at bounding box center [577, 53] width 22 height 9
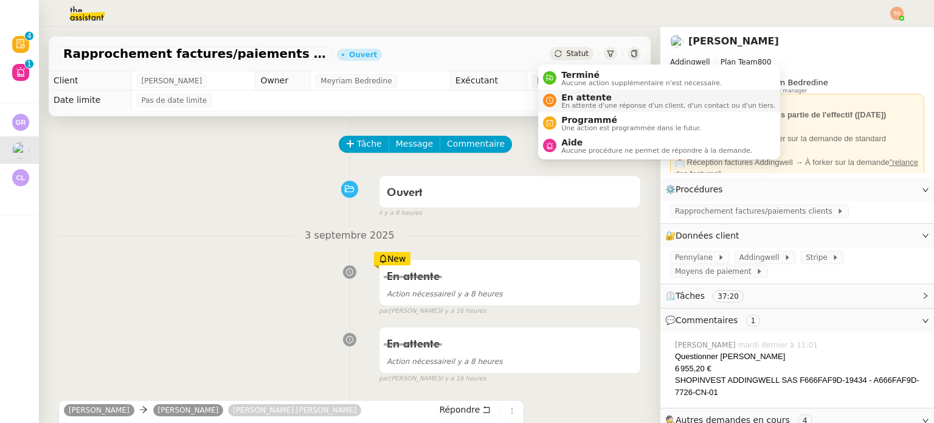
click at [573, 99] on span "En attente" at bounding box center [668, 97] width 214 height 10
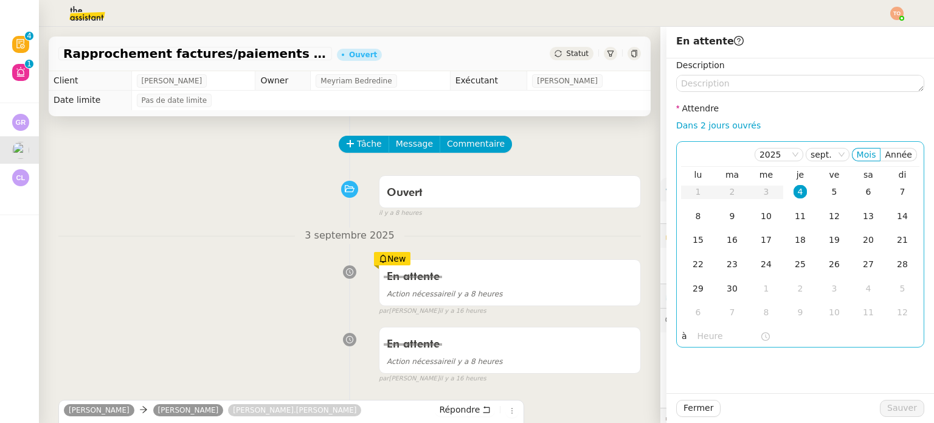
click at [793, 189] on div "4" at bounding box center [799, 191] width 13 height 13
click at [730, 337] on input "text" at bounding box center [728, 336] width 63 height 14
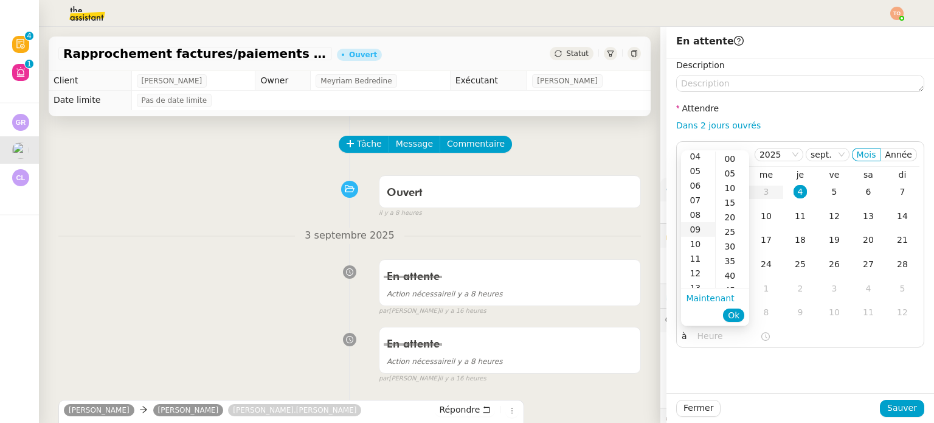
click at [700, 231] on div "09" at bounding box center [698, 229] width 34 height 15
click at [733, 154] on div "00" at bounding box center [732, 158] width 33 height 15
type input "09:00"
click at [731, 310] on span "Ok" at bounding box center [734, 315] width 12 height 12
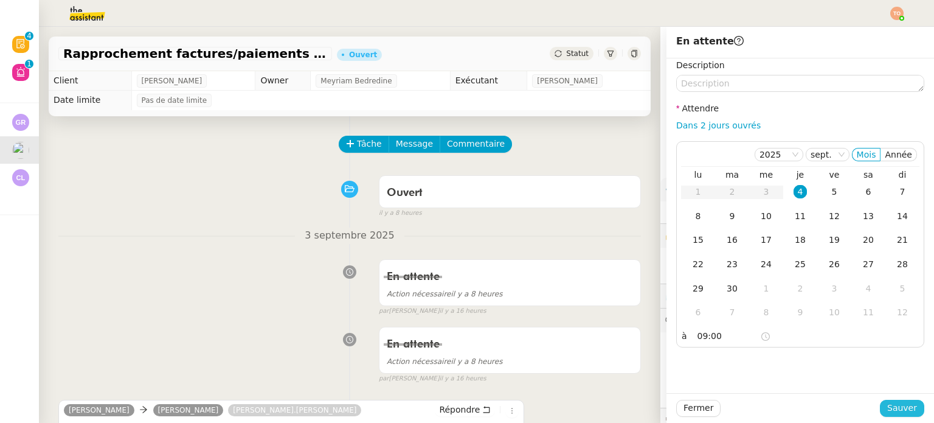
click at [897, 412] on span "Sauver" at bounding box center [902, 408] width 30 height 14
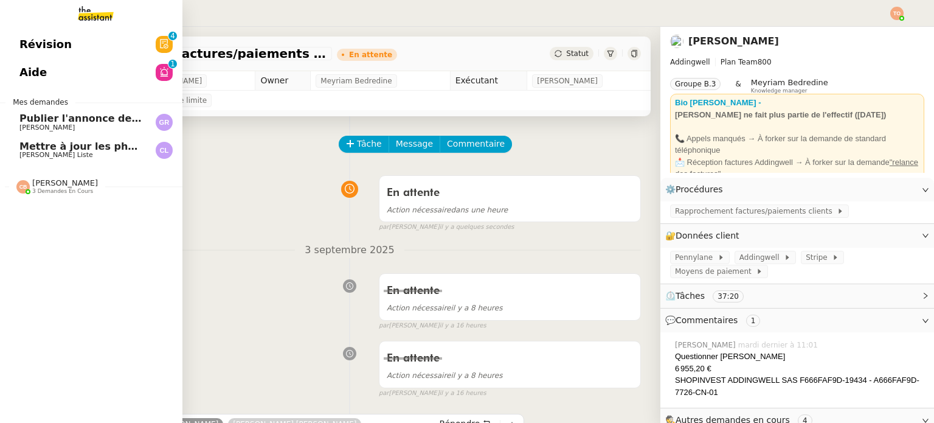
click at [60, 156] on span "[PERSON_NAME] Liste" at bounding box center [80, 154] width 123 height 7
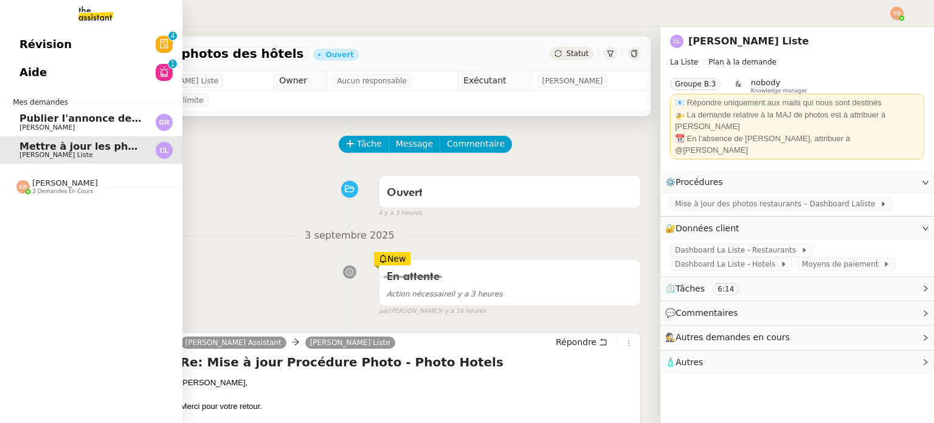
click at [38, 128] on span "[PERSON_NAME]" at bounding box center [46, 127] width 55 height 8
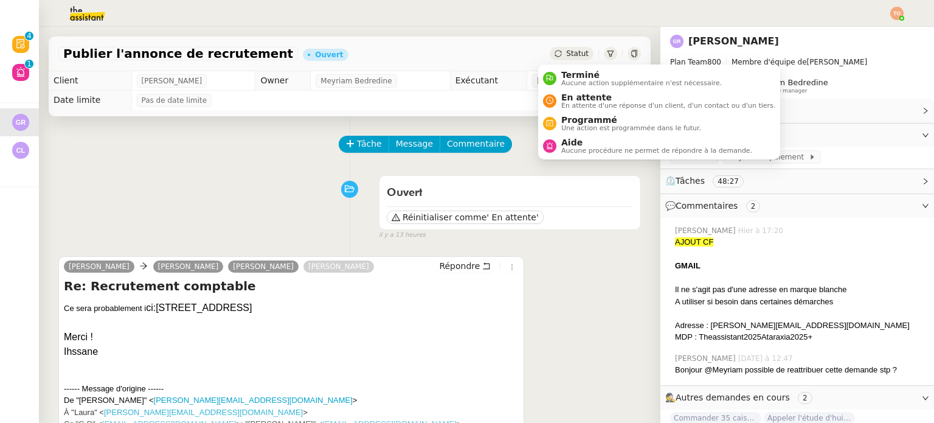
click at [552, 56] on div "Statut" at bounding box center [572, 53] width 44 height 13
click at [564, 92] on span "En attente" at bounding box center [668, 97] width 214 height 10
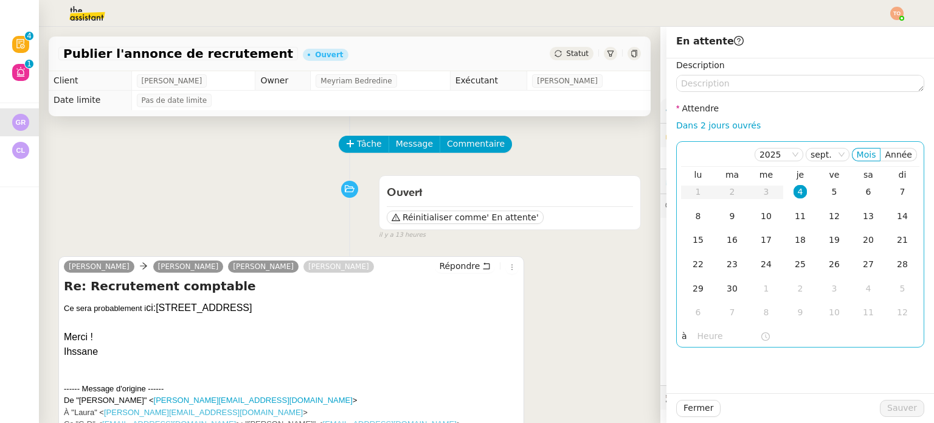
click at [793, 196] on div "4" at bounding box center [799, 191] width 13 height 13
click at [718, 336] on input "text" at bounding box center [728, 336] width 63 height 14
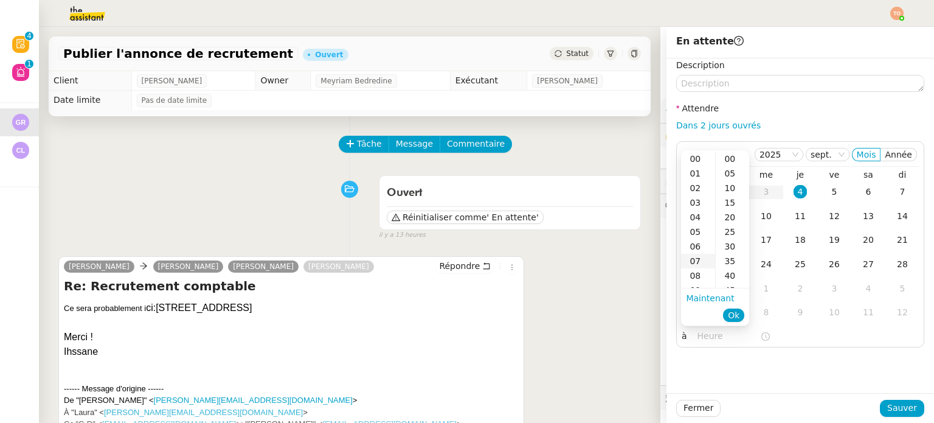
scroll to position [122, 0]
click at [694, 167] on div "09" at bounding box center [698, 168] width 34 height 15
click at [735, 162] on div "00" at bounding box center [732, 158] width 33 height 15
type input "09:00"
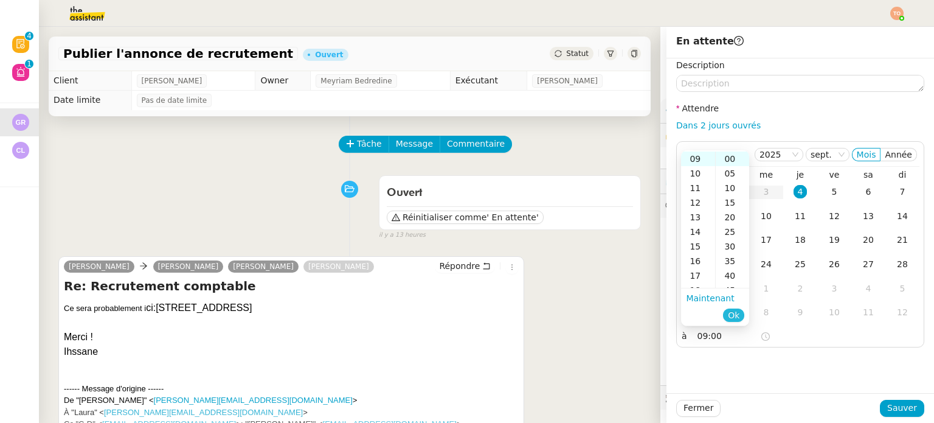
click at [735, 313] on span "Ok" at bounding box center [734, 315] width 12 height 12
click at [883, 396] on div "Fermer Sauver" at bounding box center [800, 408] width 268 height 30
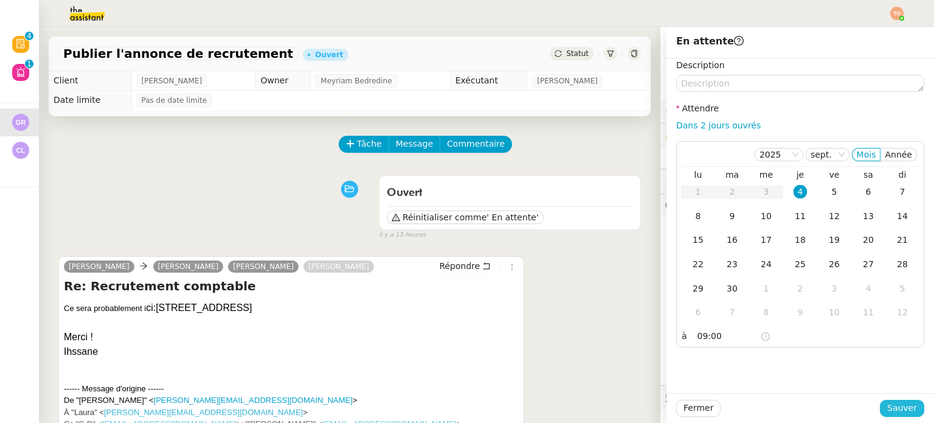
click at [894, 402] on span "Sauver" at bounding box center [902, 408] width 30 height 14
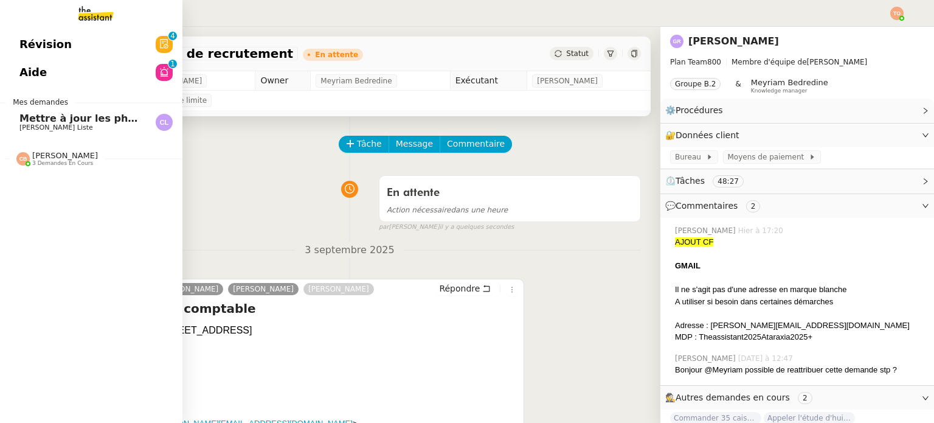
click at [80, 121] on span "Mettre à jour les photos des hôtels" at bounding box center [115, 118] width 192 height 12
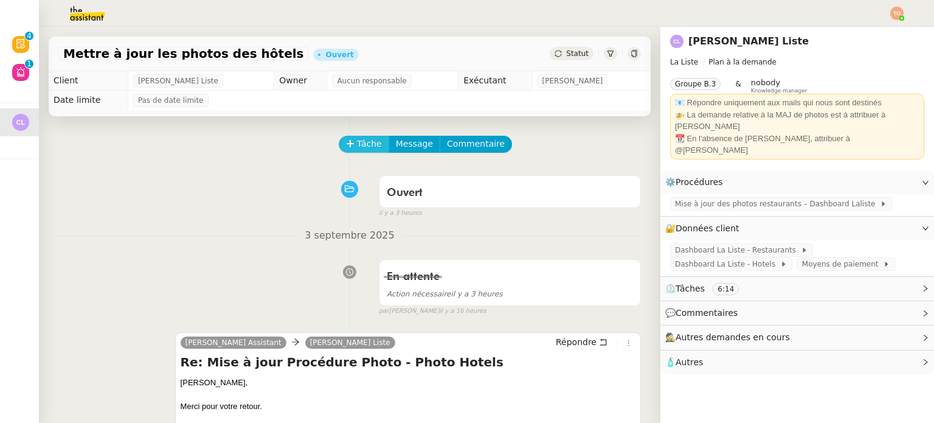
click at [357, 140] on span "Tâche" at bounding box center [369, 144] width 25 height 14
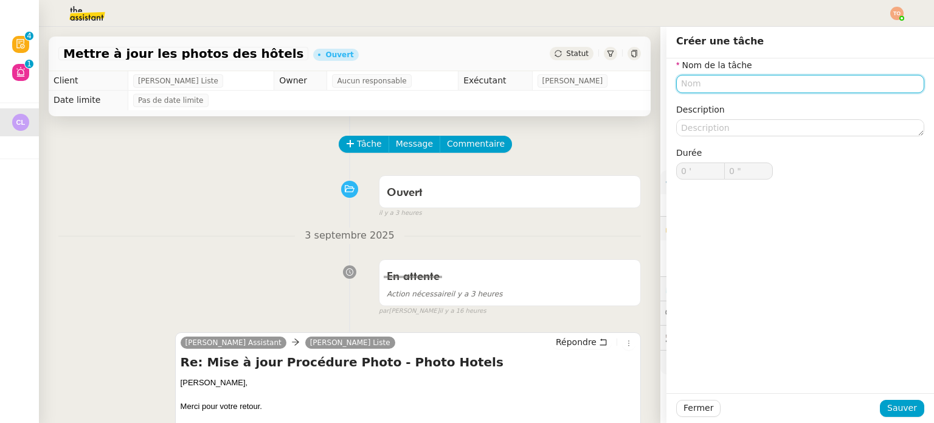
click at [756, 86] on input "text" at bounding box center [800, 84] width 248 height 18
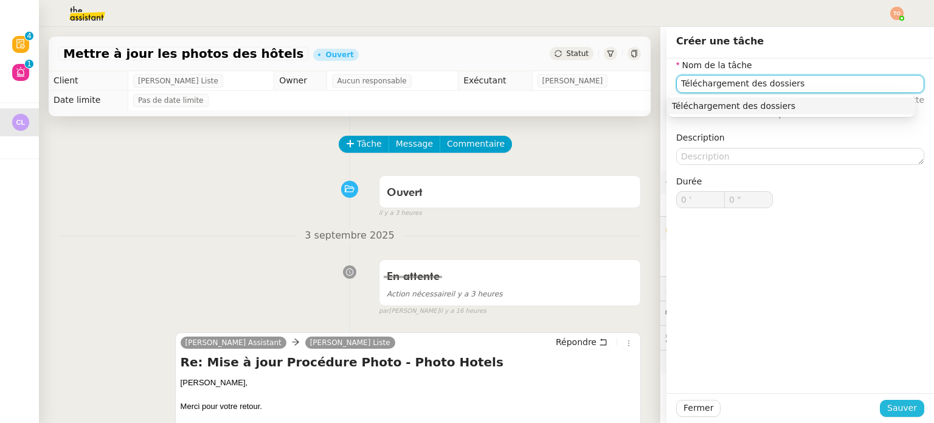
type input "Téléchargement des dossiers"
click at [887, 409] on span "Sauver" at bounding box center [902, 408] width 30 height 14
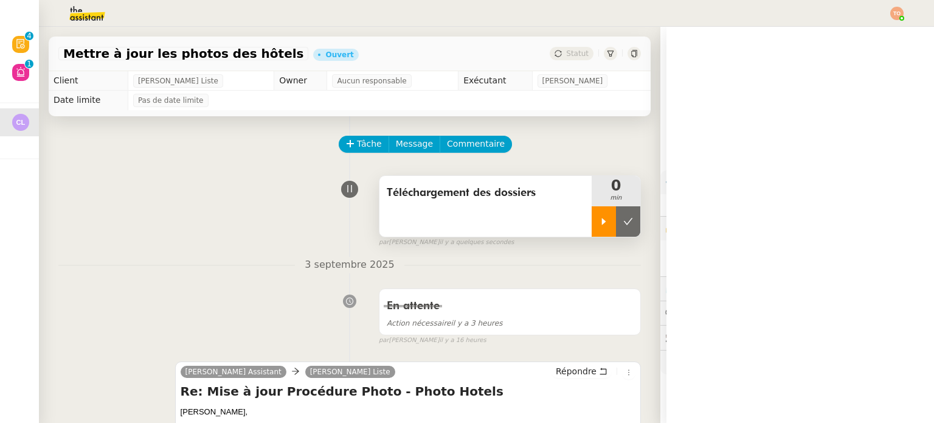
click at [592, 226] on div at bounding box center [604, 221] width 24 height 30
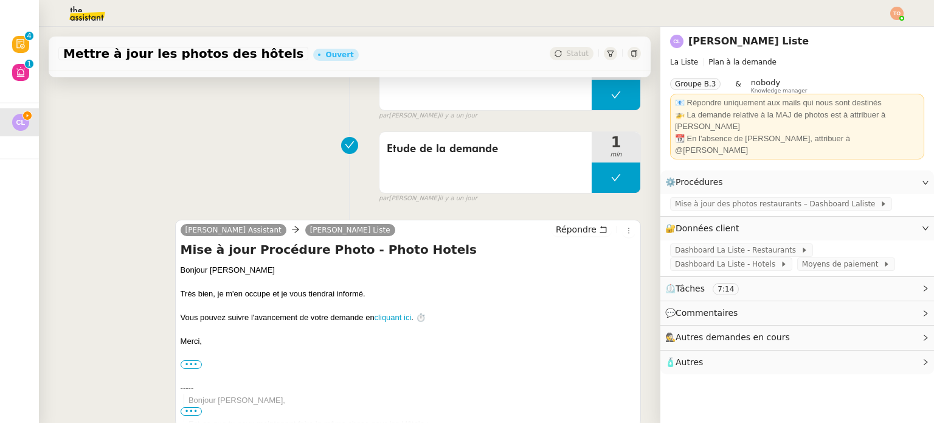
scroll to position [1506, 0]
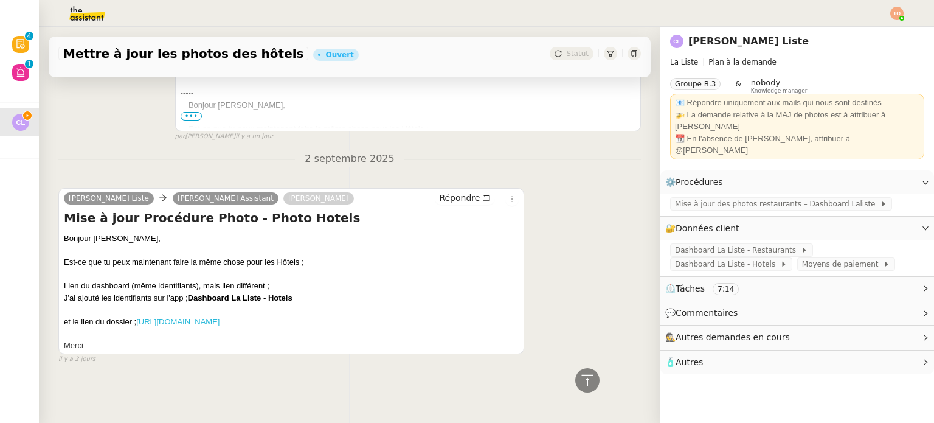
click at [219, 317] on link "[URL][DOMAIN_NAME]" at bounding box center [177, 321] width 83 height 9
click at [595, 299] on div "[PERSON_NAME] Liste [PERSON_NAME] Assistant [PERSON_NAME] Répondre Mise à jour …" at bounding box center [349, 270] width 582 height 187
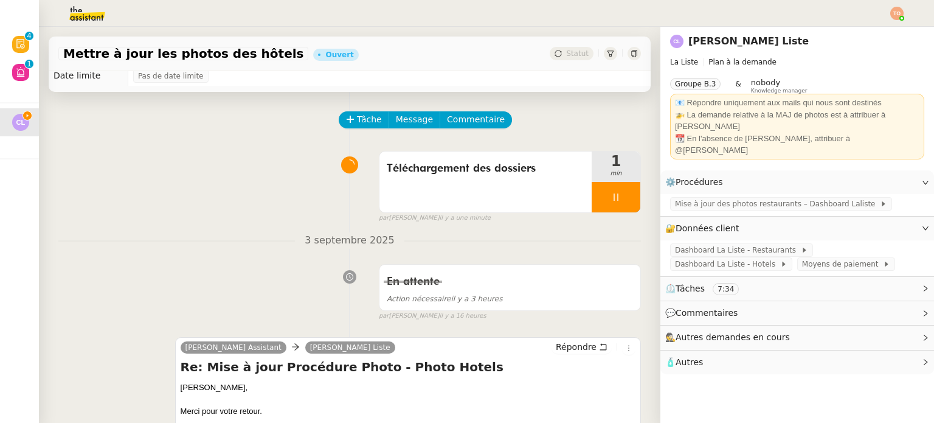
scroll to position [0, 0]
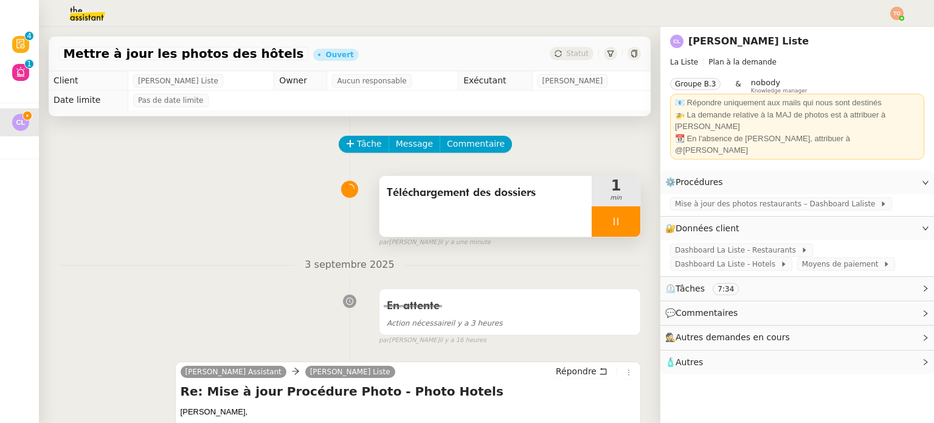
click at [613, 232] on div at bounding box center [616, 221] width 49 height 30
click at [623, 226] on icon at bounding box center [628, 221] width 10 height 10
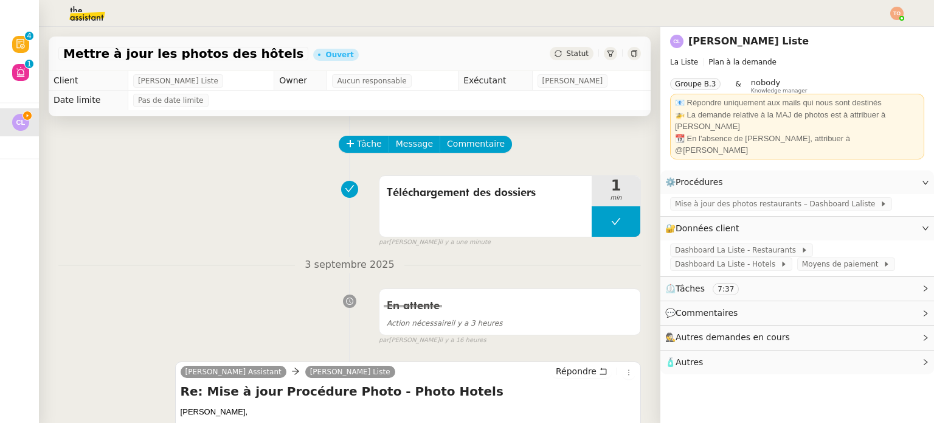
click at [557, 58] on div "Statut" at bounding box center [572, 53] width 44 height 13
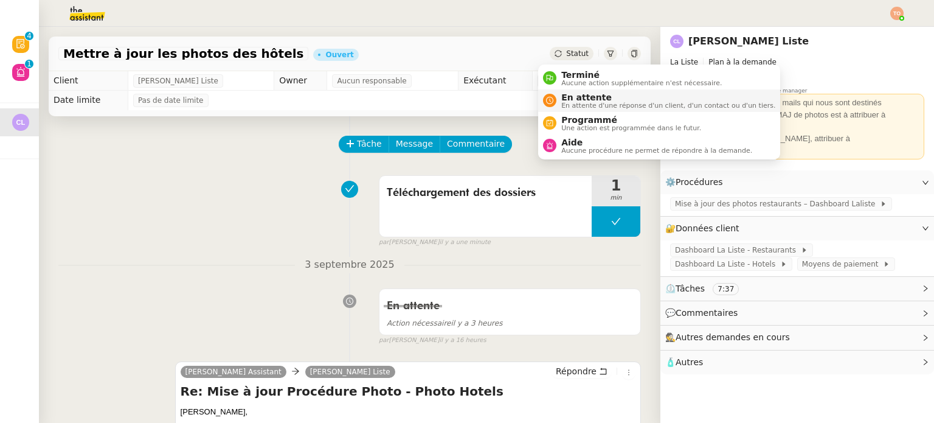
click at [575, 89] on li "En attente En attente d'une réponse d'un client, d'un contact ou d'un tiers." at bounding box center [659, 100] width 242 height 22
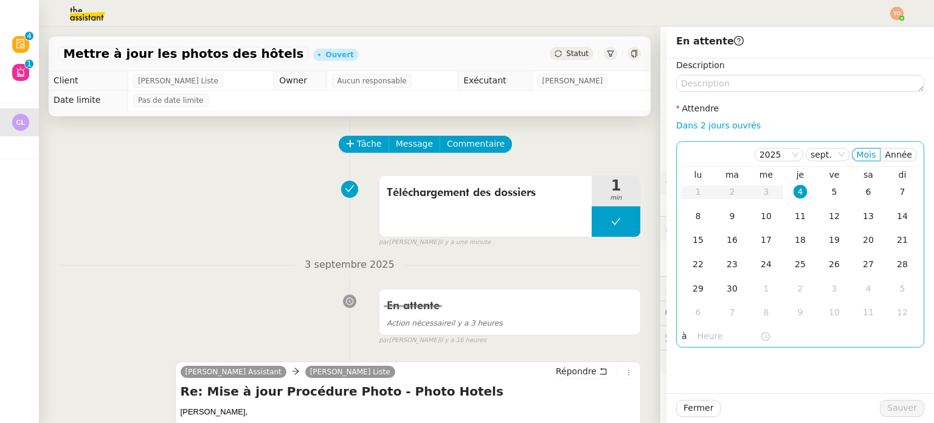
click at [793, 192] on div "4" at bounding box center [799, 191] width 13 height 13
click at [710, 343] on nz-time-picker at bounding box center [734, 336] width 82 height 17
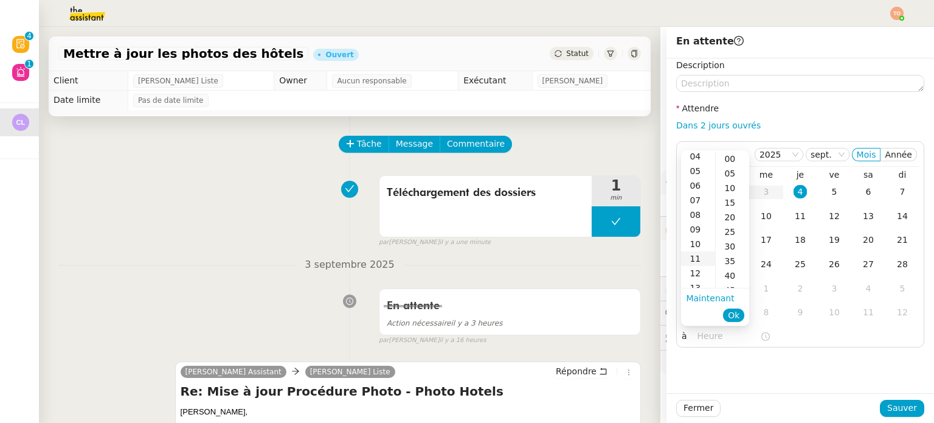
click at [698, 227] on div "09" at bounding box center [698, 229] width 34 height 15
click at [725, 154] on div "00" at bounding box center [732, 158] width 33 height 15
type input "09:00"
click at [732, 308] on button "Ok" at bounding box center [733, 314] width 21 height 13
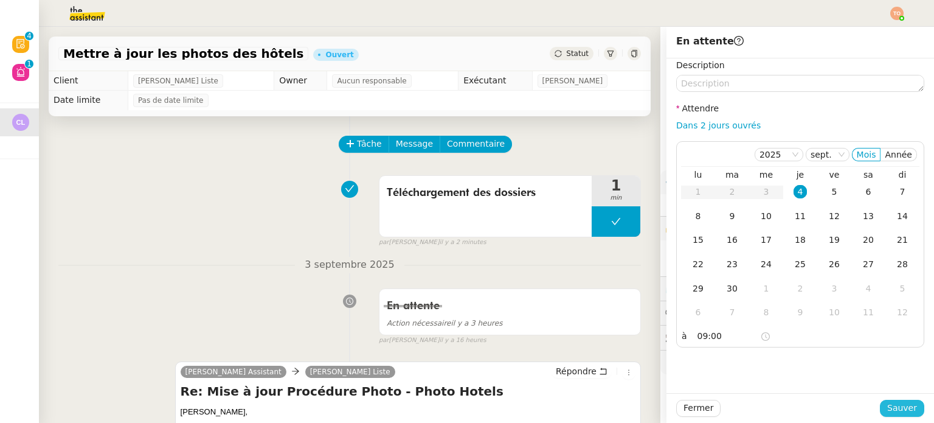
click at [905, 415] on span "Sauver" at bounding box center [902, 408] width 30 height 14
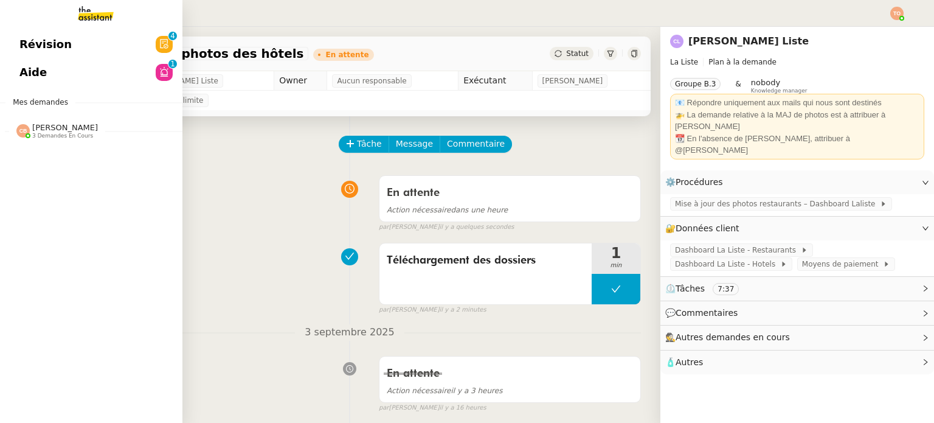
click at [57, 133] on span "3 demandes en cours" at bounding box center [62, 136] width 61 height 7
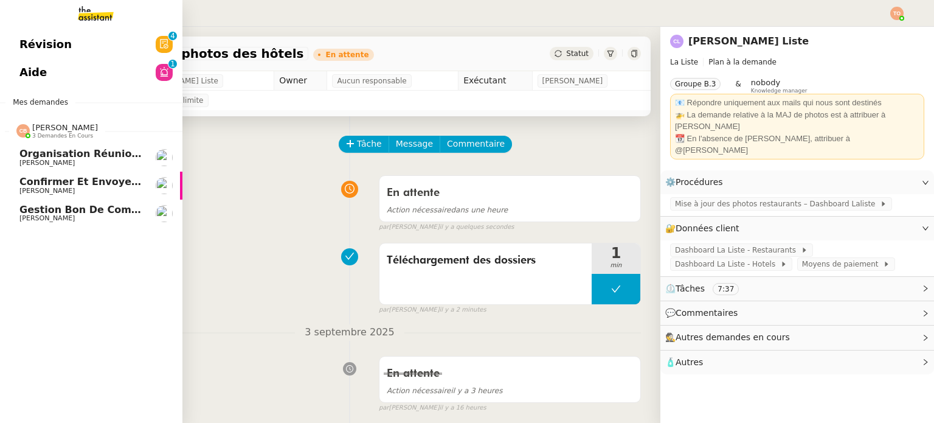
click at [57, 133] on span "3 demandes en cours" at bounding box center [62, 136] width 61 height 7
